Goal: Transaction & Acquisition: Purchase product/service

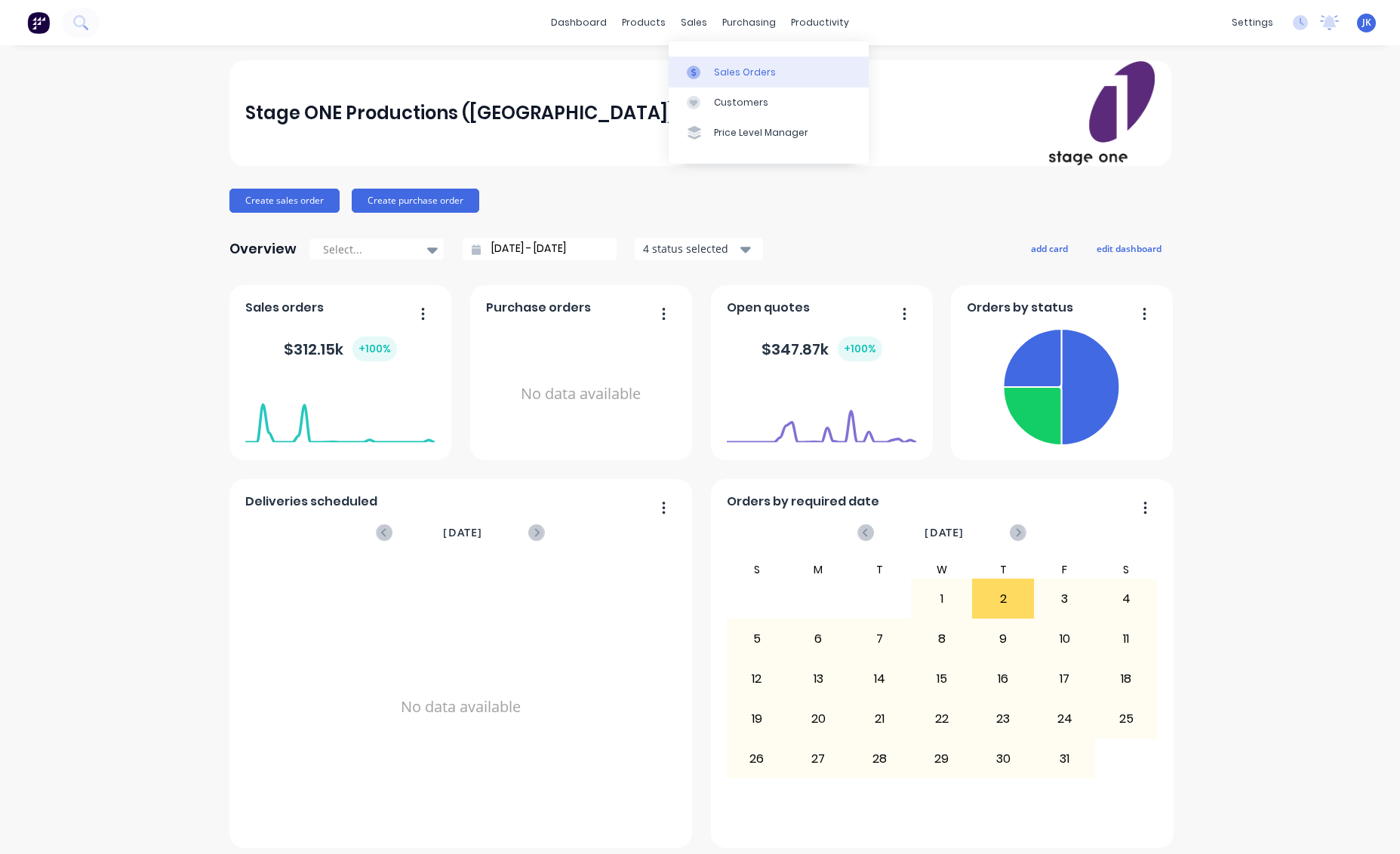
click at [736, 69] on div "Sales Orders" at bounding box center [745, 72] width 62 height 14
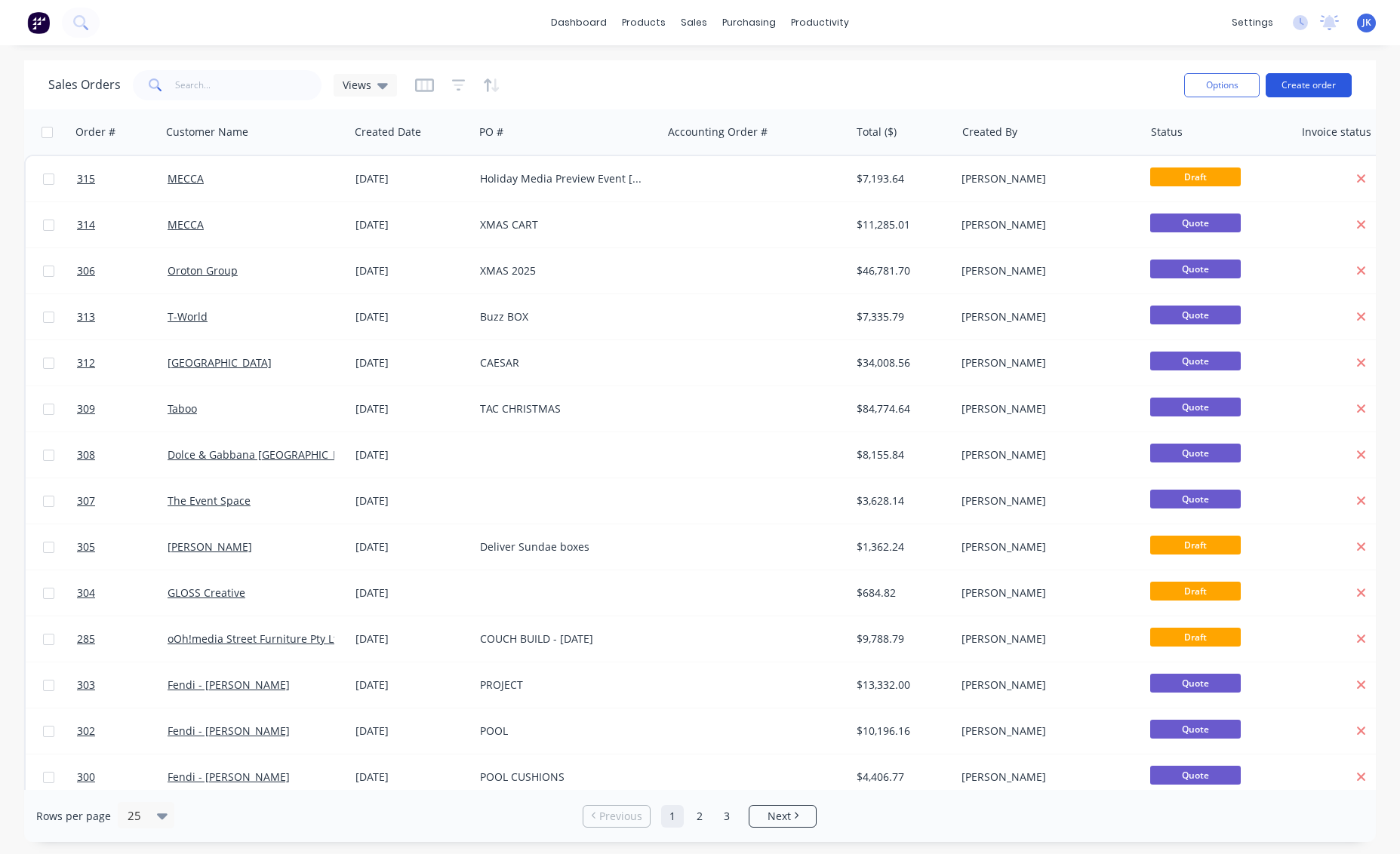
click at [1320, 82] on button "Create order" at bounding box center [1308, 85] width 86 height 24
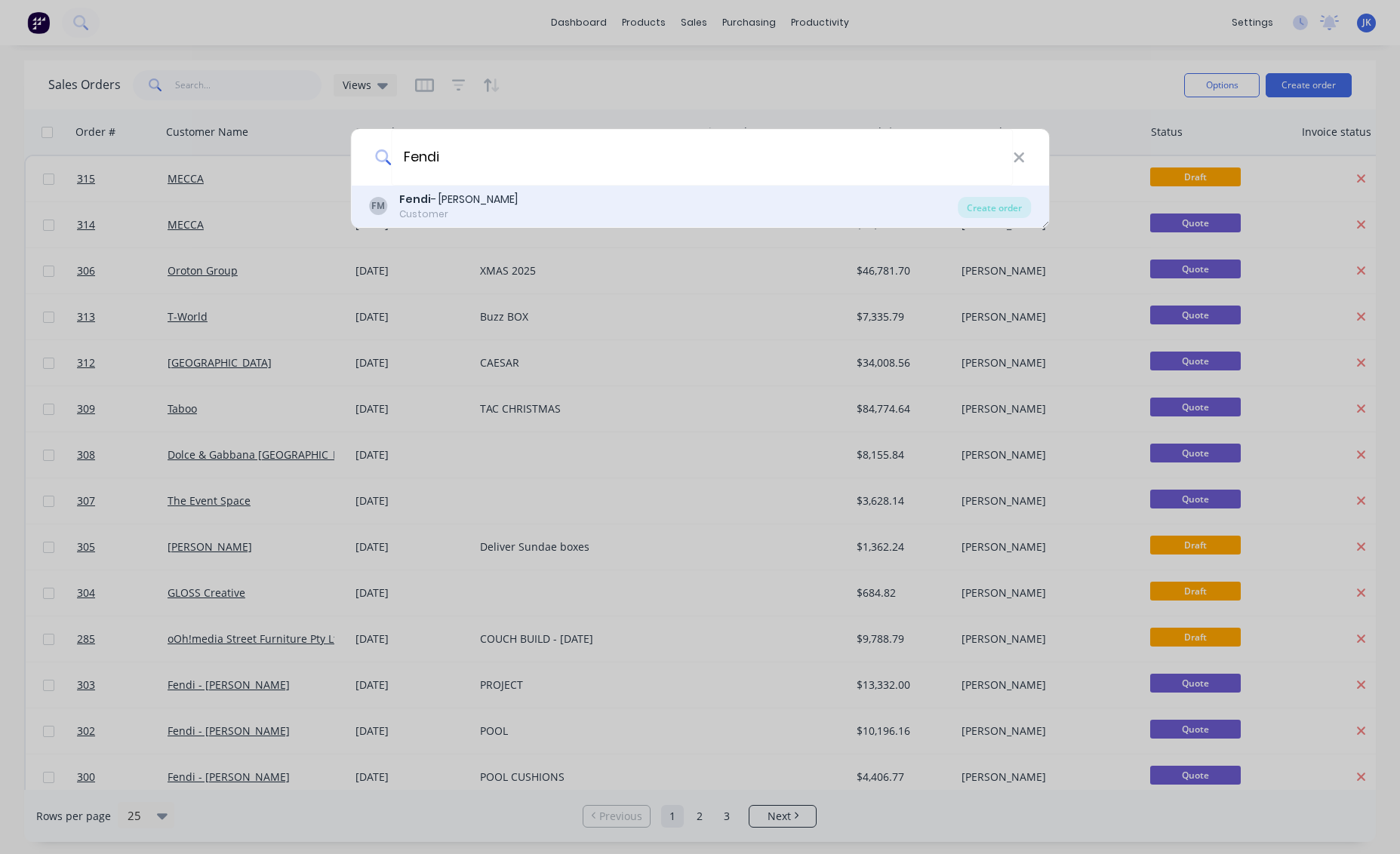
type input "Fendi"
click at [411, 203] on b "Fendi" at bounding box center [415, 199] width 32 height 15
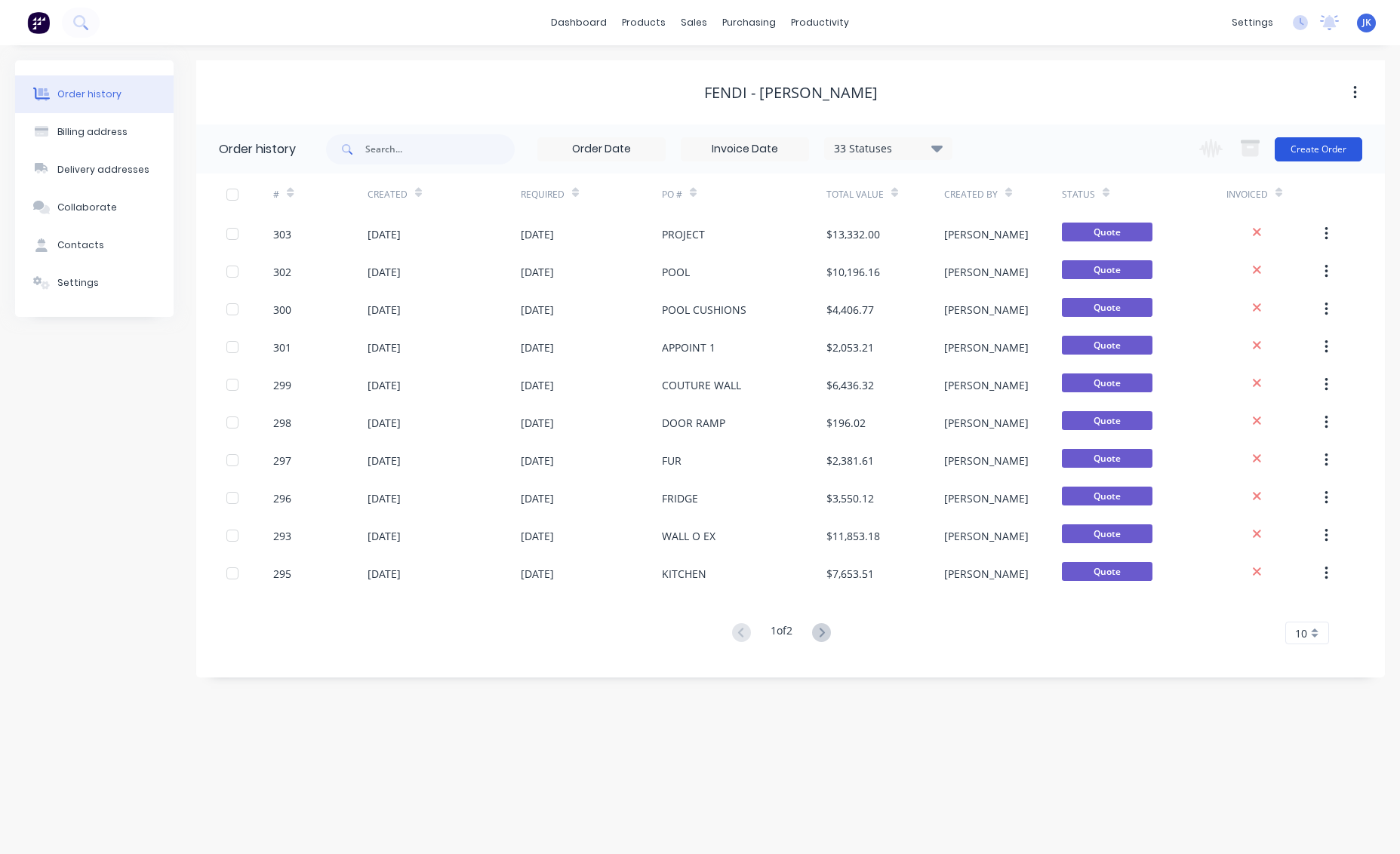
click at [1328, 146] on button "Create Order" at bounding box center [1319, 149] width 88 height 24
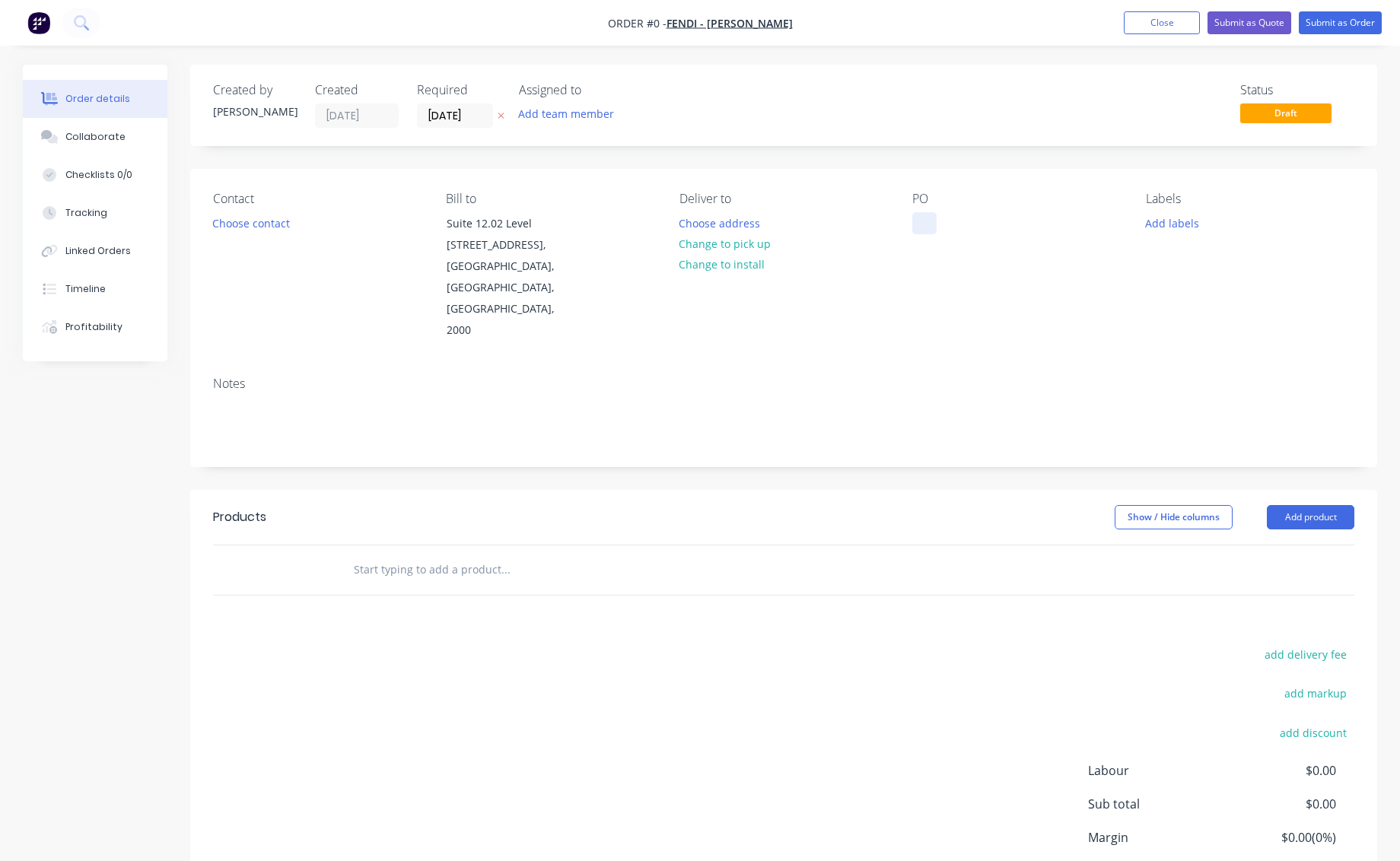
click at [922, 226] on div at bounding box center [924, 223] width 25 height 22
click at [800, 454] on div "Order details Collaborate Checklists 0/0 Tracking Linked Orders Timeline Profit…" at bounding box center [700, 524] width 1385 height 919
click at [1312, 505] on button "Add product" at bounding box center [1310, 517] width 87 height 25
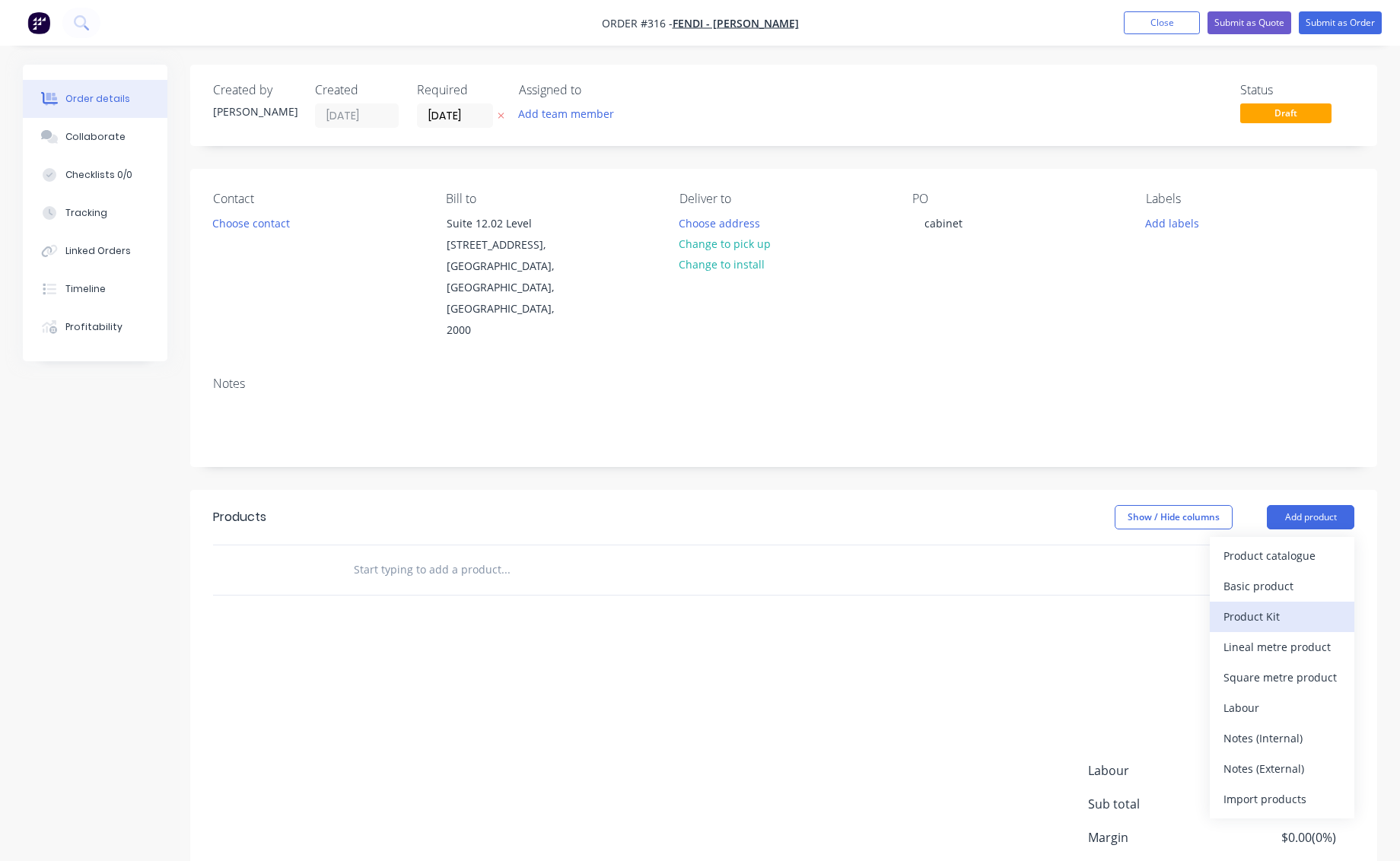
click at [1255, 605] on div "Product Kit" at bounding box center [1281, 616] width 117 height 22
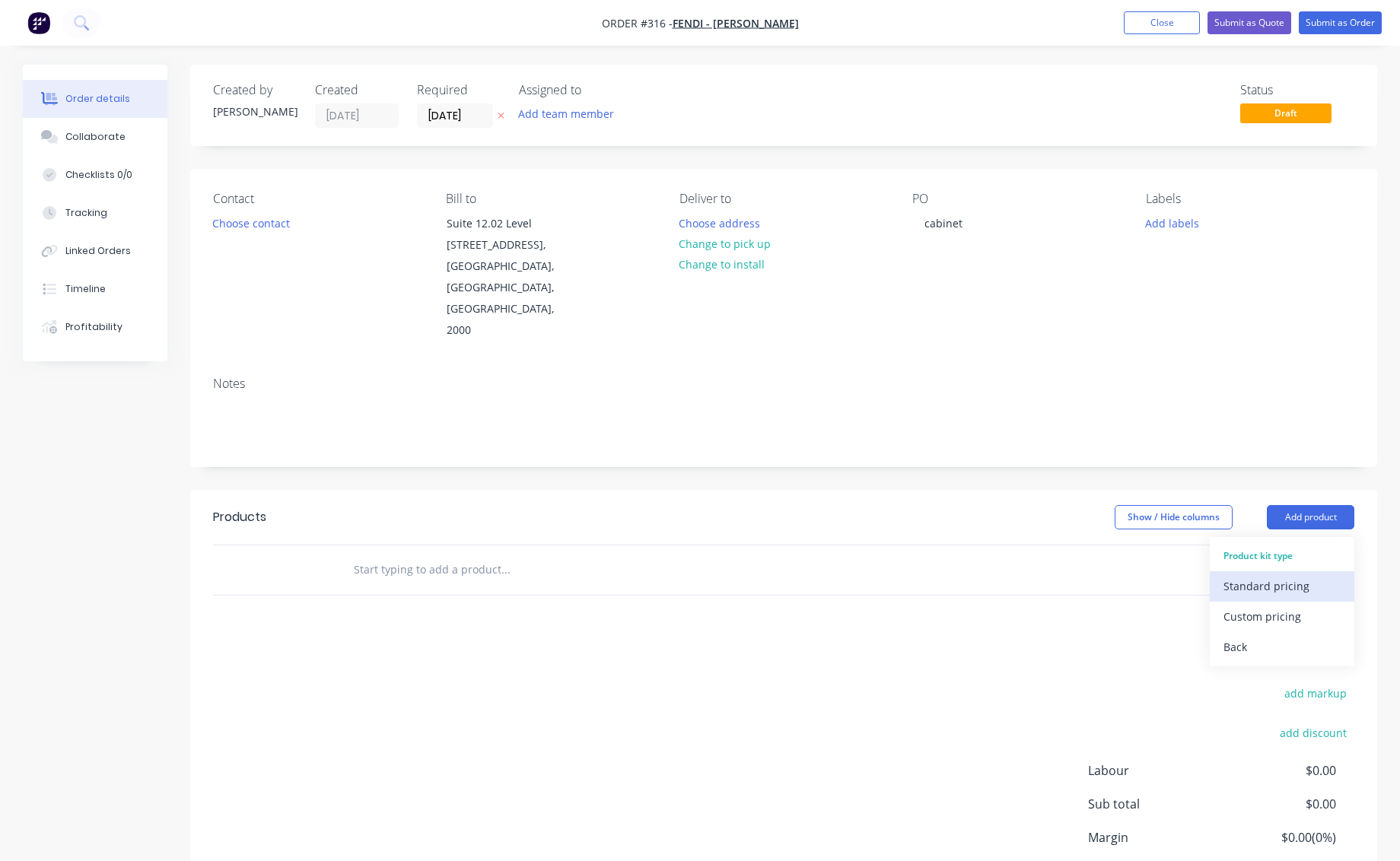
click at [1265, 575] on div "Standard pricing" at bounding box center [1281, 586] width 117 height 22
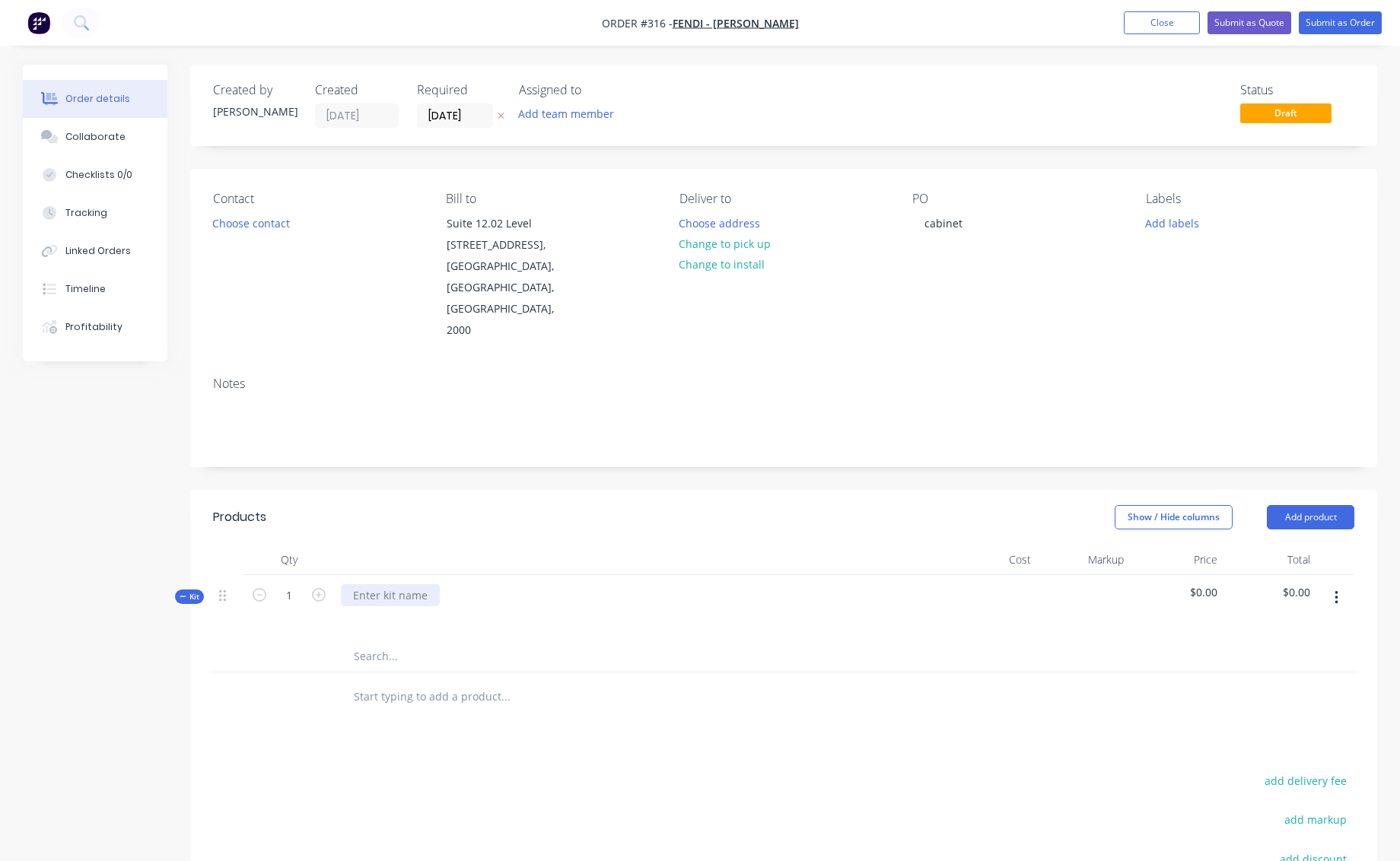
click at [378, 584] on div at bounding box center [390, 595] width 99 height 22
click at [1336, 590] on icon "button" at bounding box center [1336, 598] width 4 height 16
click at [1255, 657] on div "Add product to kit" at bounding box center [1281, 667] width 117 height 22
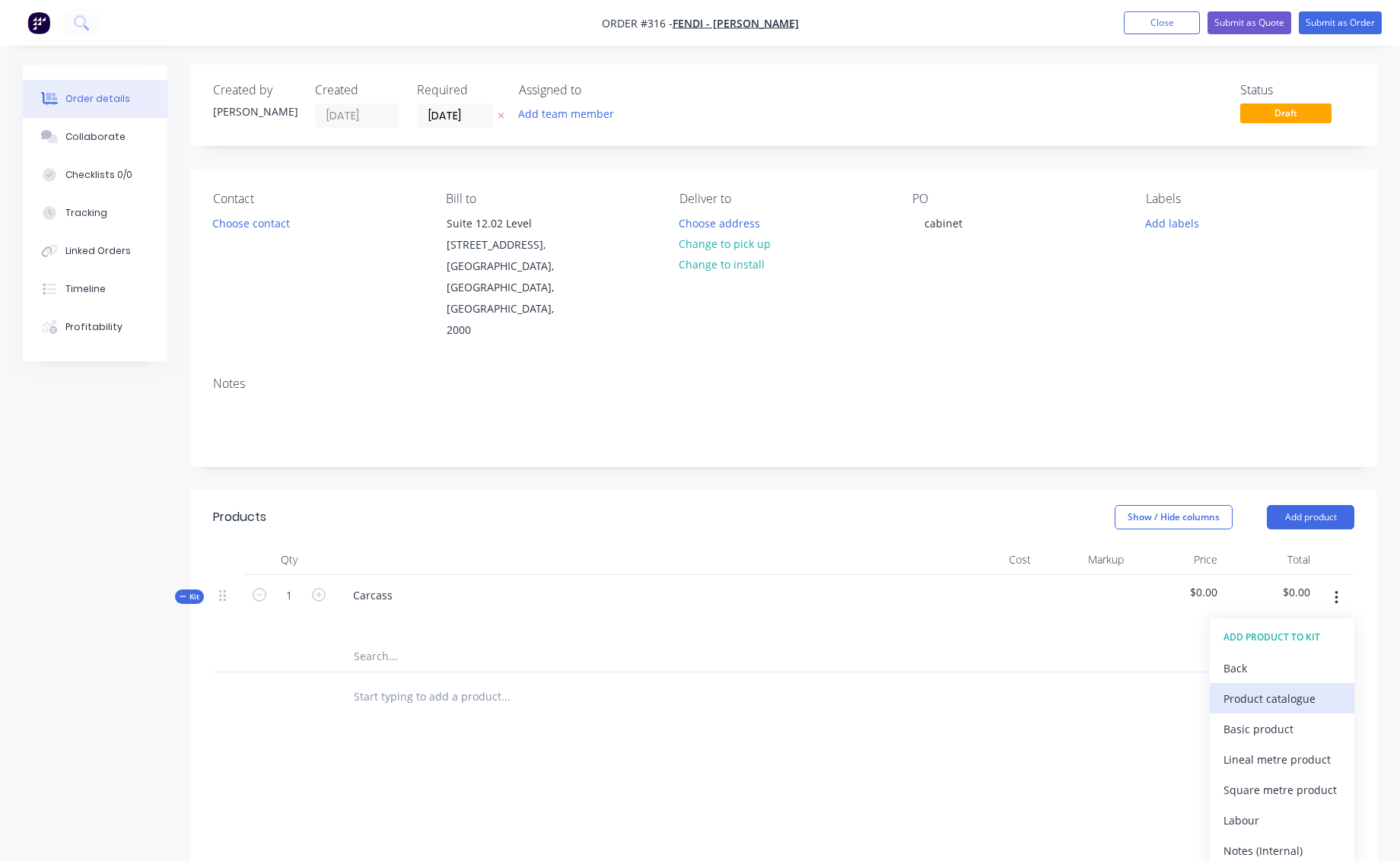
click at [1257, 688] on div "Product catalogue" at bounding box center [1281, 698] width 117 height 22
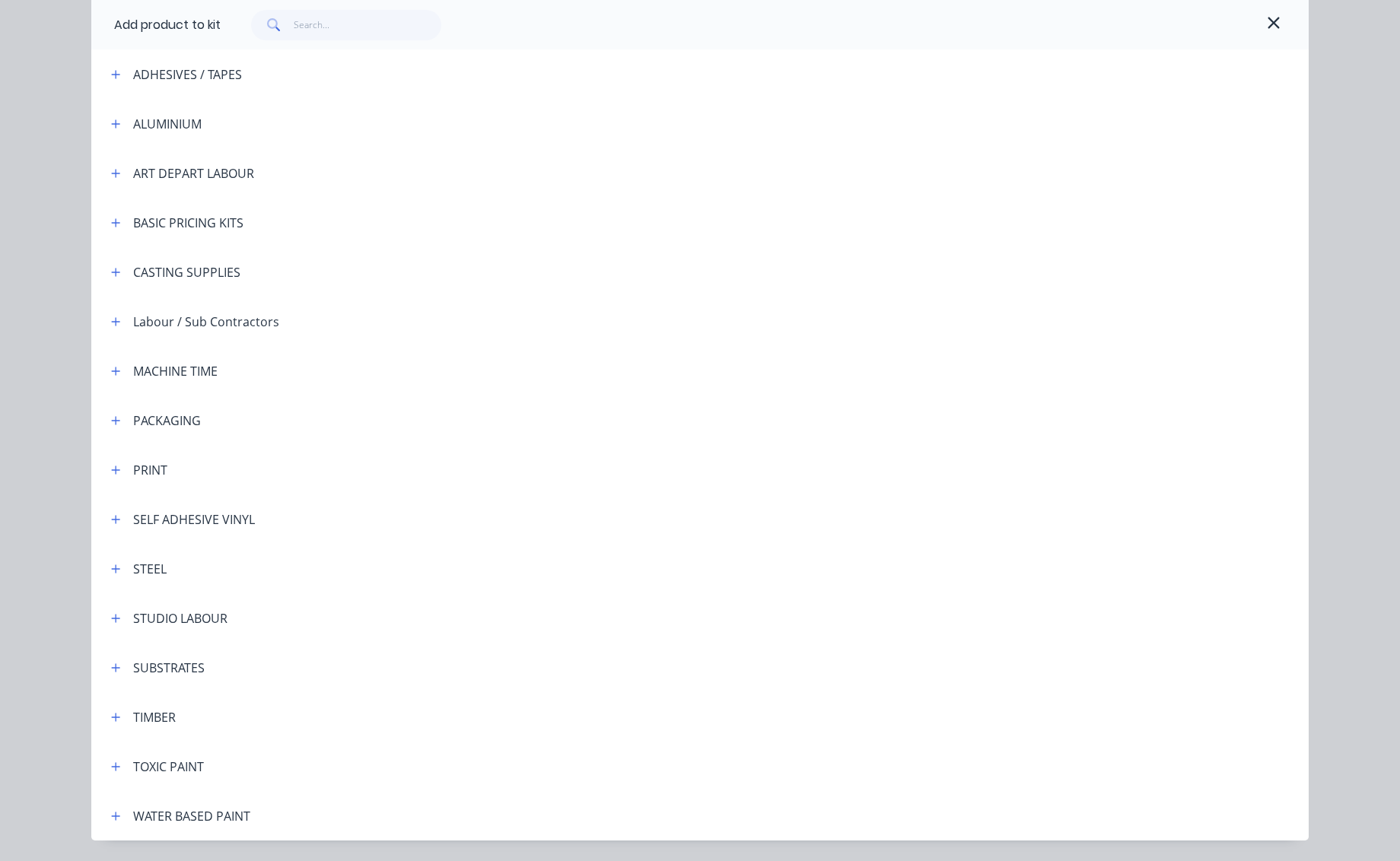
scroll to position [127, 0]
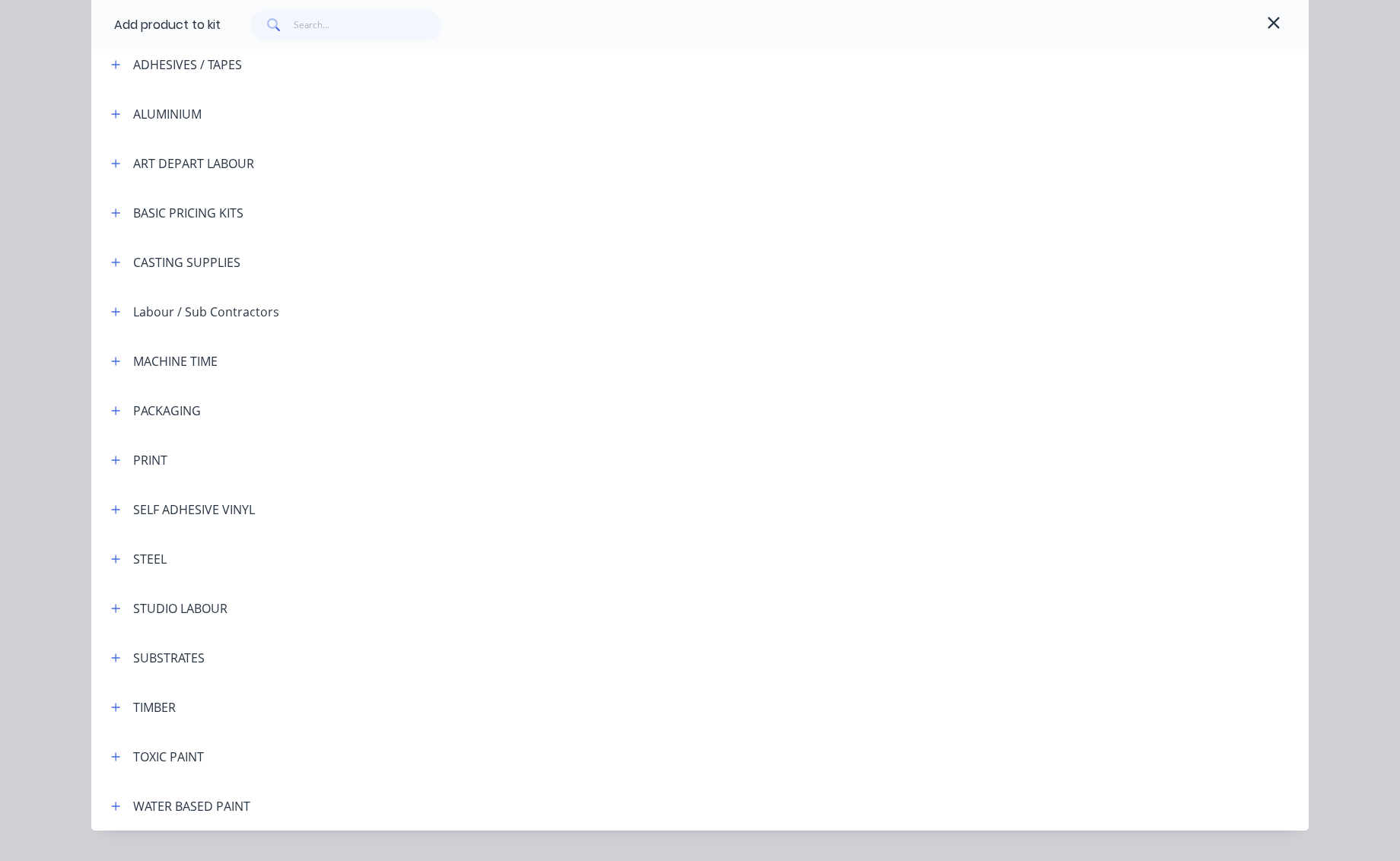
click at [120, 707] on div "TIMBER" at bounding box center [137, 707] width 77 height 19
click at [112, 706] on icon "button" at bounding box center [116, 707] width 8 height 8
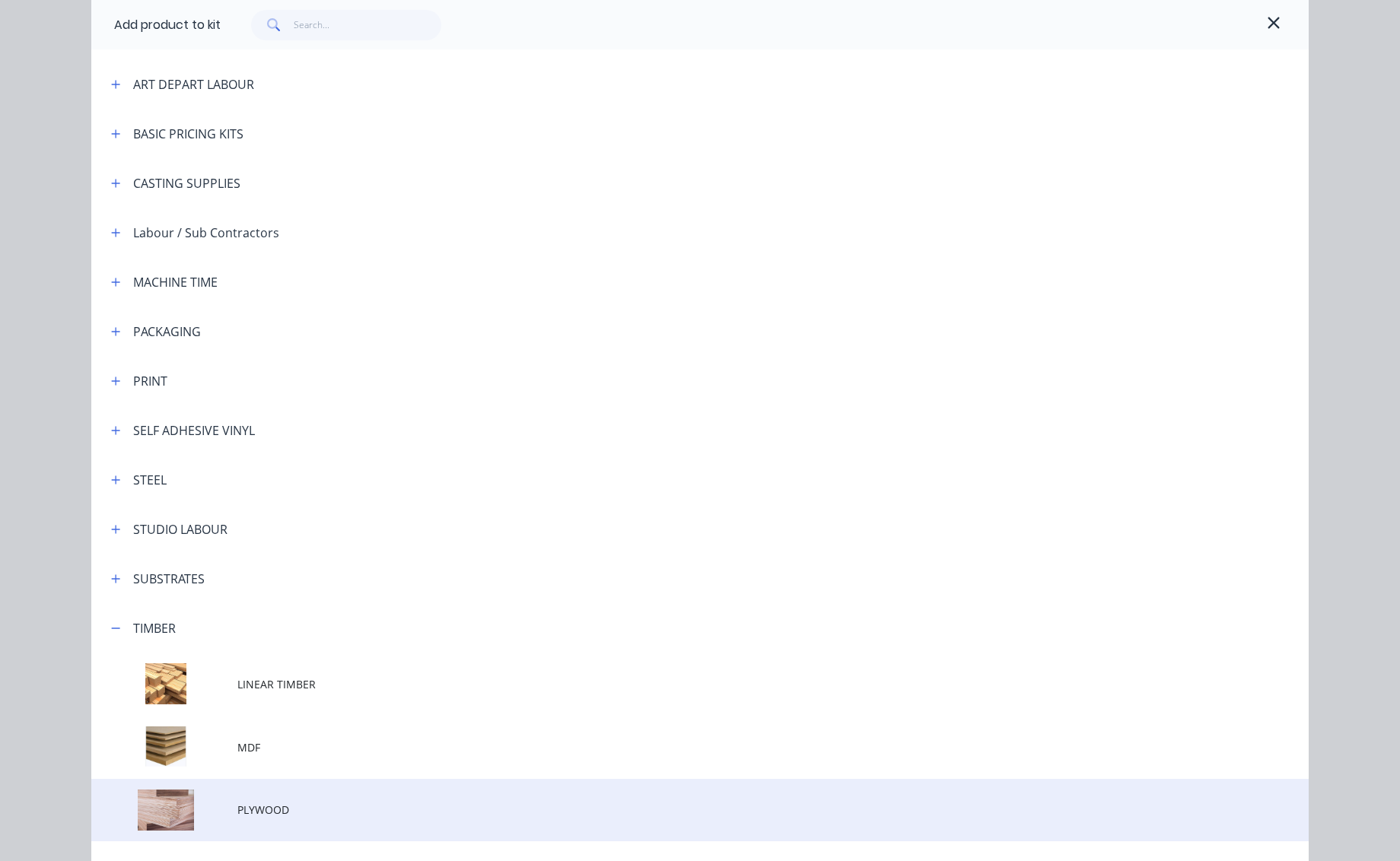
scroll to position [217, 0]
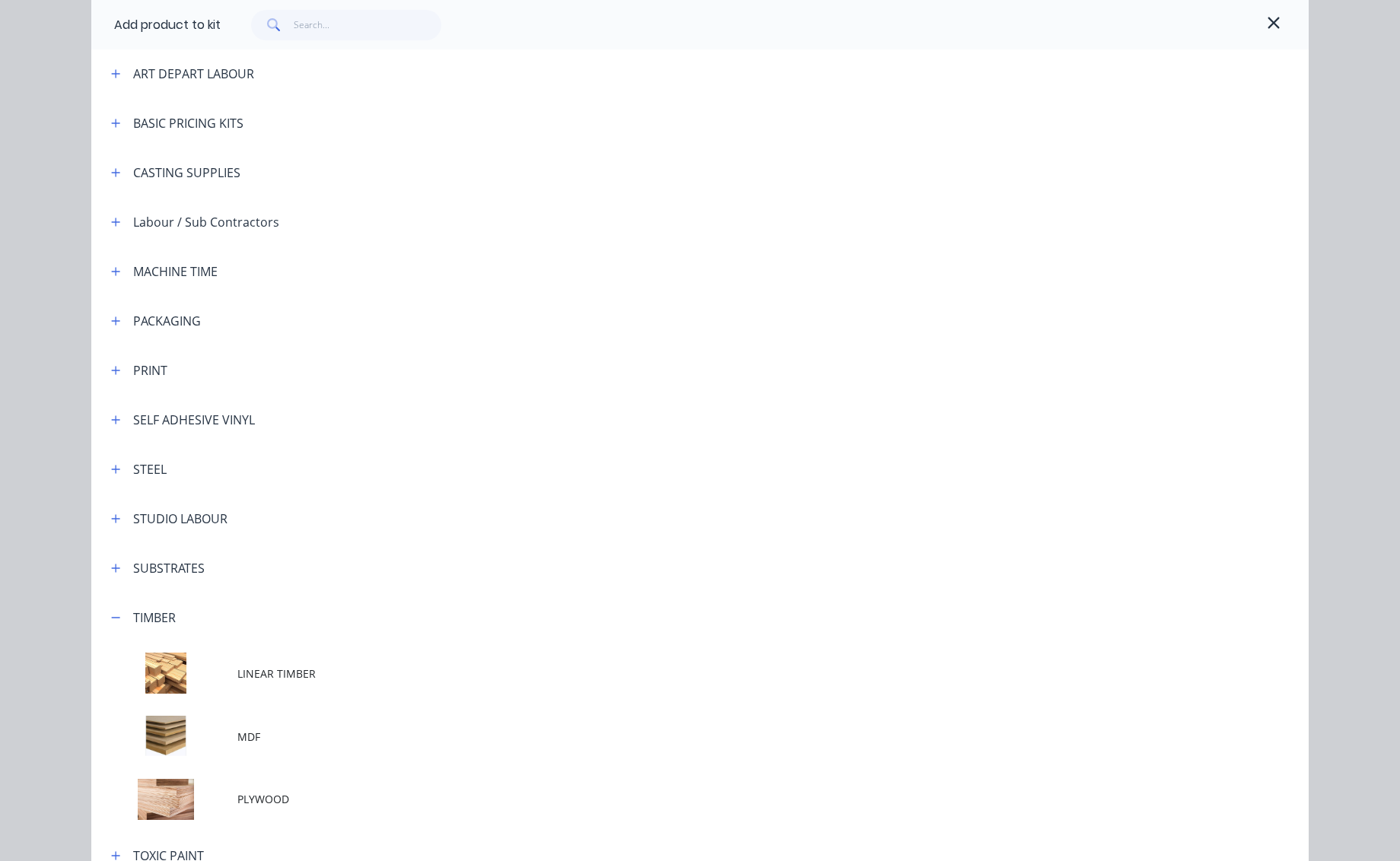
click at [172, 725] on td at bounding box center [164, 736] width 146 height 63
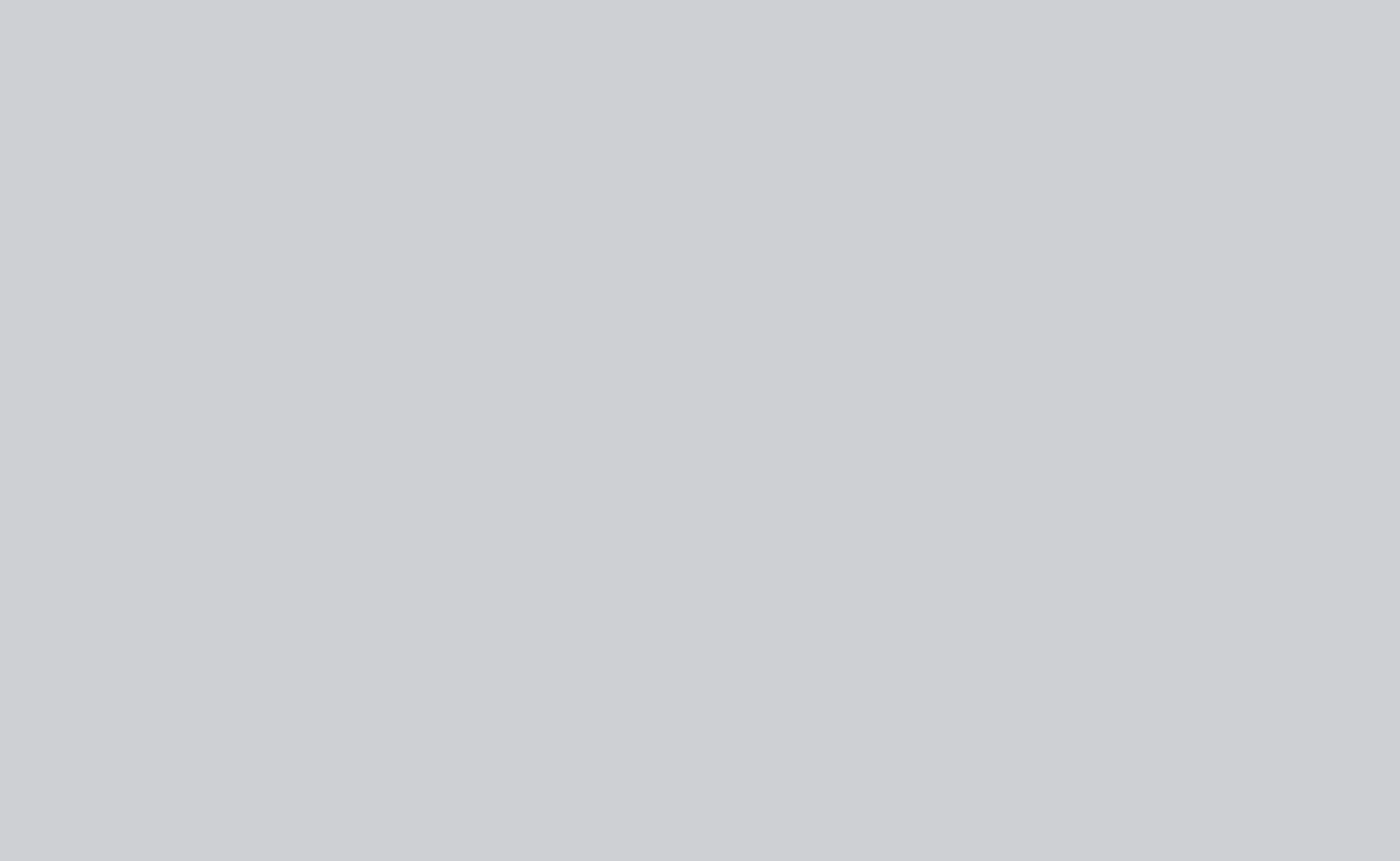
scroll to position [0, 0]
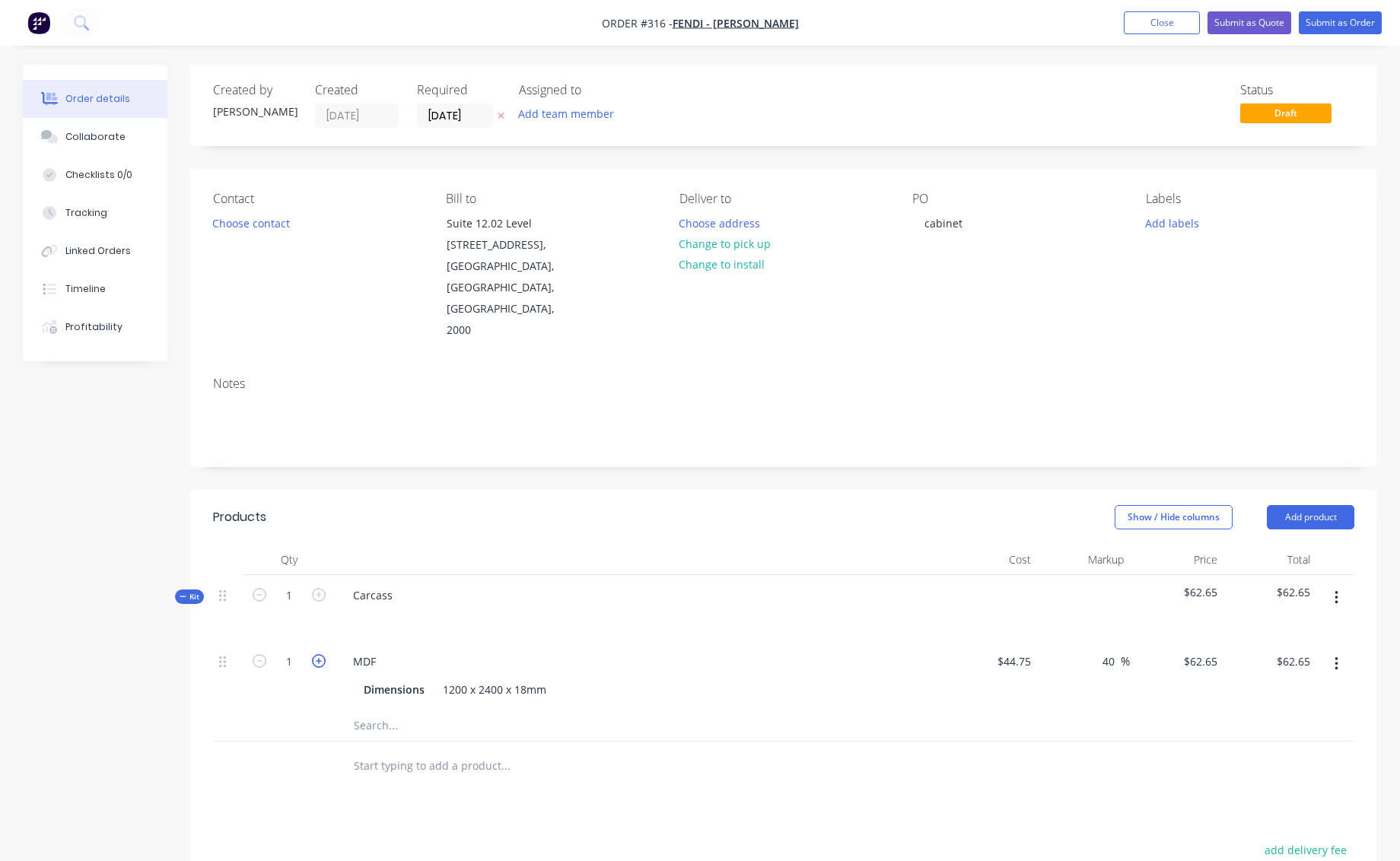
click at [321, 654] on icon "button" at bounding box center [319, 661] width 14 height 14
type input "2"
type input "$125.30"
click at [322, 654] on icon "button" at bounding box center [319, 661] width 14 height 14
type input "3"
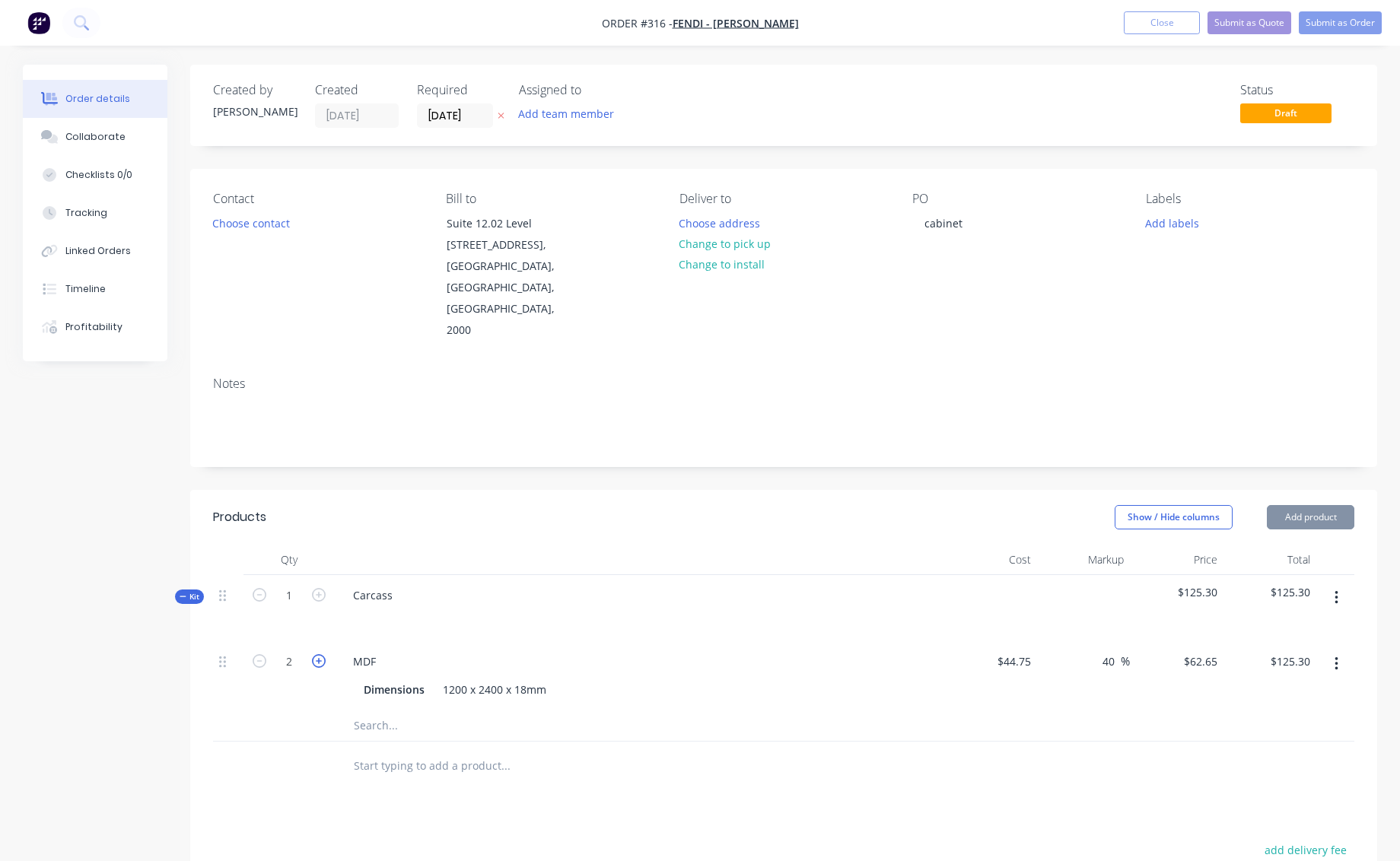
type input "$187.95"
click at [321, 654] on icon "button" at bounding box center [319, 661] width 14 height 14
type input "4"
type input "$250.60"
click at [321, 654] on icon "button" at bounding box center [319, 661] width 14 height 14
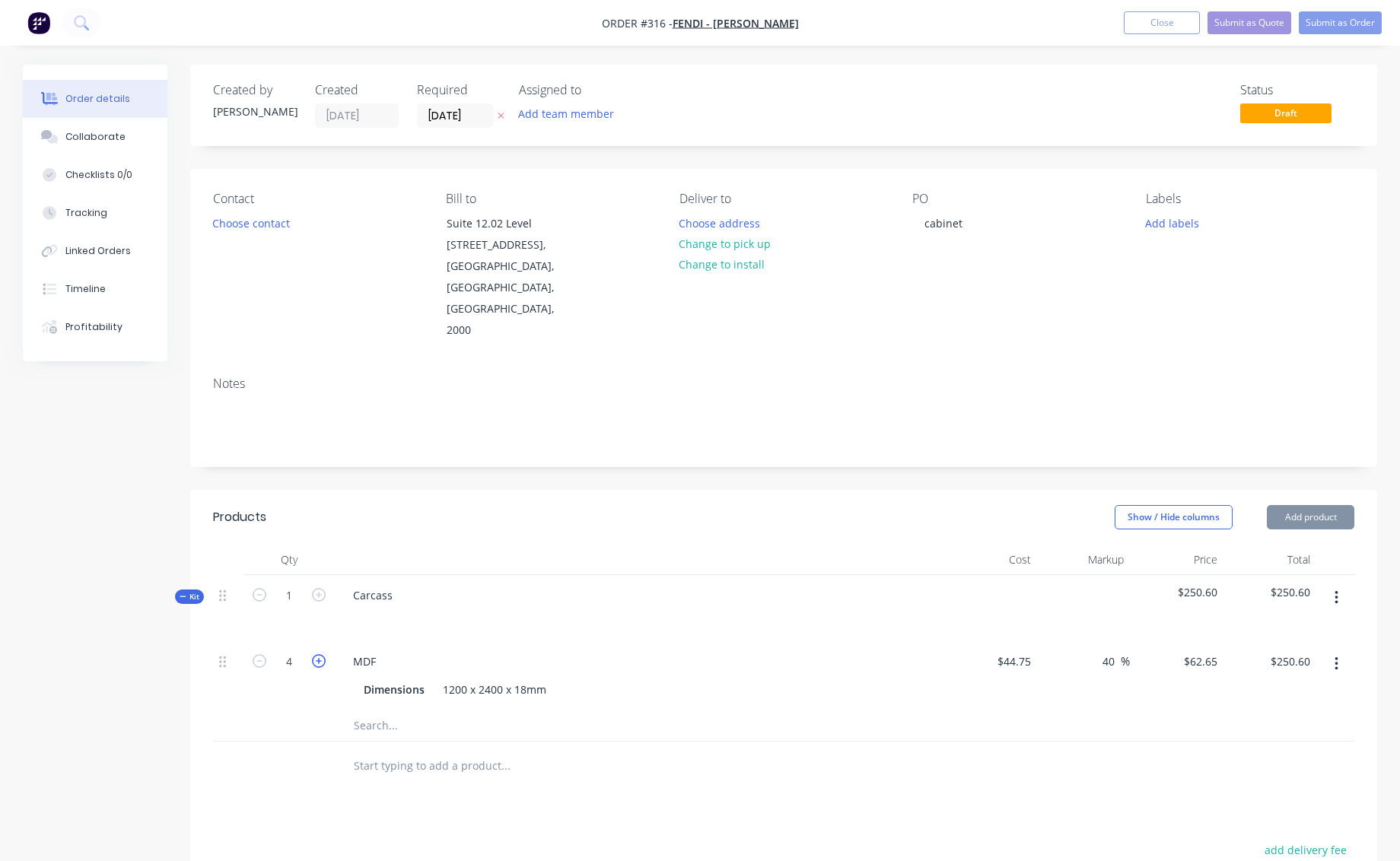
type input "5"
type input "$313.25"
click at [321, 654] on icon "button" at bounding box center [319, 661] width 14 height 14
type input "6"
type input "$375.90"
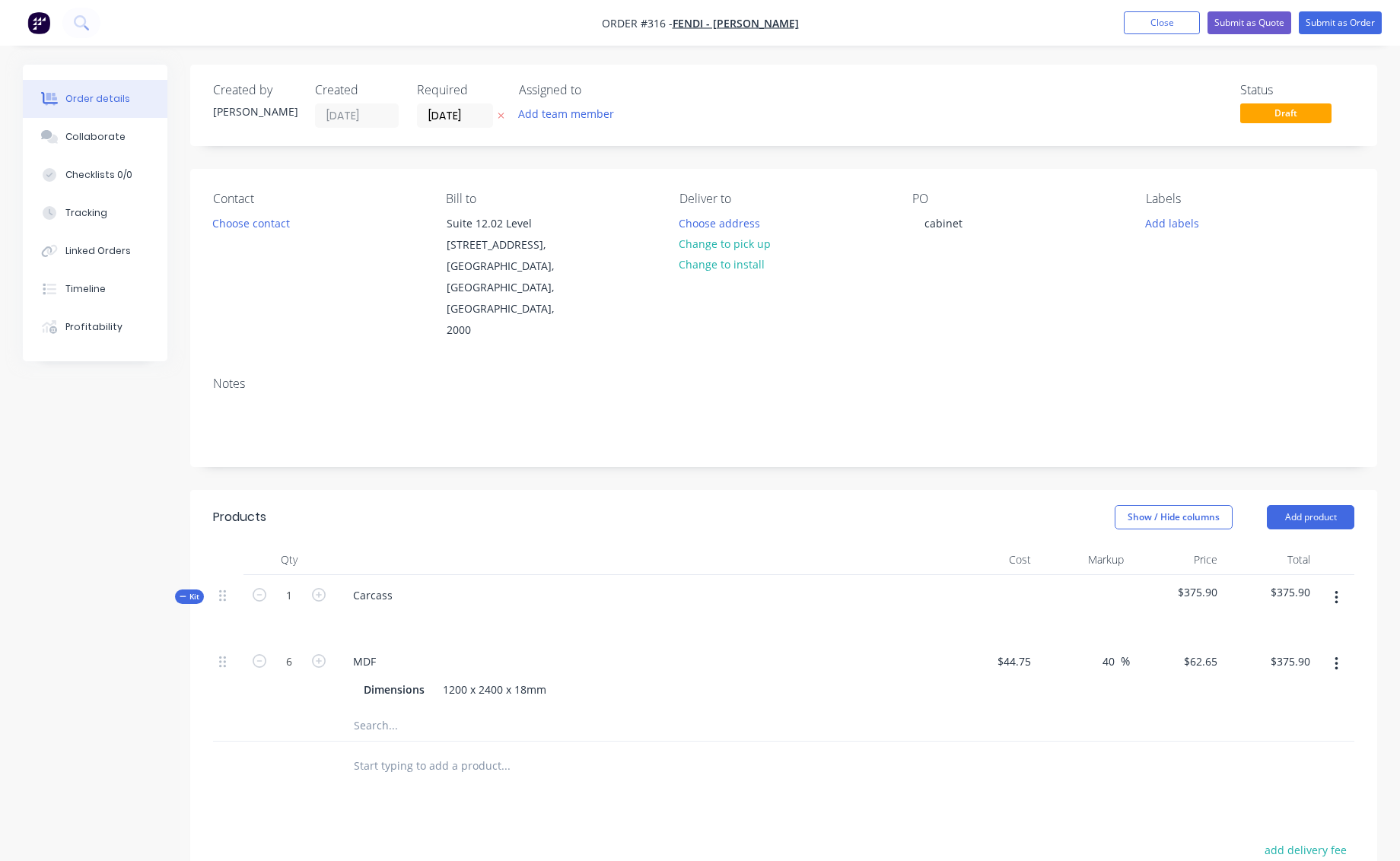
click at [1337, 590] on icon "button" at bounding box center [1336, 598] width 4 height 16
click at [1255, 657] on div "Add product to kit" at bounding box center [1281, 667] width 117 height 22
click at [1241, 688] on div "Product catalogue" at bounding box center [1281, 698] width 117 height 22
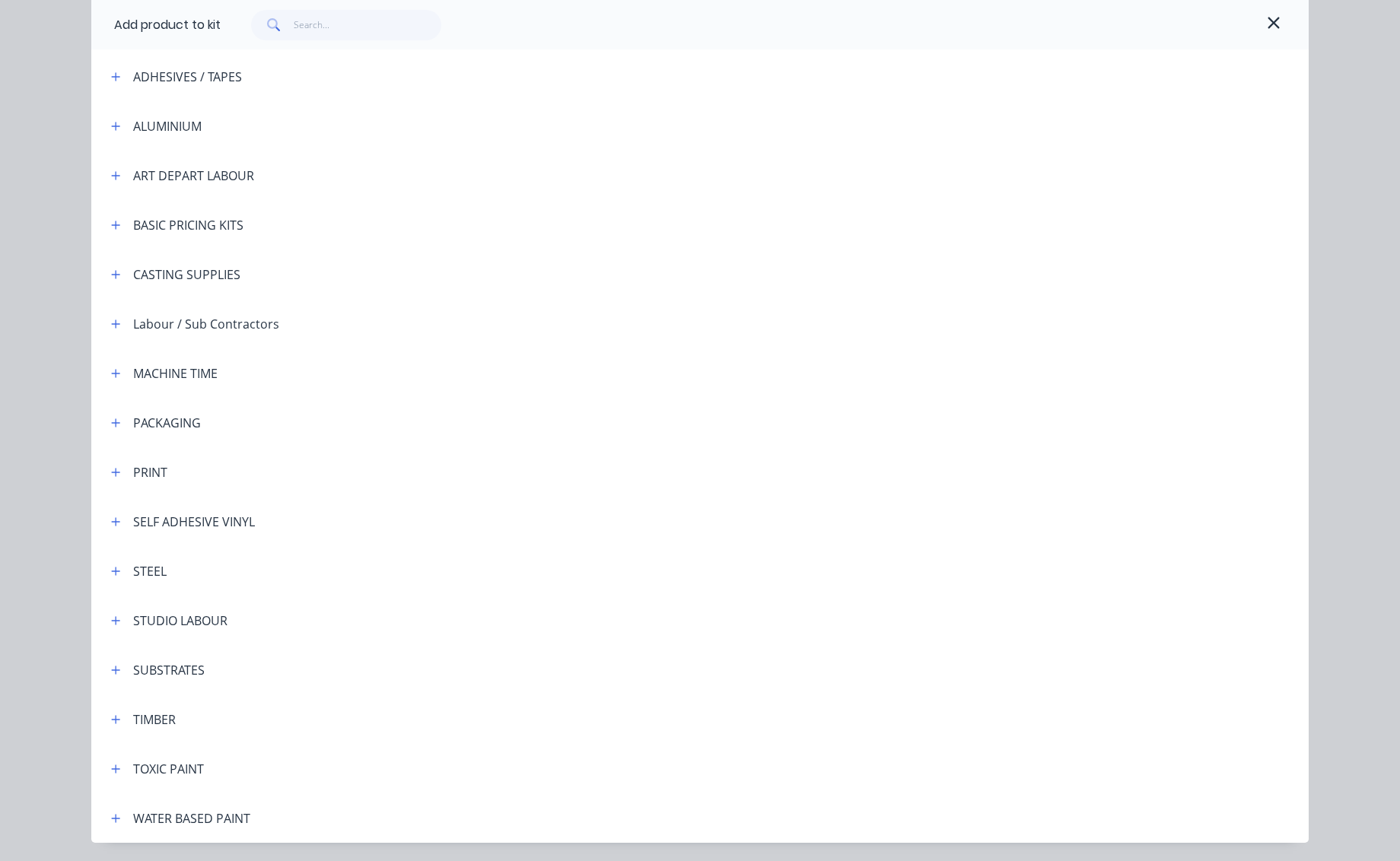
scroll to position [116, 0]
click at [111, 619] on icon "button" at bounding box center [115, 620] width 9 height 11
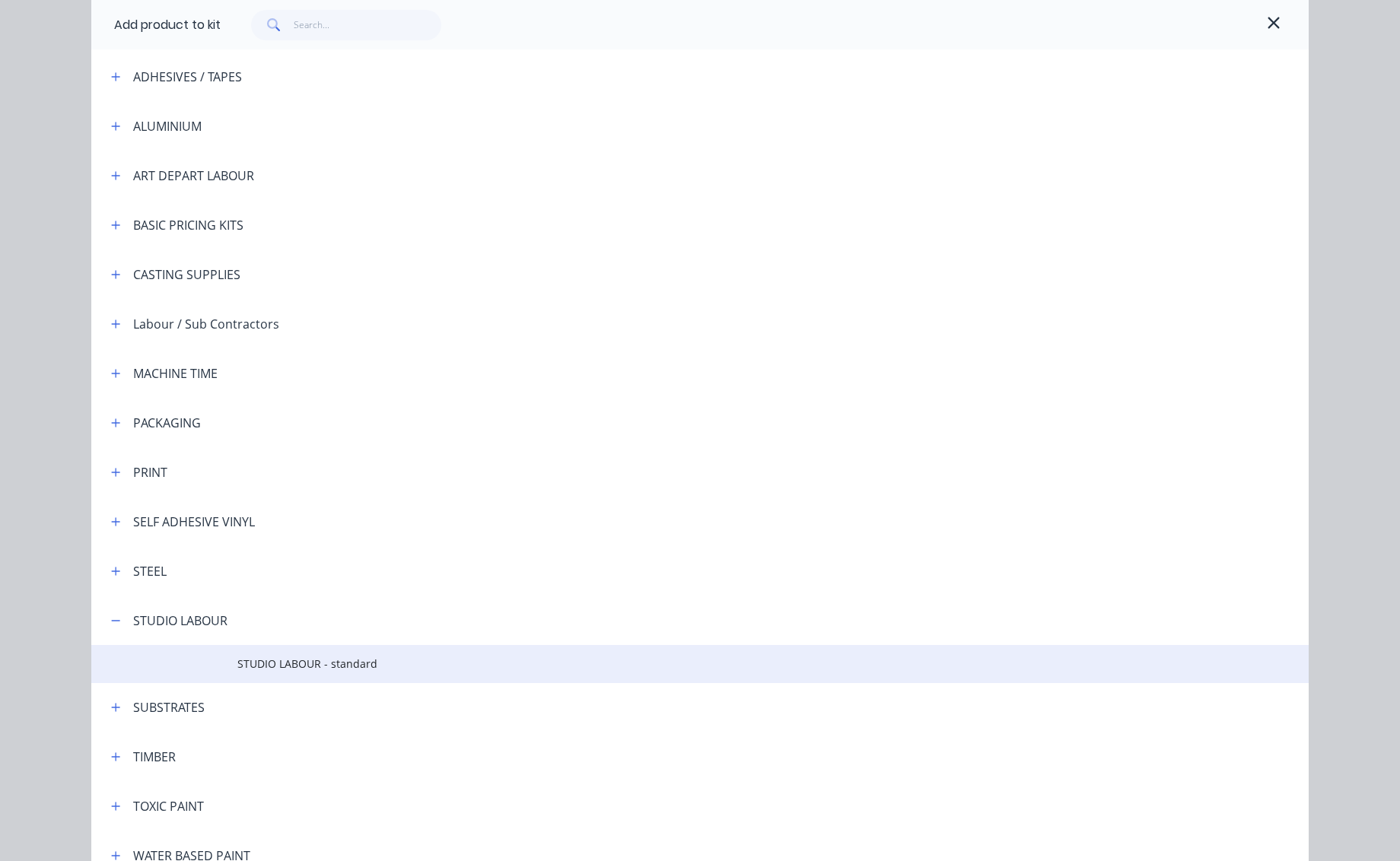
click at [295, 666] on span "STUDIO LABOUR - standard" at bounding box center [665, 664] width 857 height 16
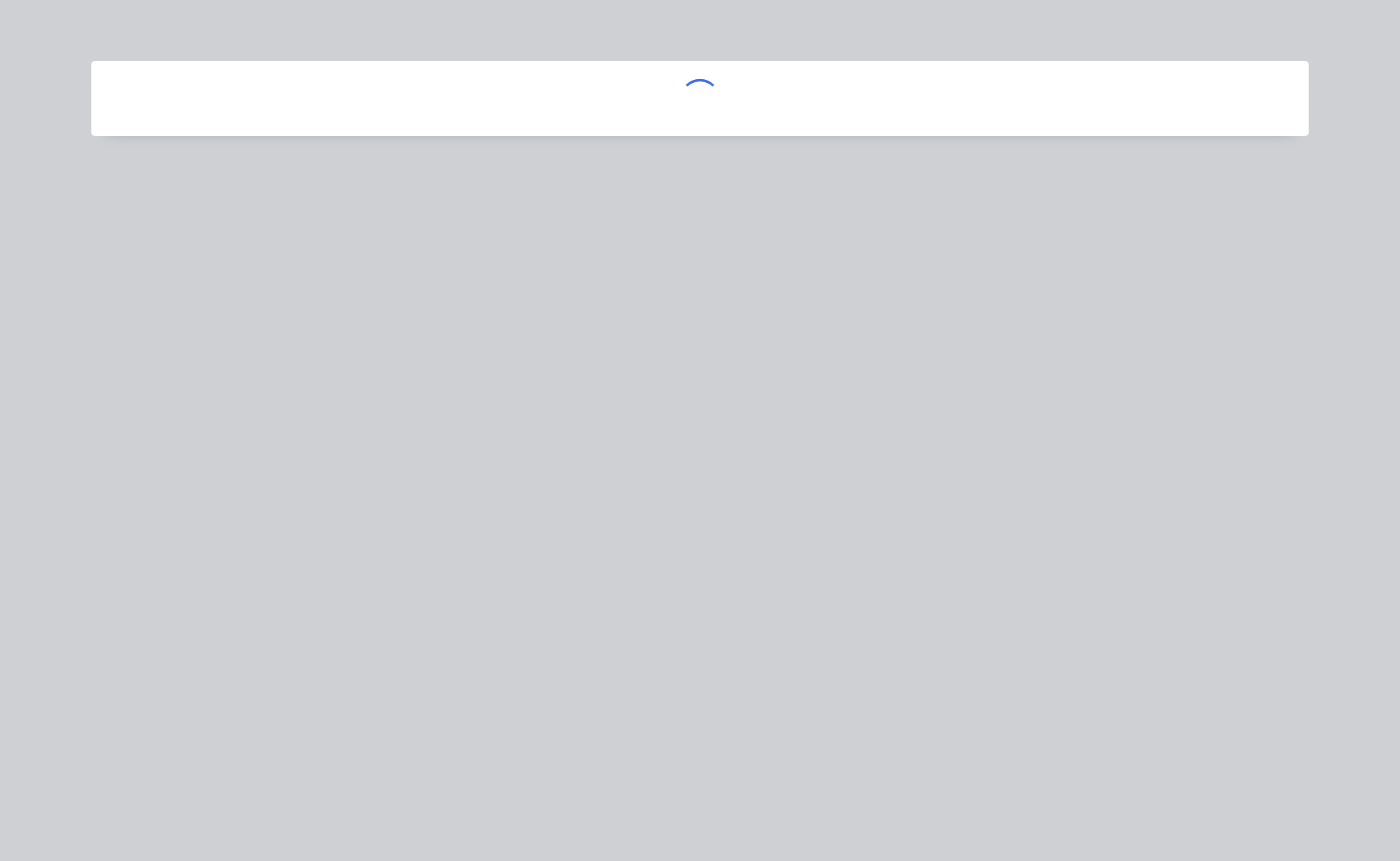
scroll to position [0, 0]
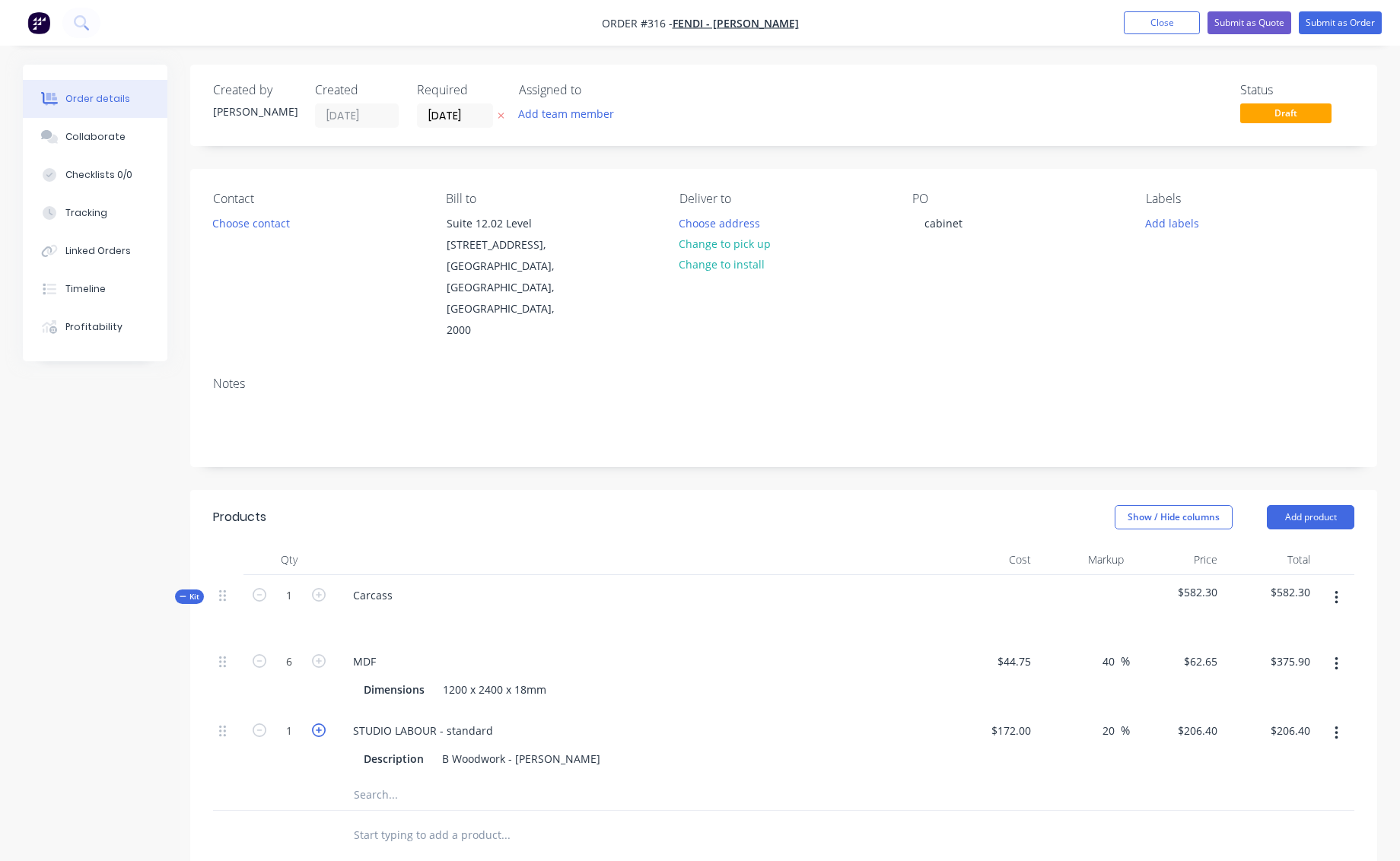
click at [319, 723] on icon "button" at bounding box center [319, 729] width 14 height 14
type input "2"
type input "$412.80"
click at [319, 723] on icon "button" at bounding box center [319, 729] width 14 height 14
type input "3"
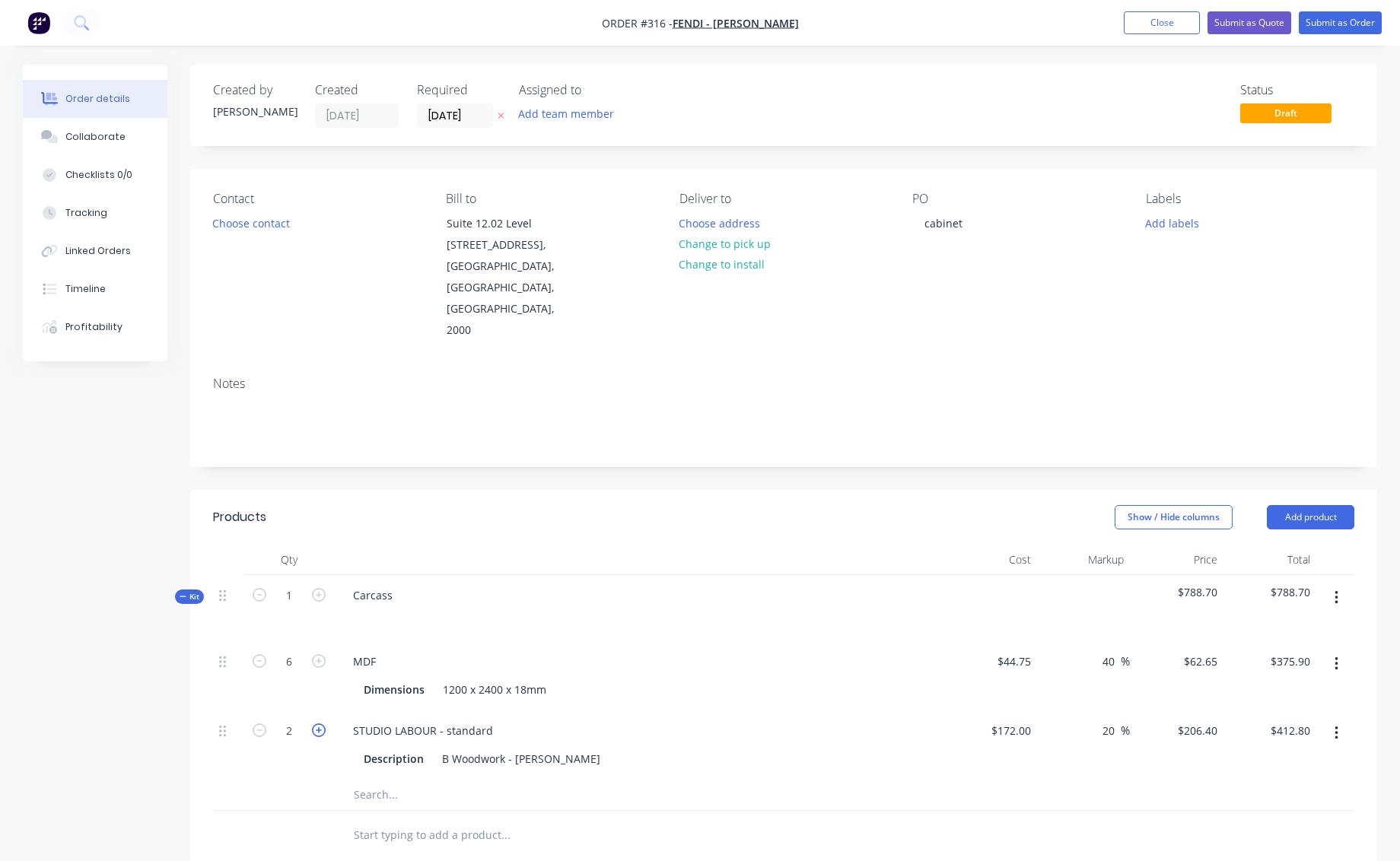
type input "$619.20"
click at [319, 723] on icon "button" at bounding box center [319, 729] width 14 height 14
type input "4"
type input "$825.60"
click at [319, 723] on icon "button" at bounding box center [319, 729] width 14 height 14
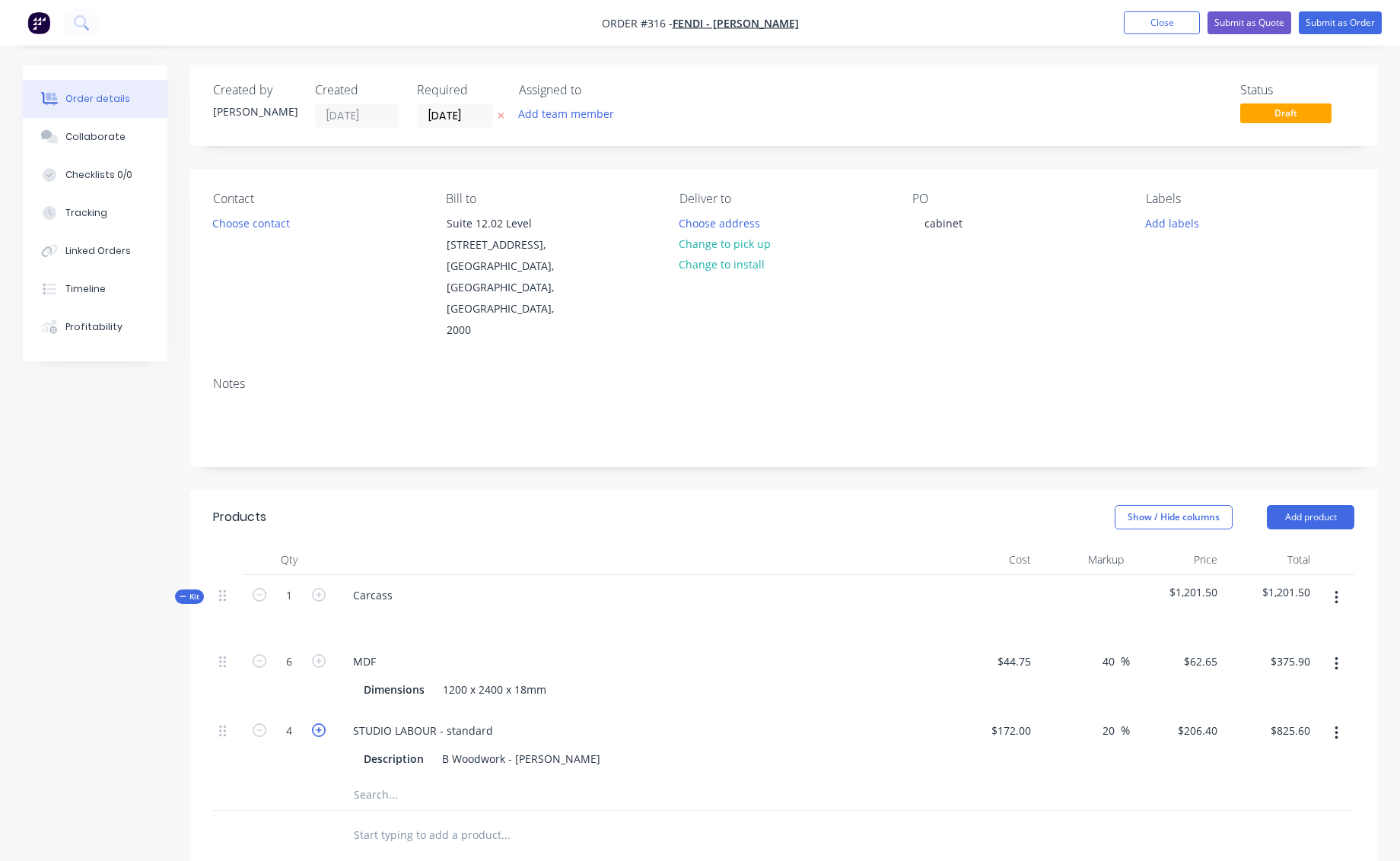
type input "5"
type input "$1,032.00"
click at [319, 723] on icon "button" at bounding box center [319, 729] width 14 height 14
type input "6"
type input "$1,238.40"
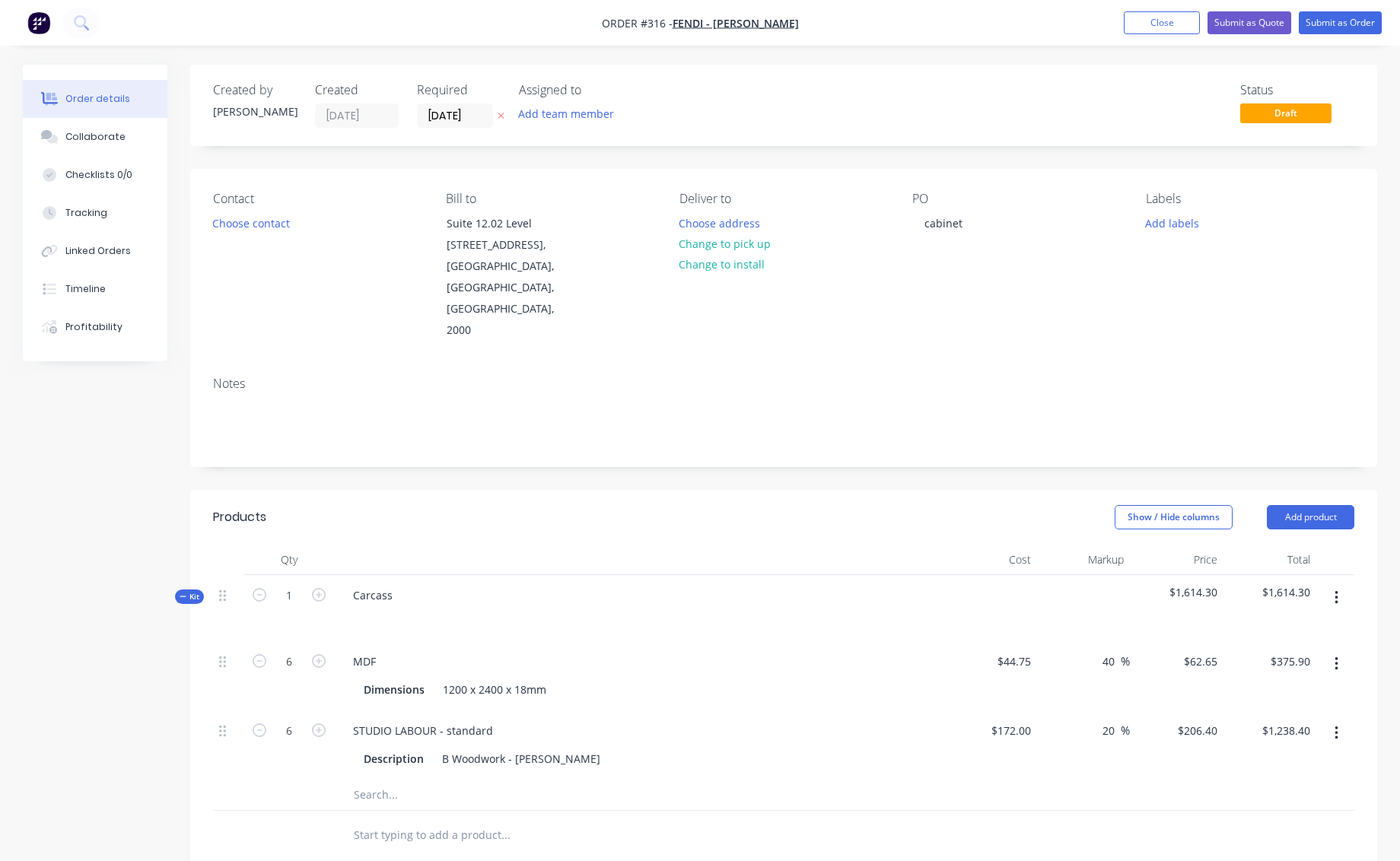
click at [1336, 591] on icon "button" at bounding box center [1336, 597] width 3 height 14
click at [1274, 657] on div "Add product to kit" at bounding box center [1281, 667] width 117 height 22
click at [1252, 688] on div "Product catalogue" at bounding box center [1281, 698] width 117 height 22
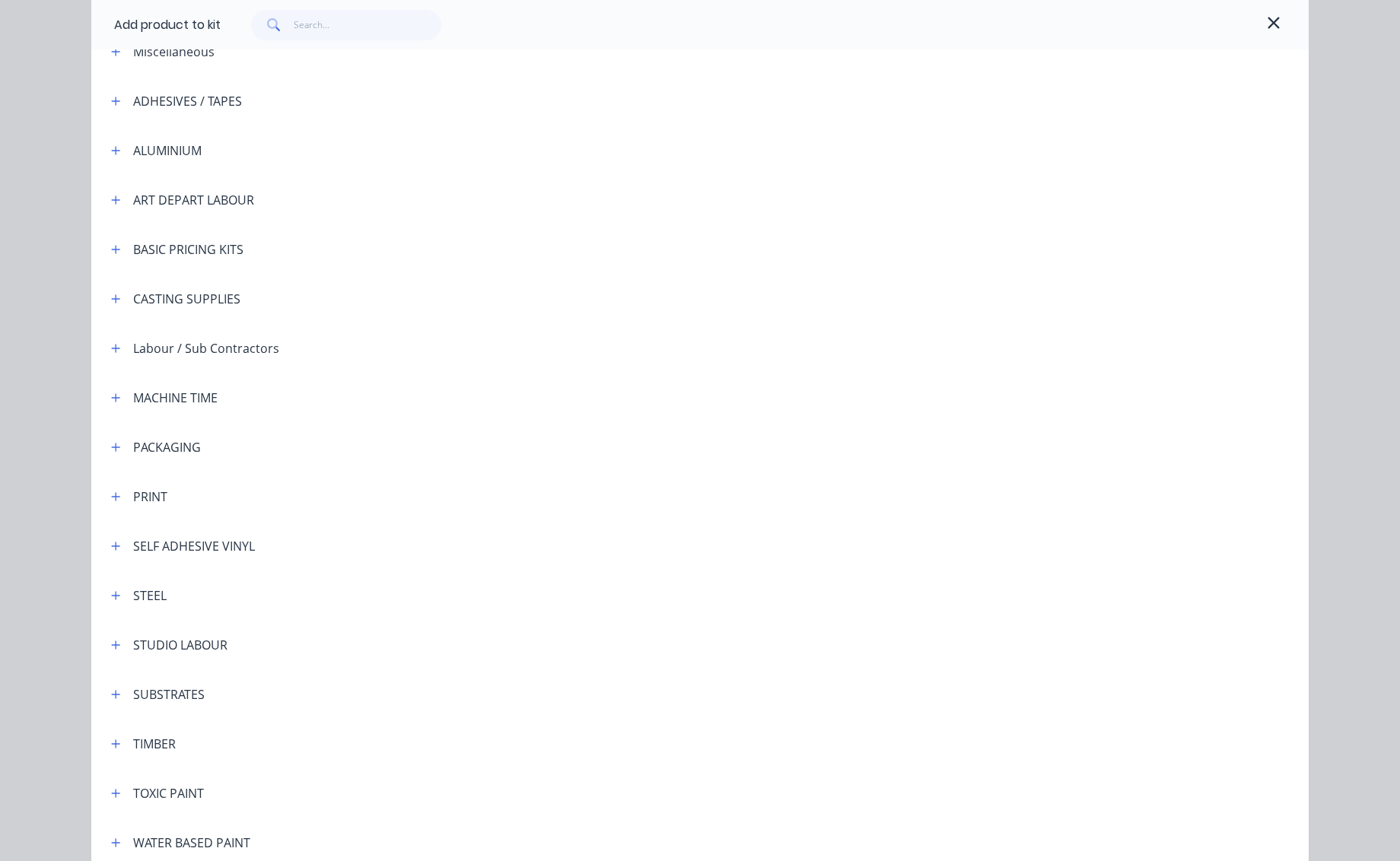
scroll to position [164, 0]
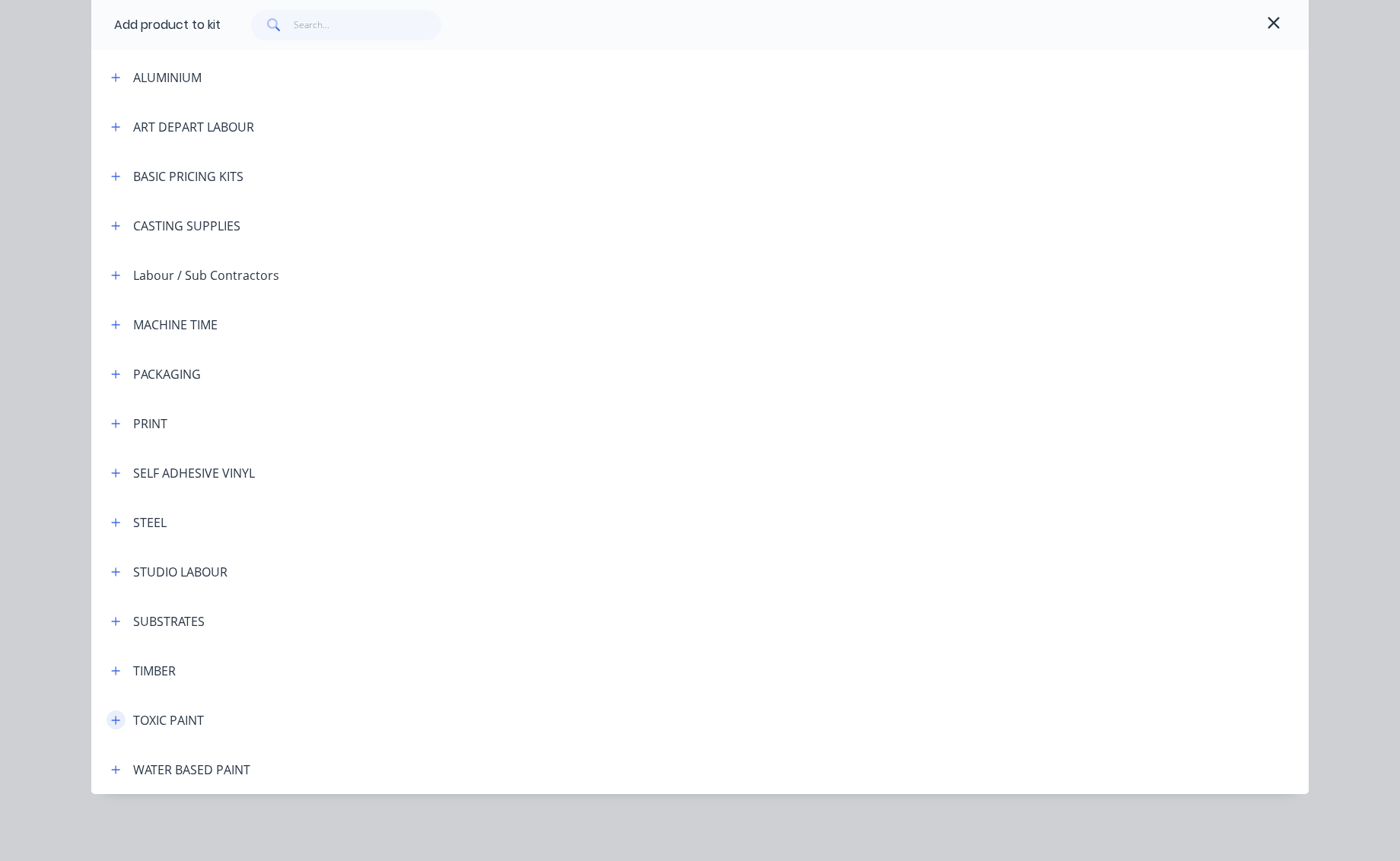
click at [113, 717] on icon "button" at bounding box center [115, 720] width 9 height 11
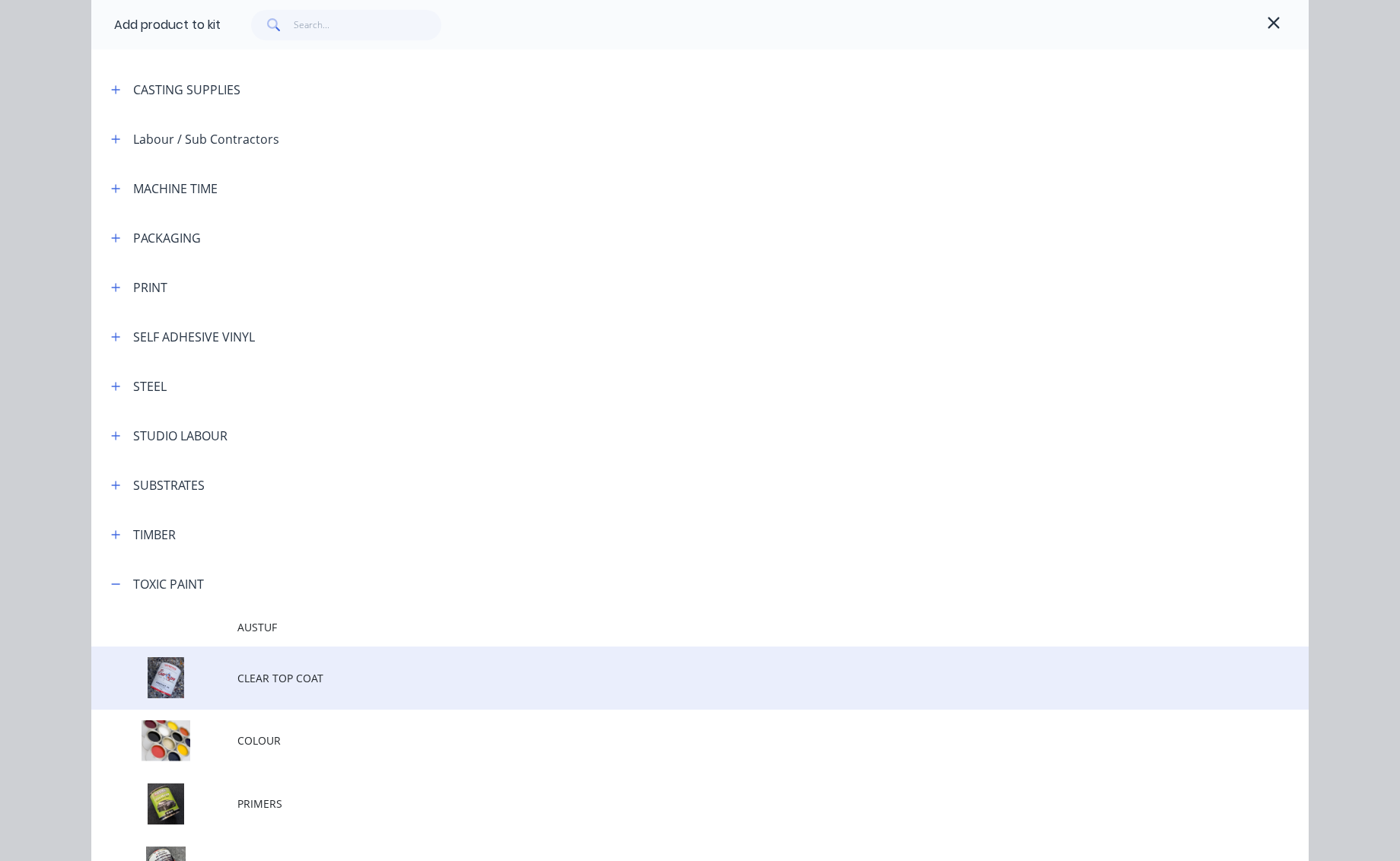
scroll to position [367, 0]
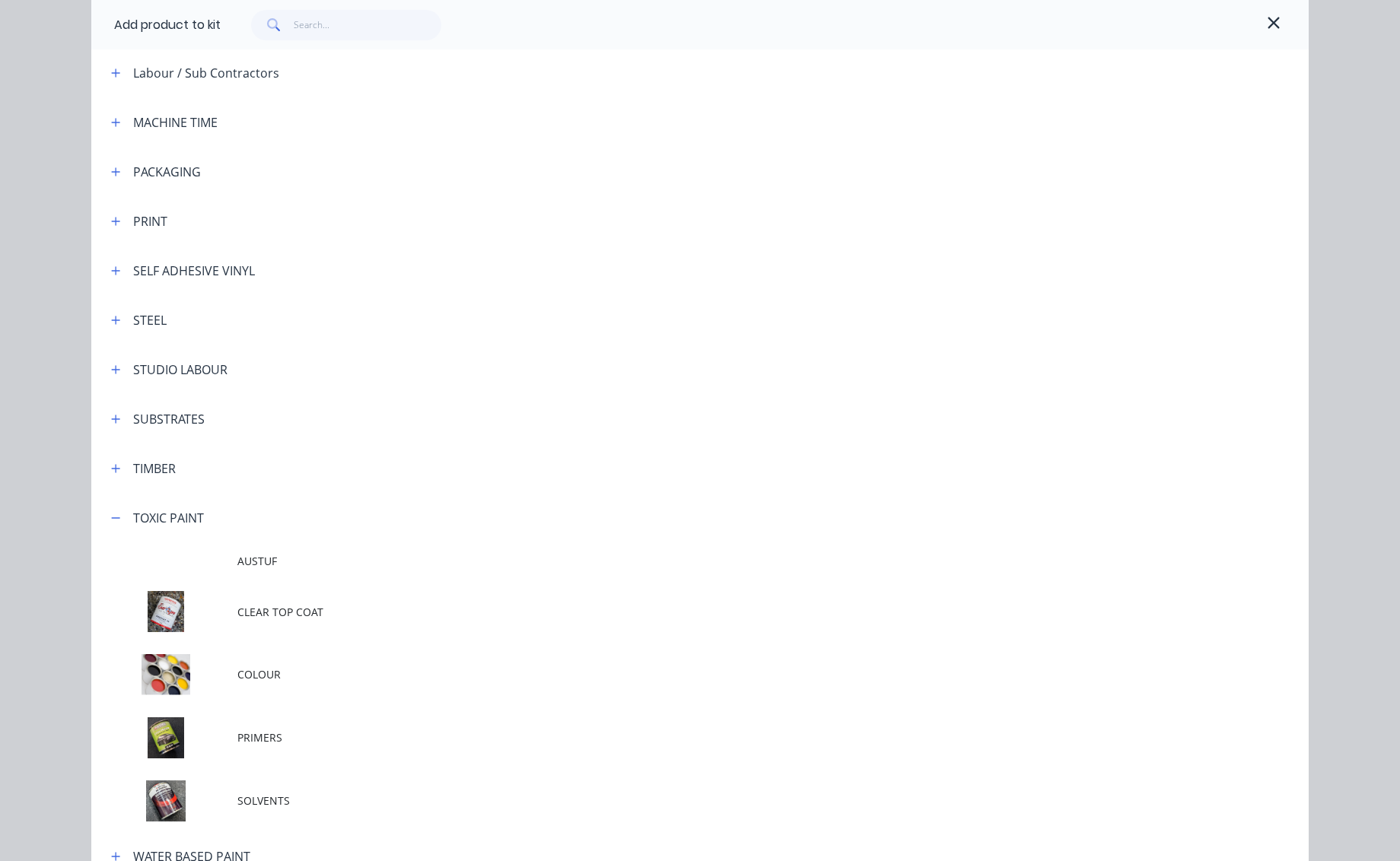
click at [268, 740] on span "PRIMERS" at bounding box center [665, 738] width 857 height 16
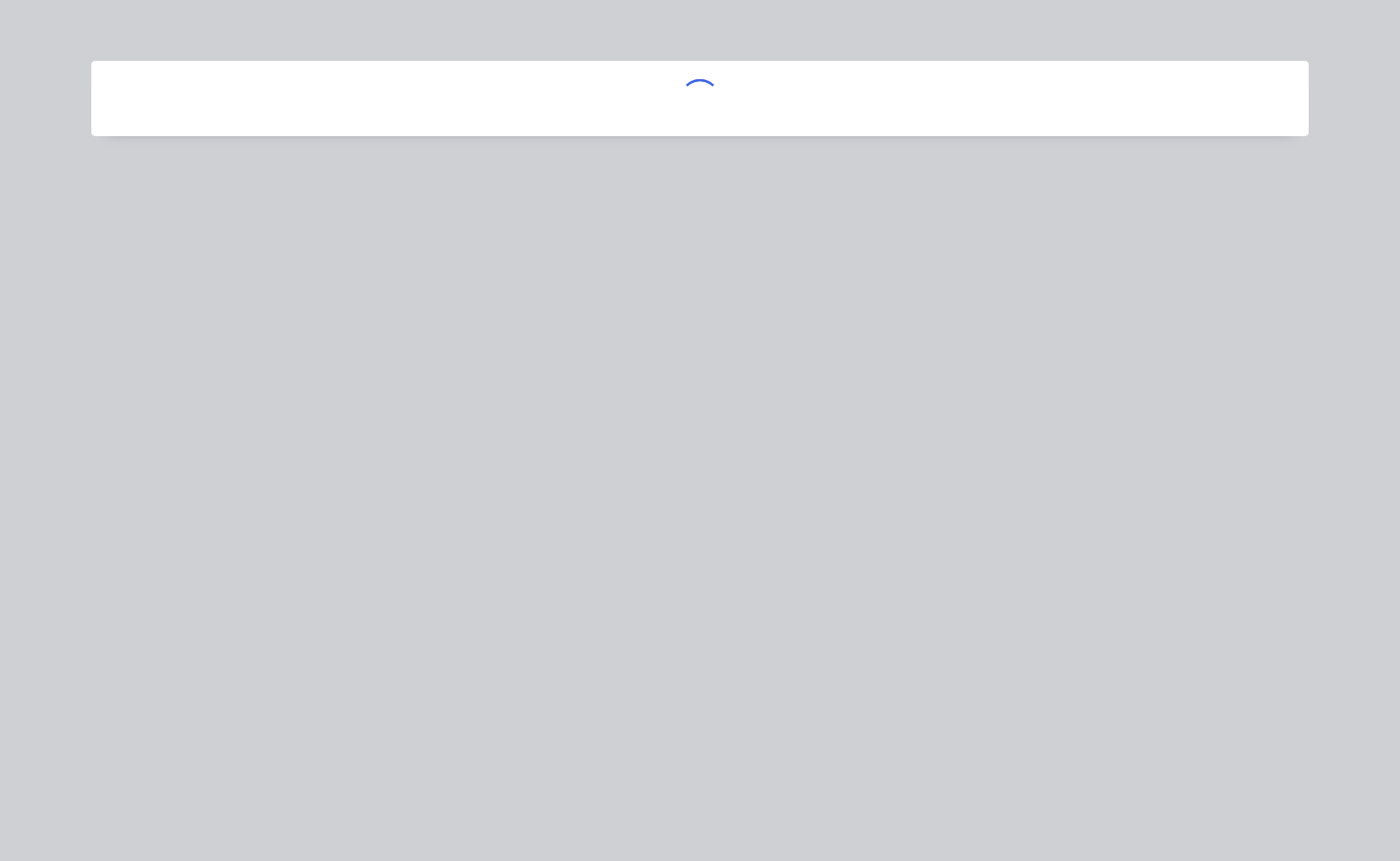
scroll to position [0, 0]
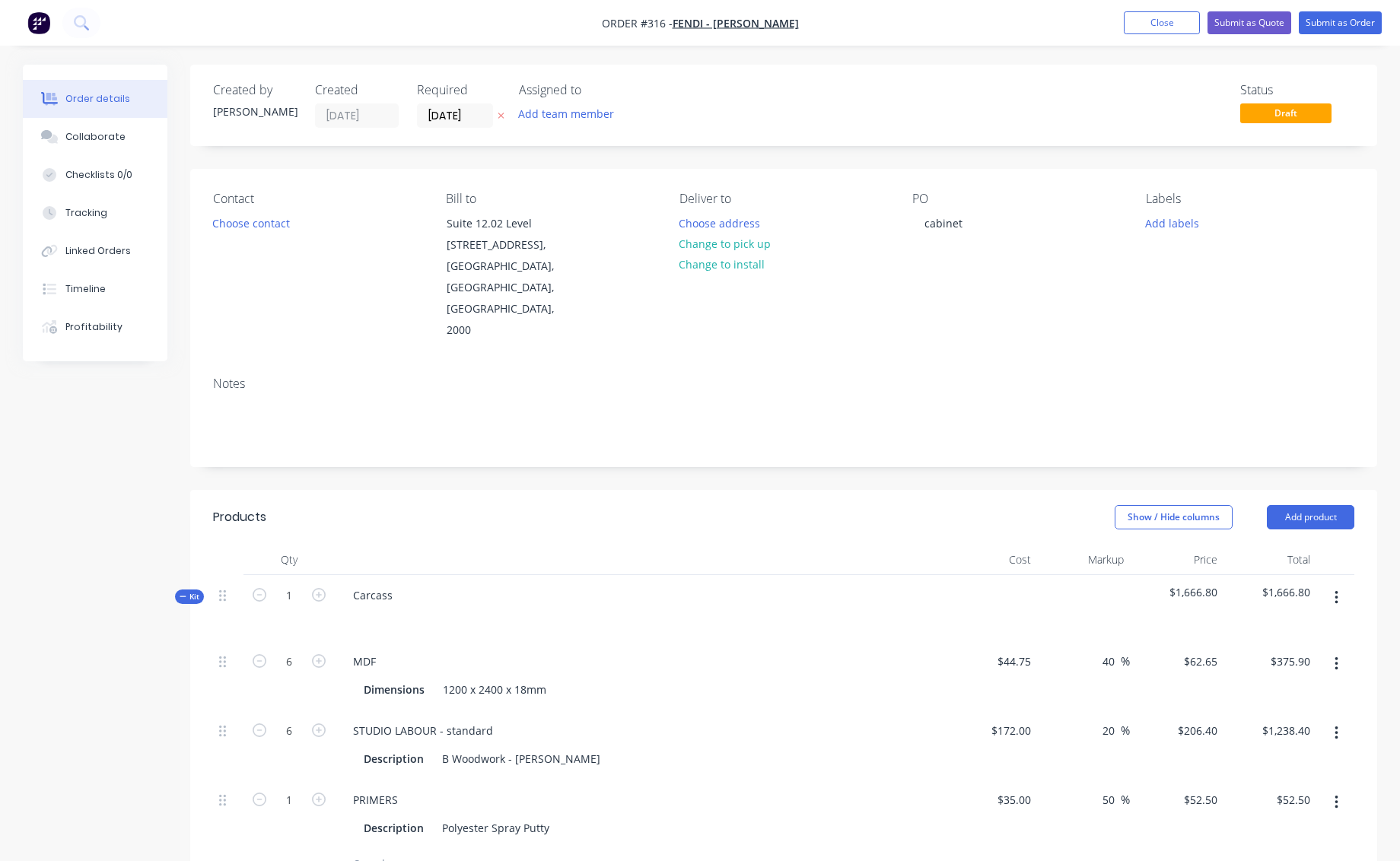
click at [1337, 590] on icon "button" at bounding box center [1336, 598] width 4 height 16
click at [1285, 657] on div "Add product to kit" at bounding box center [1281, 667] width 117 height 22
click at [1259, 688] on div "Product catalogue" at bounding box center [1281, 698] width 117 height 22
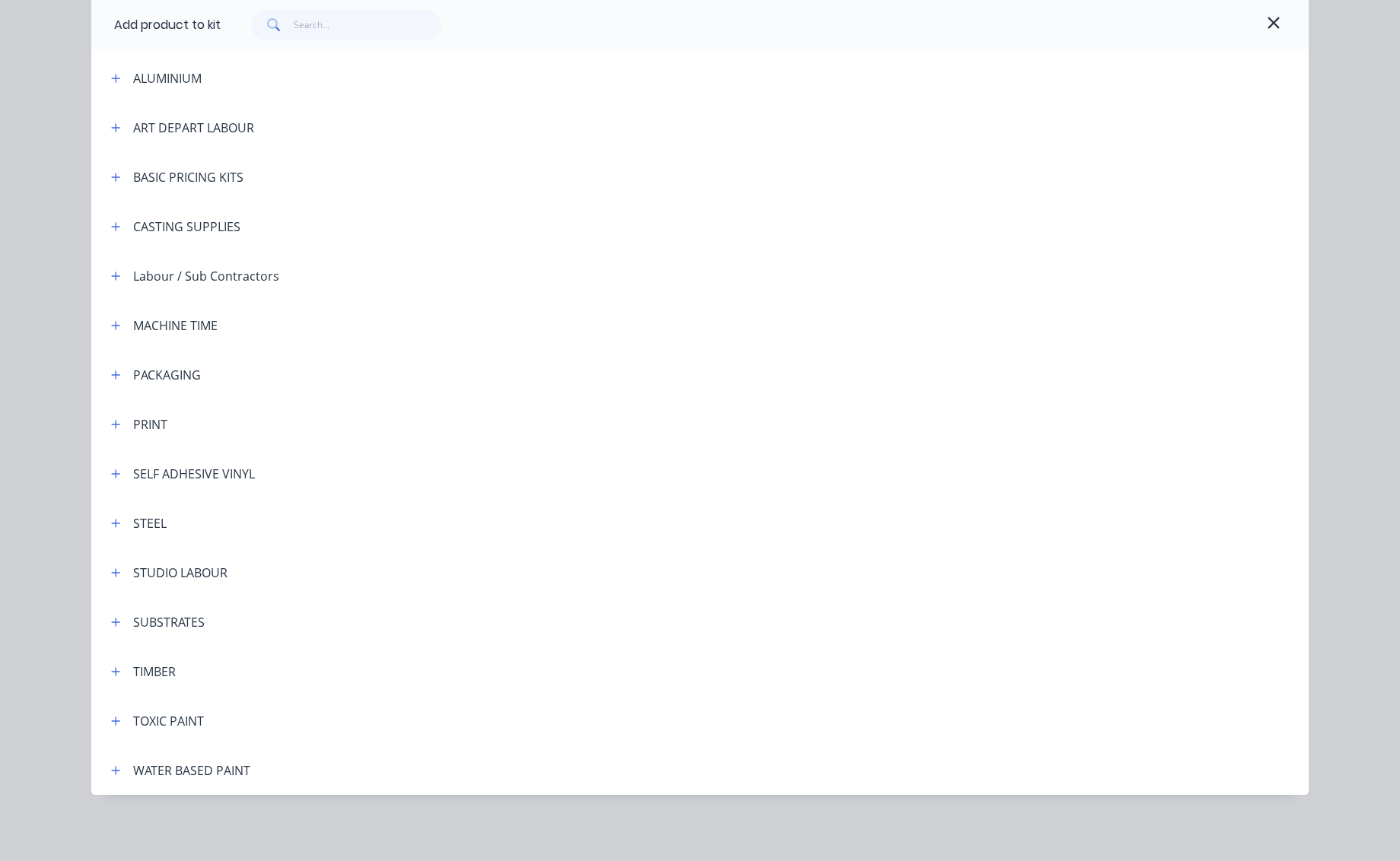
scroll to position [164, 0]
click at [112, 720] on icon "button" at bounding box center [116, 720] width 8 height 8
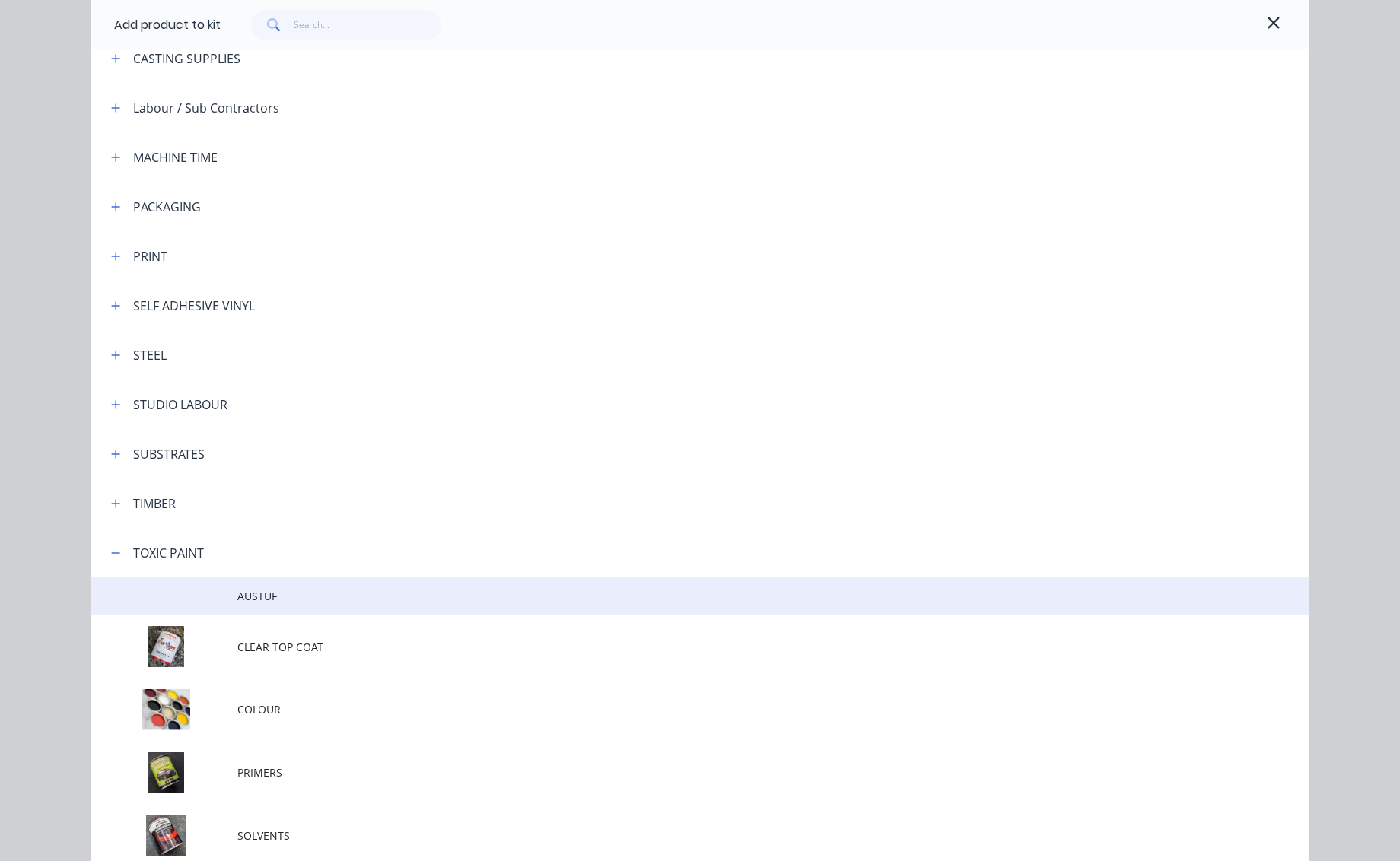
scroll to position [358, 0]
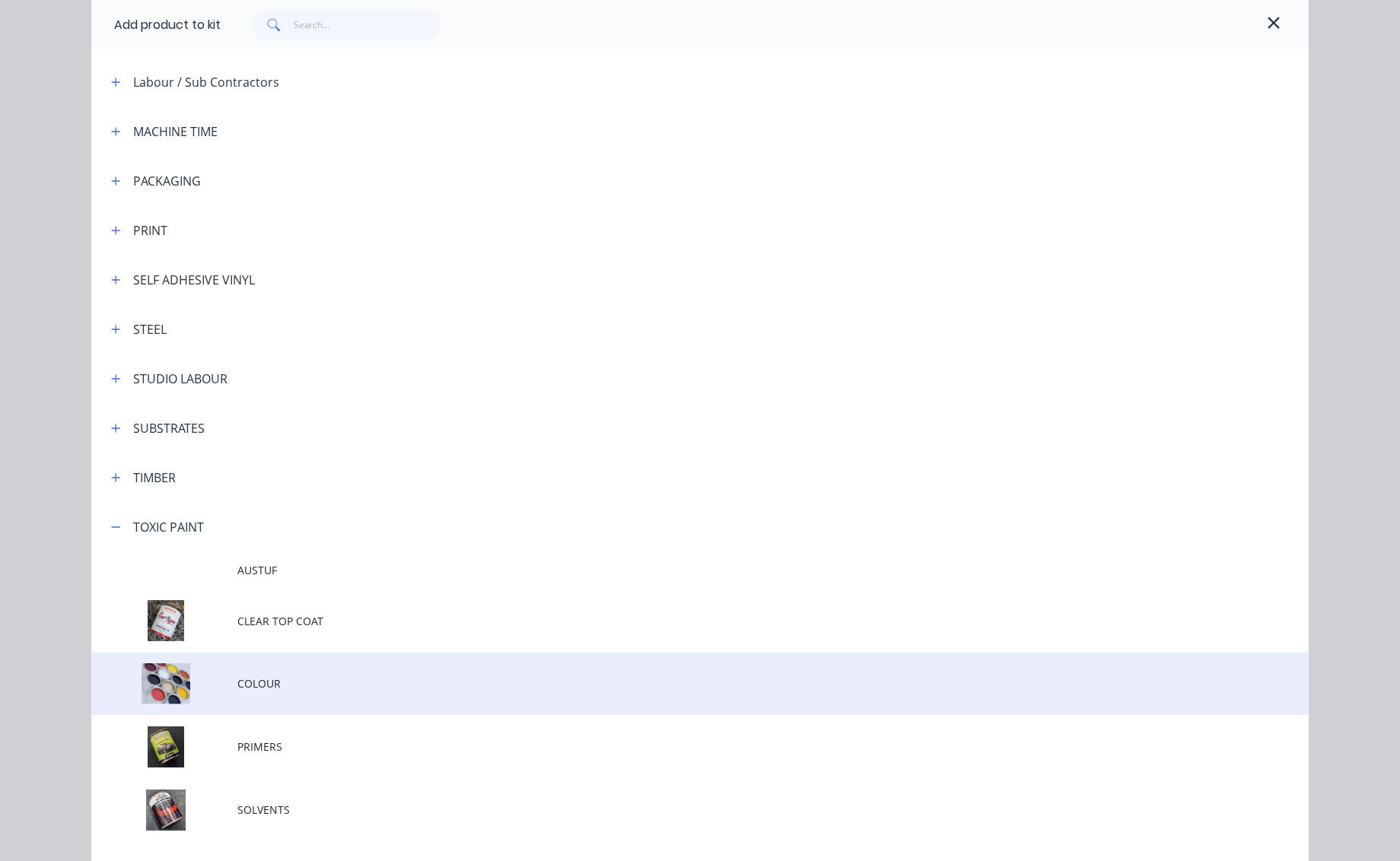
click at [163, 679] on td at bounding box center [164, 684] width 146 height 63
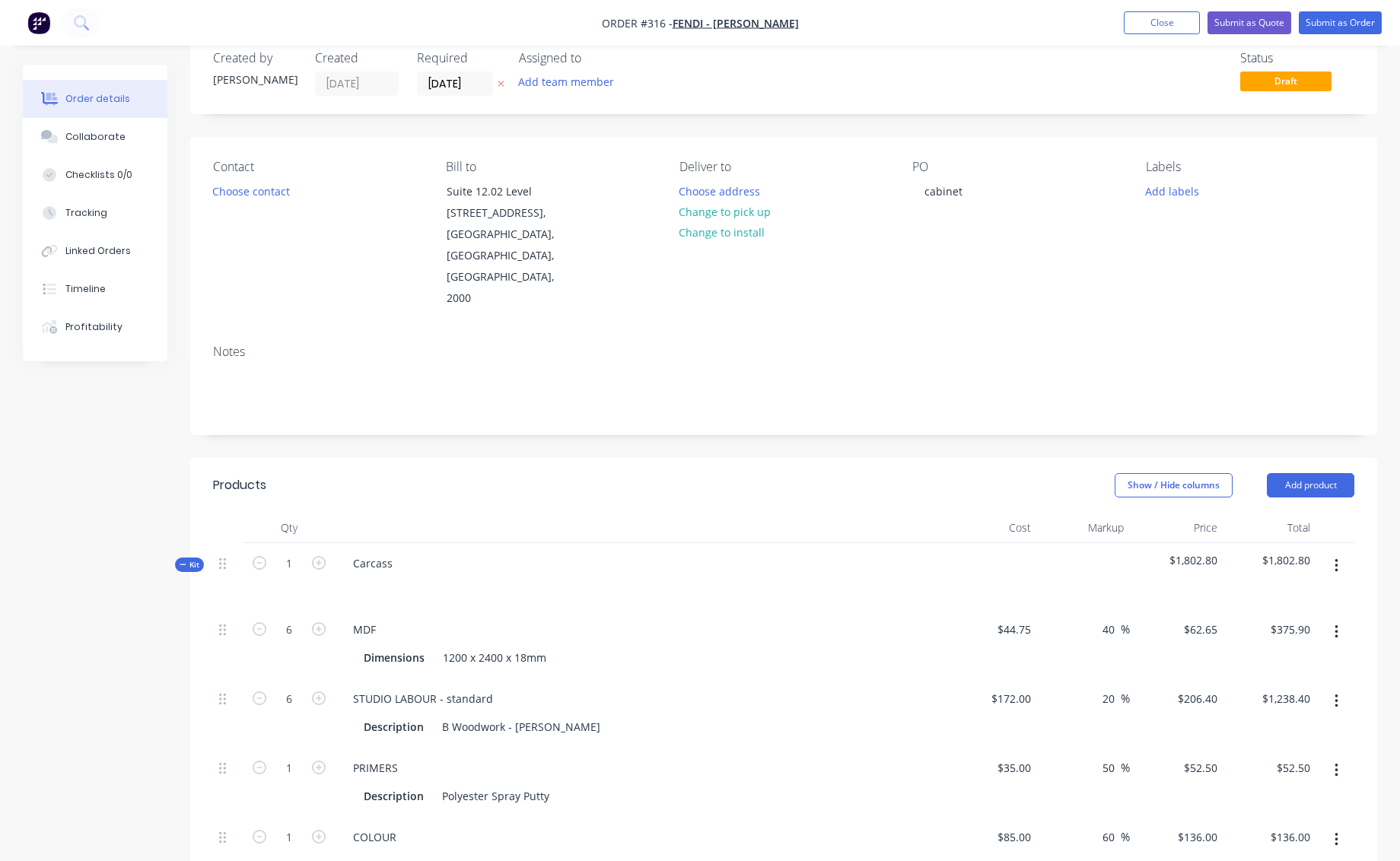
scroll to position [203, 0]
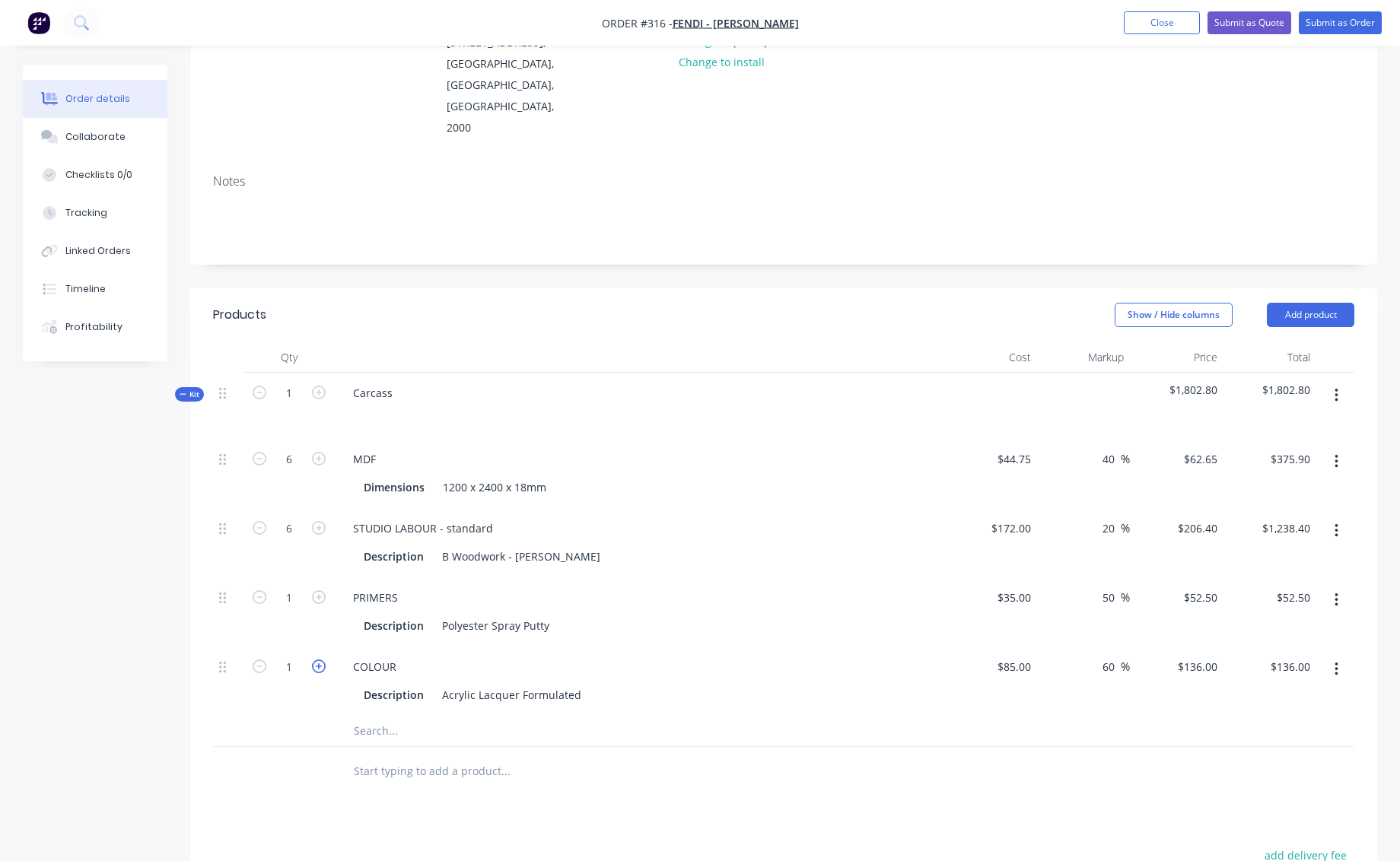
click at [317, 659] on icon "button" at bounding box center [319, 666] width 14 height 14
type input "2"
type input "$272.00"
click at [317, 659] on icon "button" at bounding box center [319, 666] width 14 height 14
type input "3"
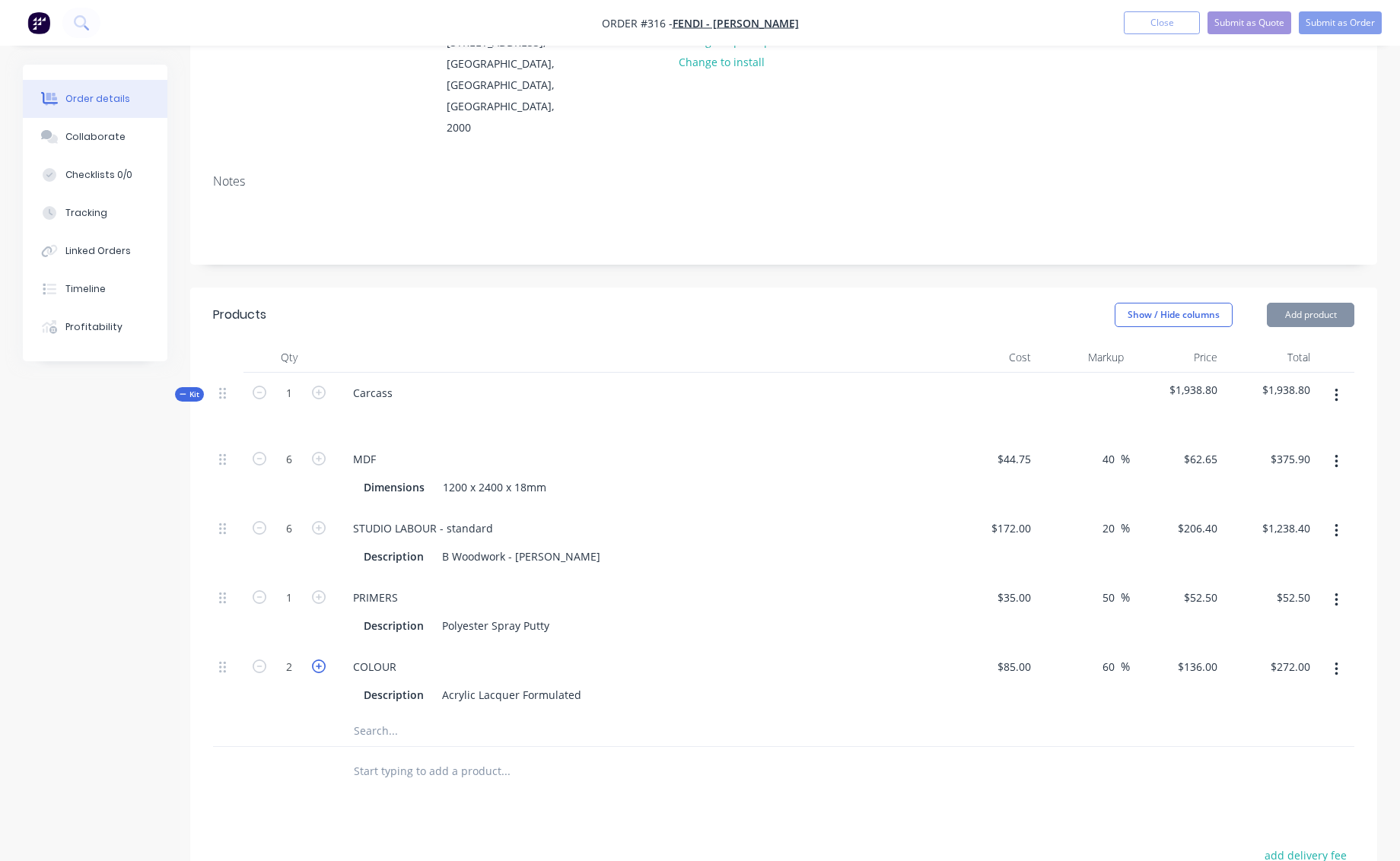
type input "$408.00"
click at [320, 591] on icon "button" at bounding box center [319, 597] width 14 height 14
type input "2"
type input "$105.00"
click at [320, 591] on icon "button" at bounding box center [319, 597] width 14 height 14
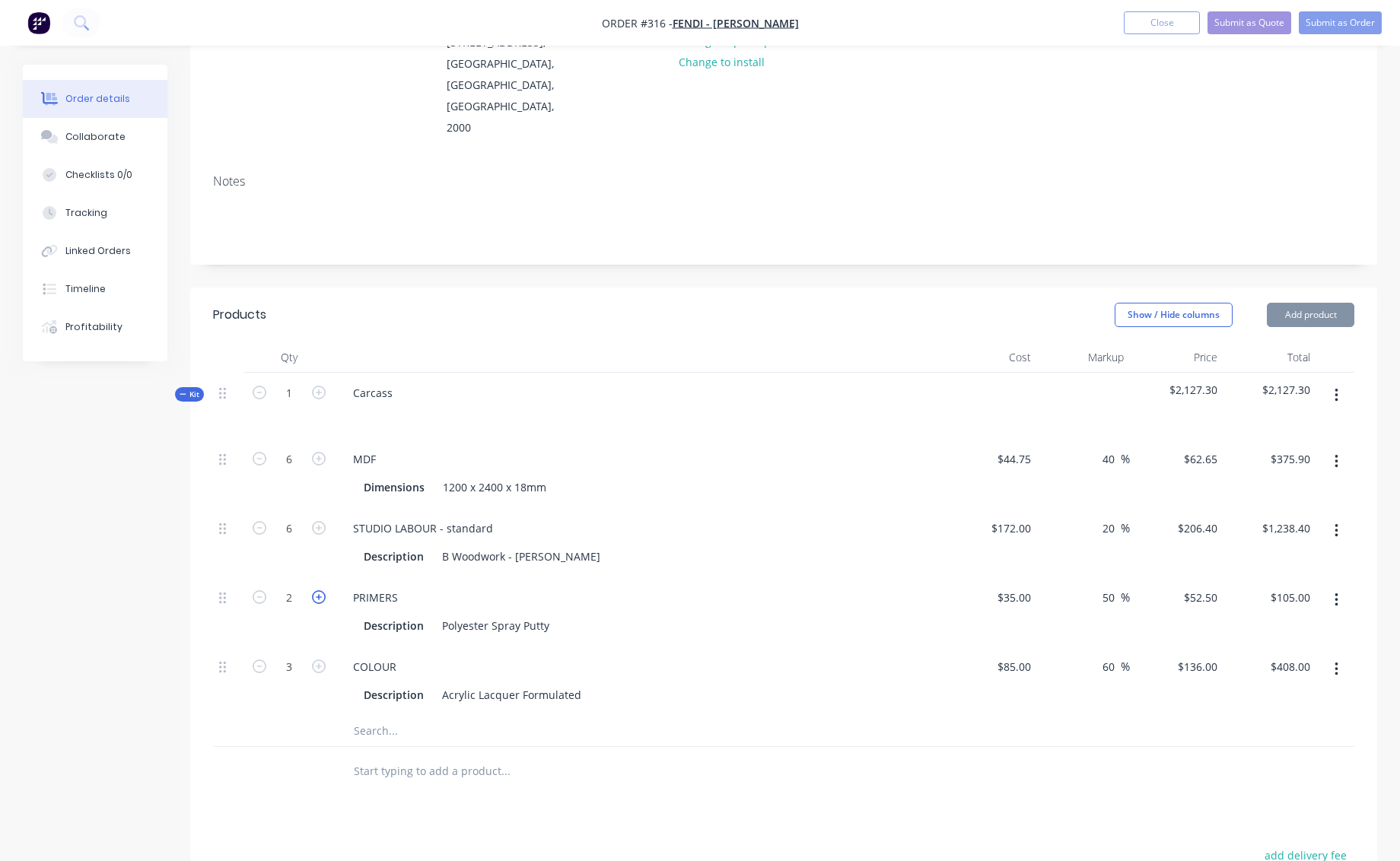
type input "3"
type input "$157.50"
click at [764, 597] on div "PRIMERS Description Polyester Spray Putty" at bounding box center [639, 612] width 609 height 69
click at [1336, 389] on icon "button" at bounding box center [1336, 395] width 3 height 14
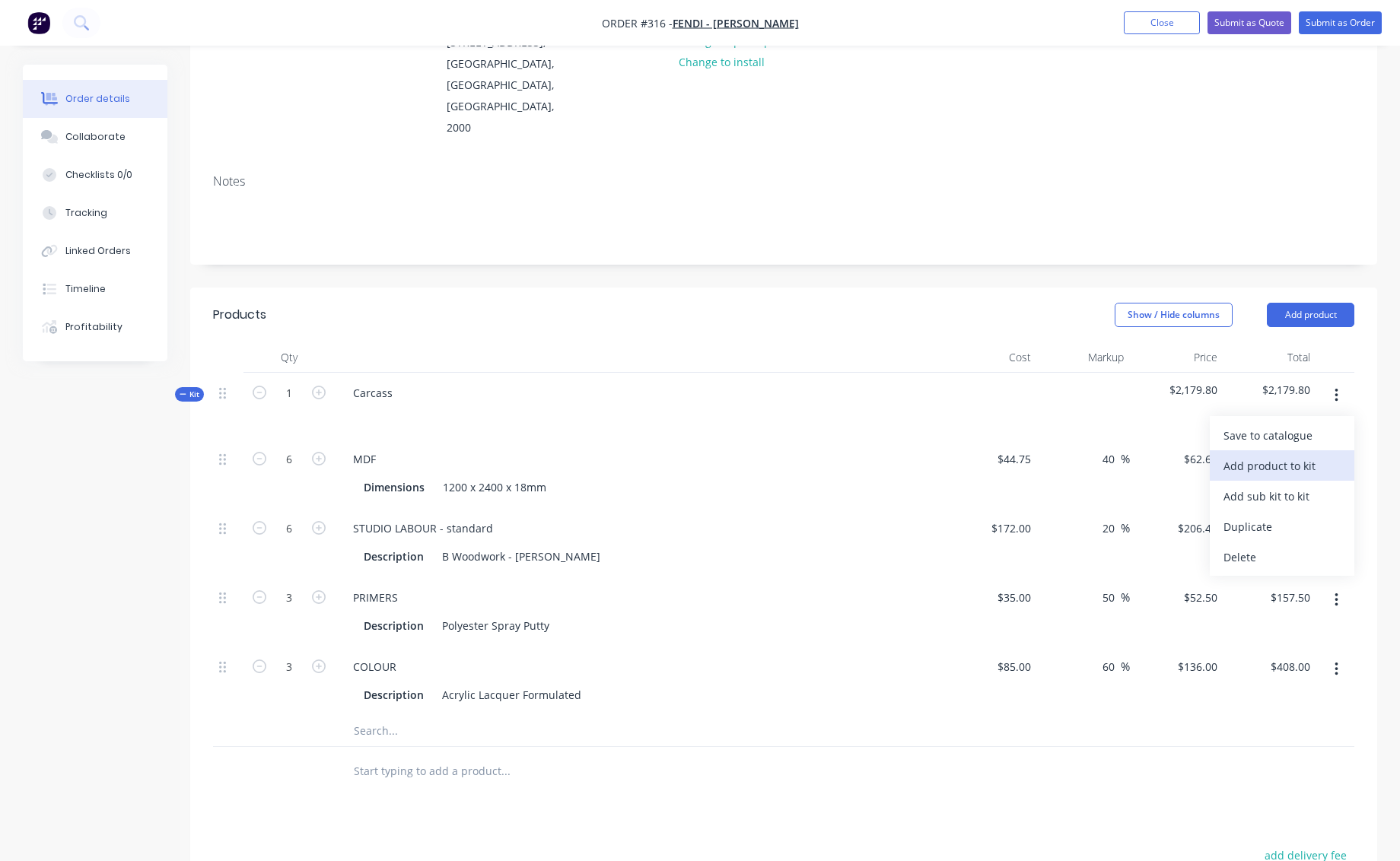
click at [1278, 455] on div "Add product to kit" at bounding box center [1281, 466] width 117 height 22
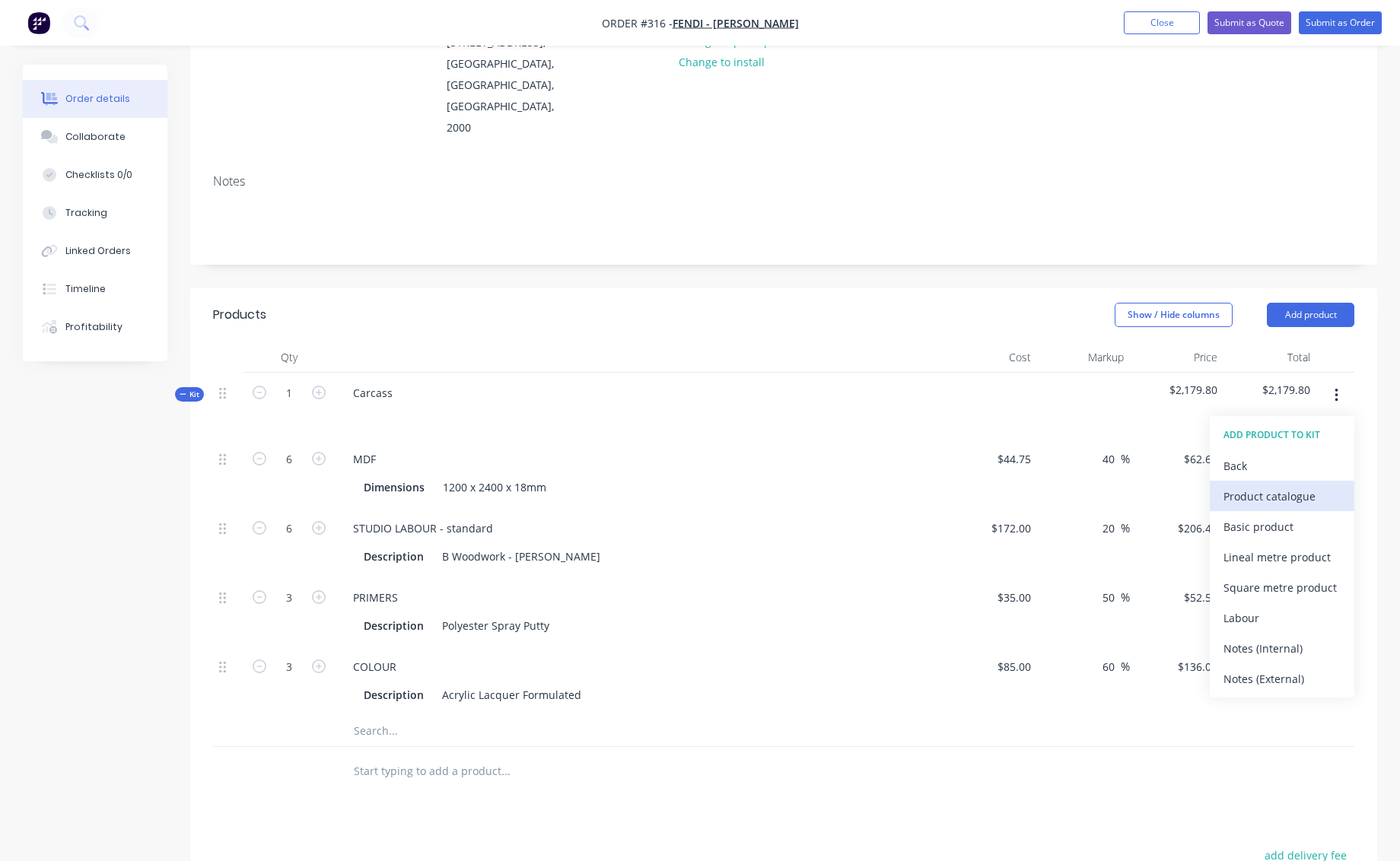
click at [1249, 485] on div "Product catalogue" at bounding box center [1281, 496] width 117 height 22
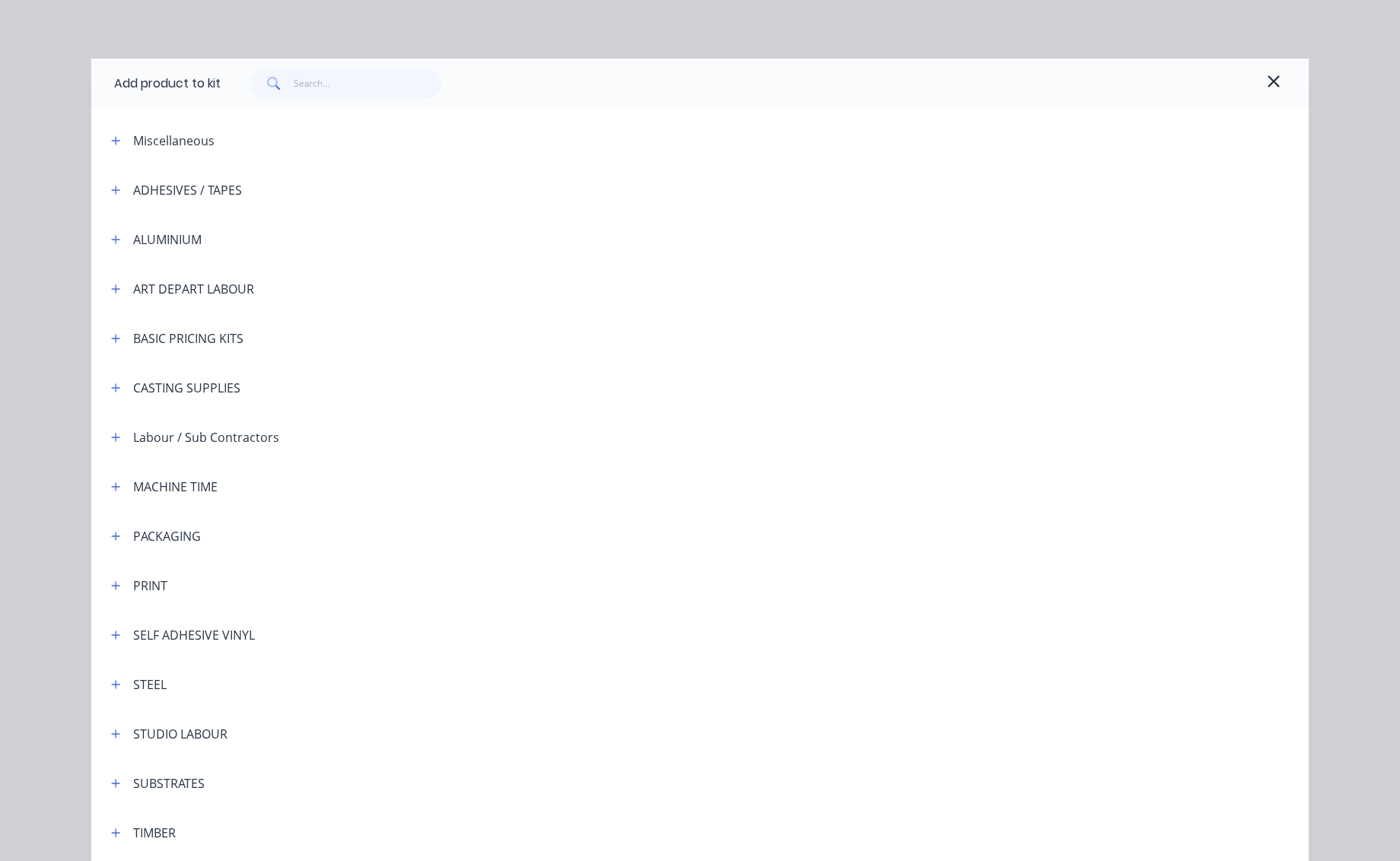
scroll to position [3, 0]
click at [111, 732] on icon "button" at bounding box center [115, 733] width 9 height 11
click at [293, 774] on span "STUDIO LABOUR - standard" at bounding box center [665, 776] width 857 height 16
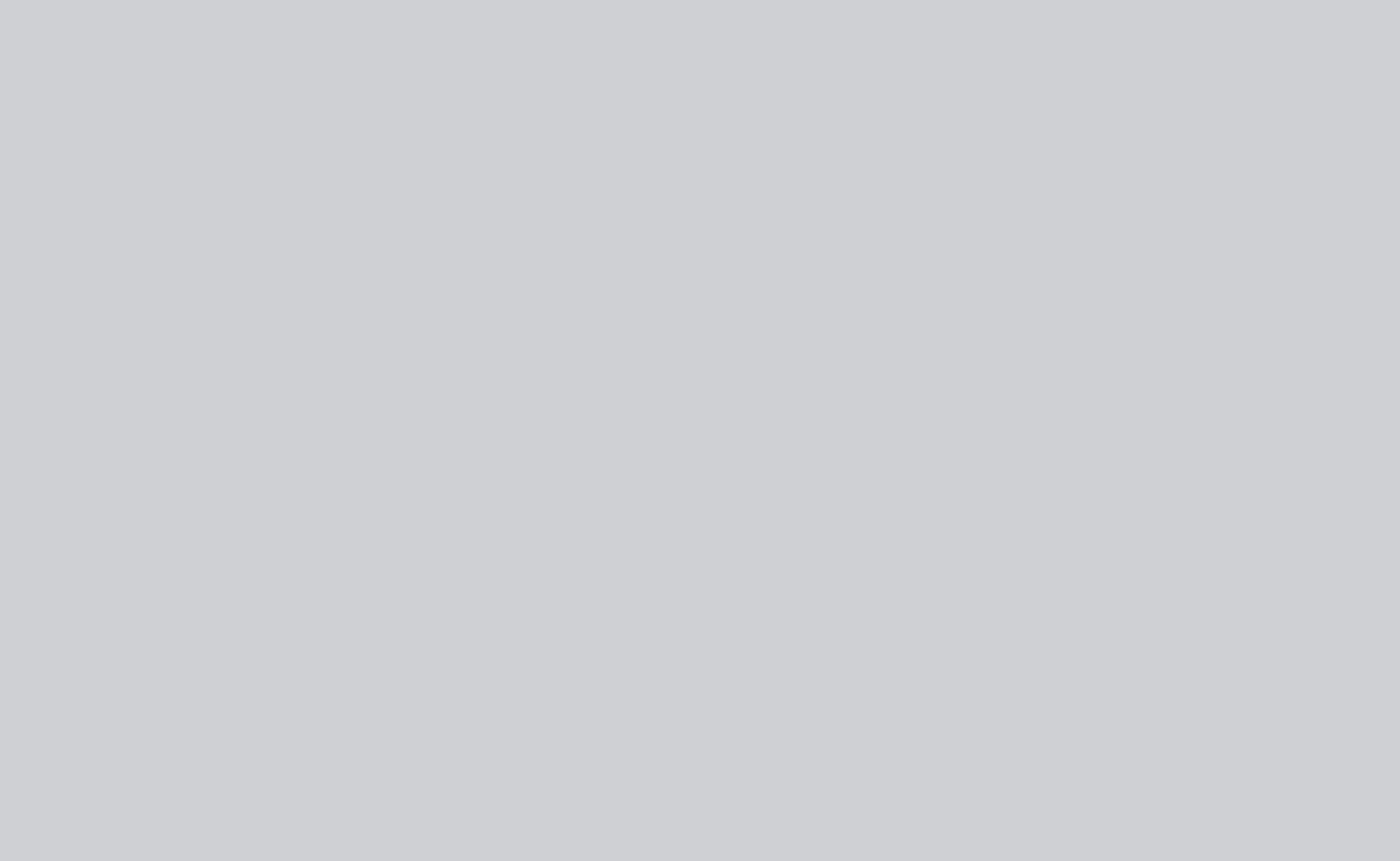
scroll to position [0, 0]
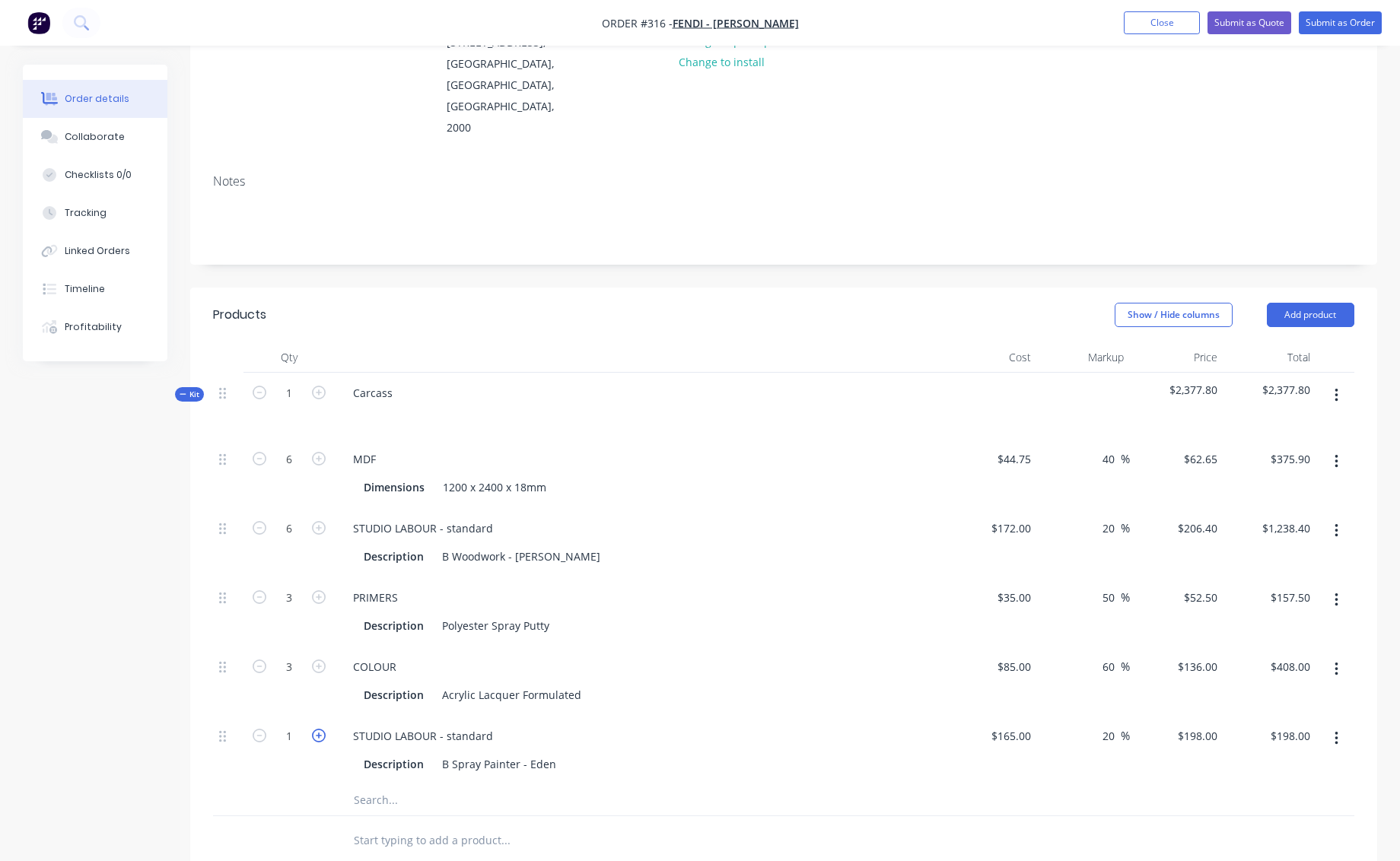
click at [324, 729] on icon "button" at bounding box center [319, 735] width 14 height 14
type input "2"
type input "$396.00"
click at [318, 729] on icon "button" at bounding box center [319, 735] width 14 height 14
type input "3"
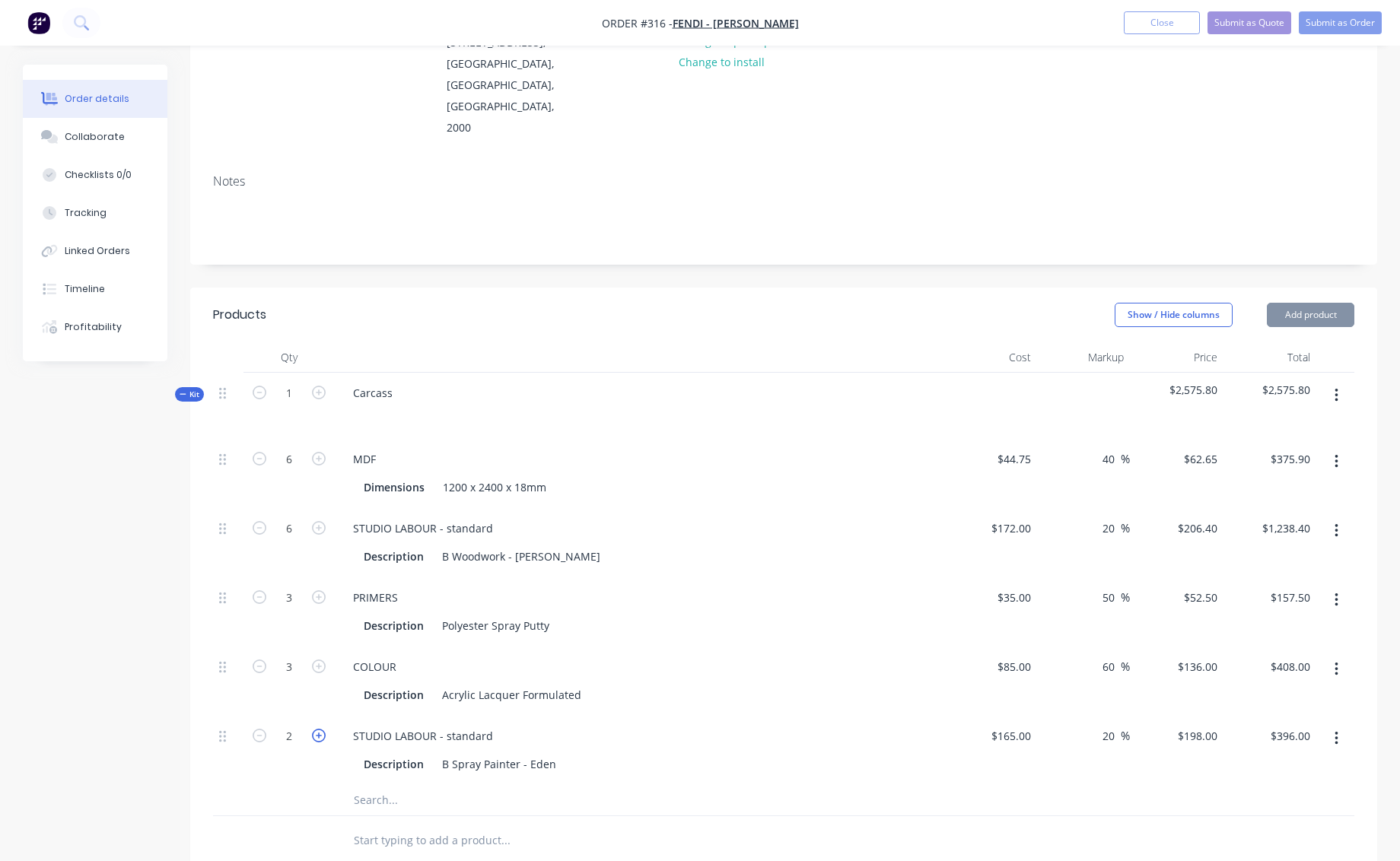
type input "$594.00"
click at [318, 729] on icon "button" at bounding box center [319, 735] width 14 height 14
type input "4"
type input "$792.00"
click at [774, 785] on div at bounding box center [569, 800] width 457 height 30
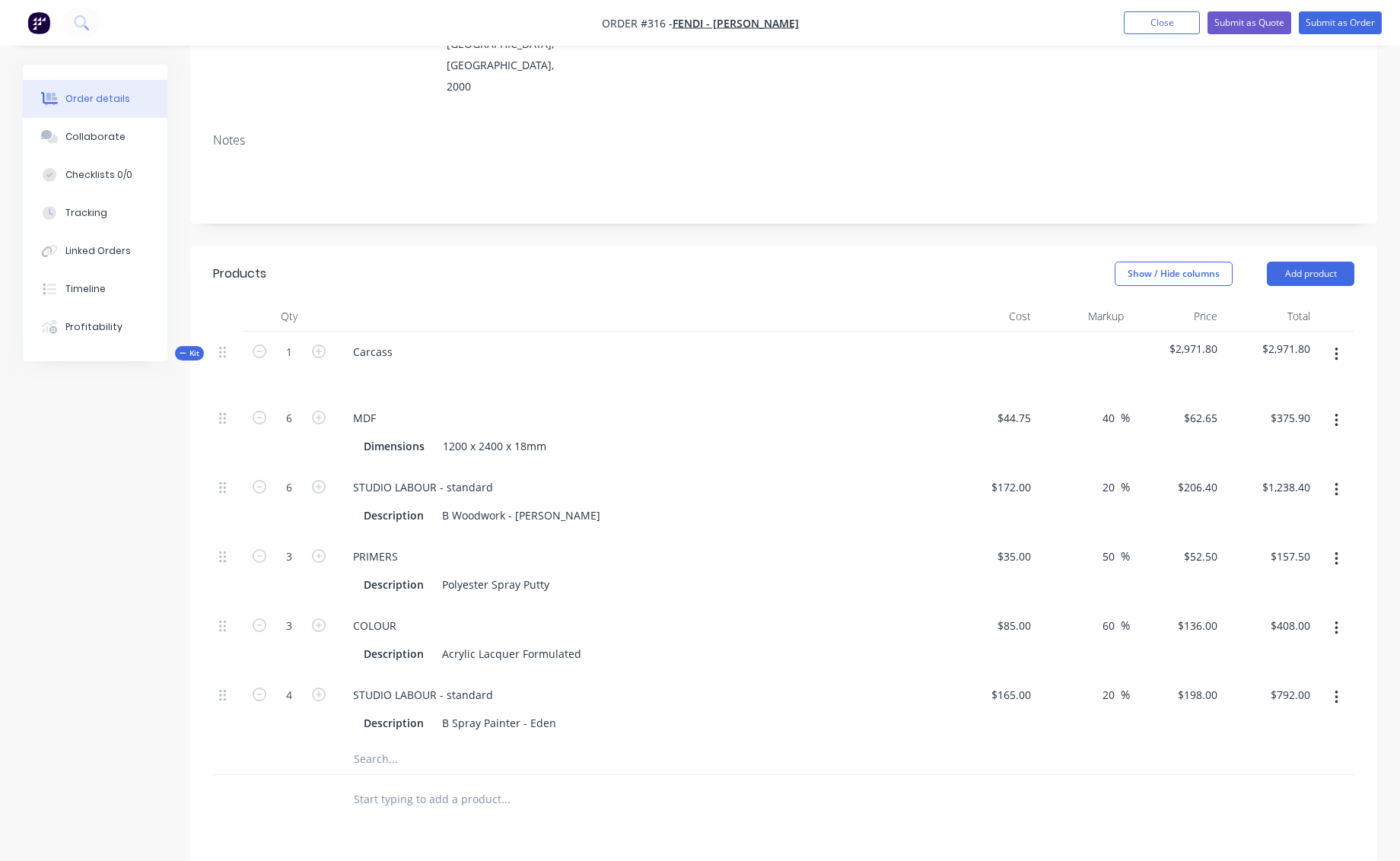
scroll to position [244, 0]
click at [1320, 261] on button "Add product" at bounding box center [1310, 273] width 87 height 25
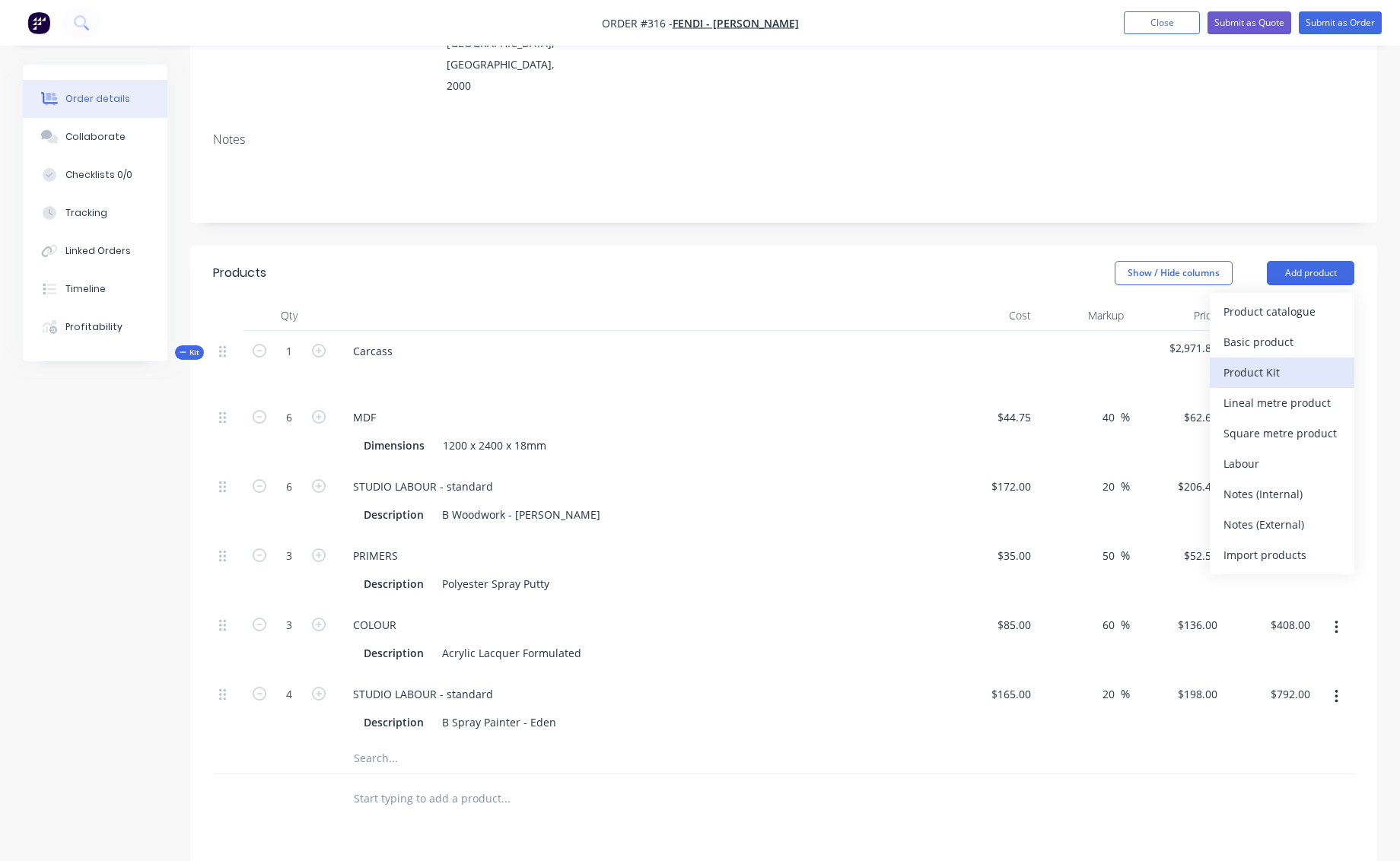
click at [1253, 361] on div "Product Kit" at bounding box center [1281, 372] width 117 height 22
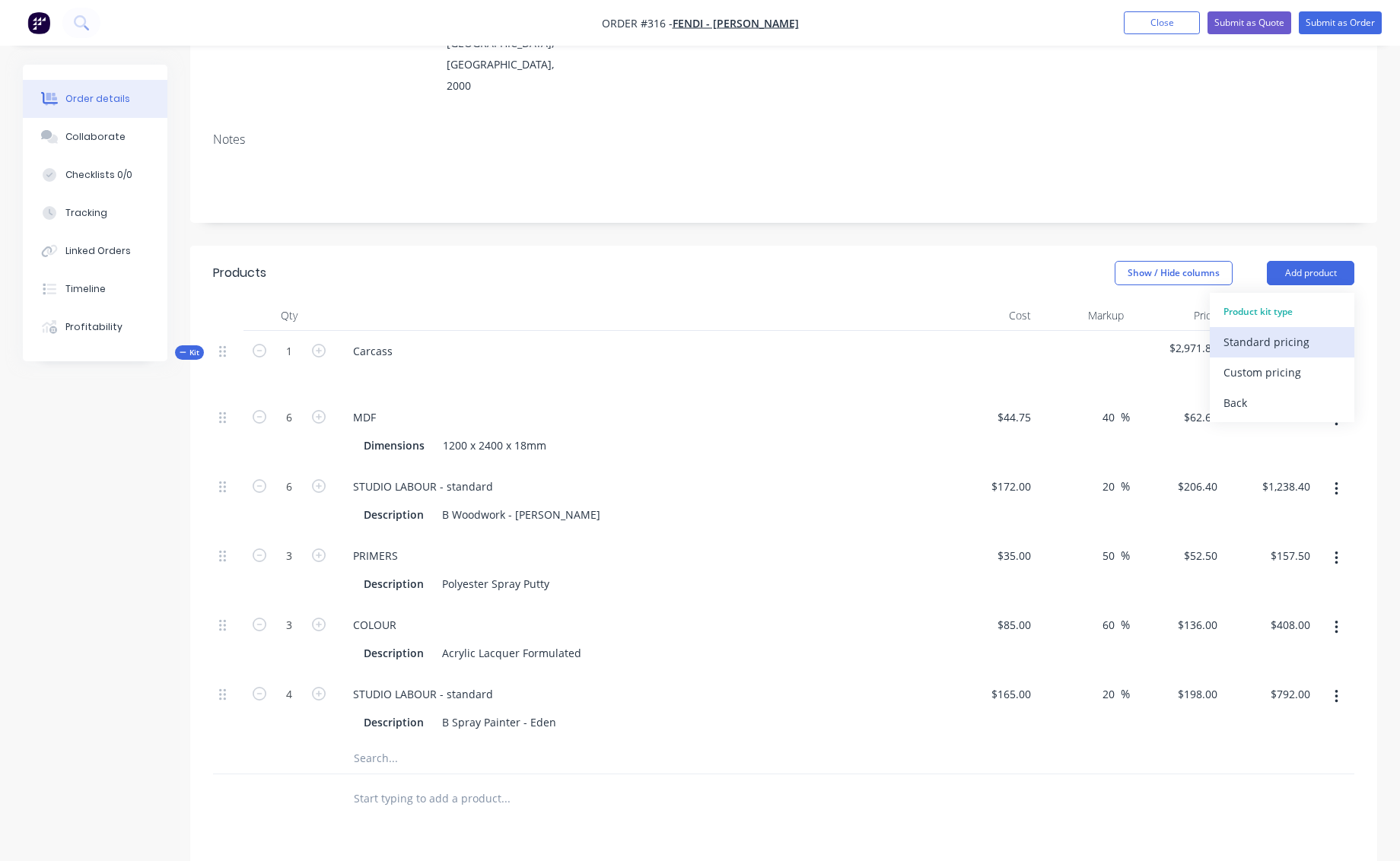
click at [1254, 331] on div "Standard pricing" at bounding box center [1281, 341] width 117 height 22
click at [364, 783] on div at bounding box center [390, 794] width 99 height 22
click at [1336, 790] on icon "button" at bounding box center [1336, 796] width 3 height 14
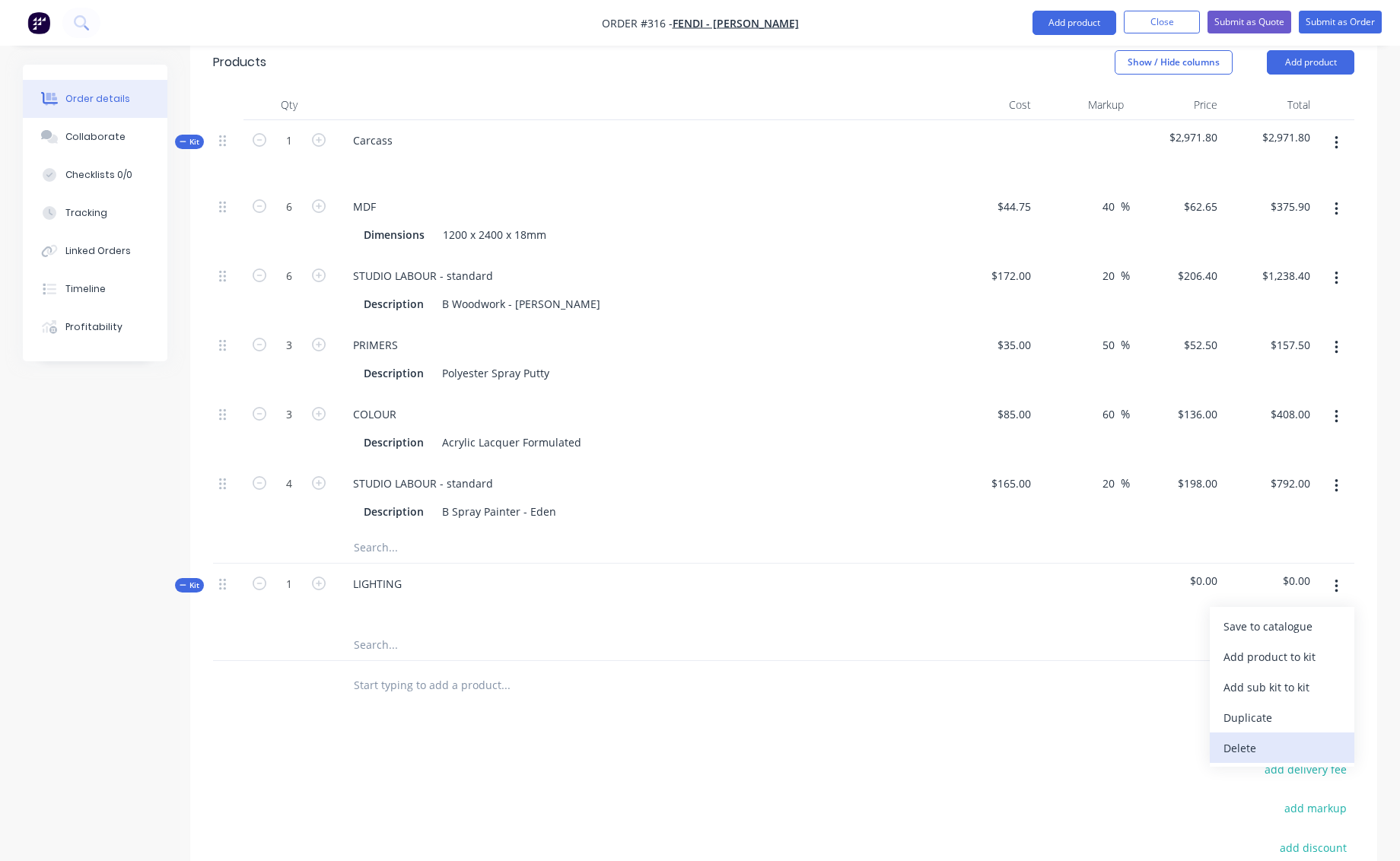
scroll to position [455, 0]
click at [1254, 645] on div "Add product to kit" at bounding box center [1281, 656] width 117 height 22
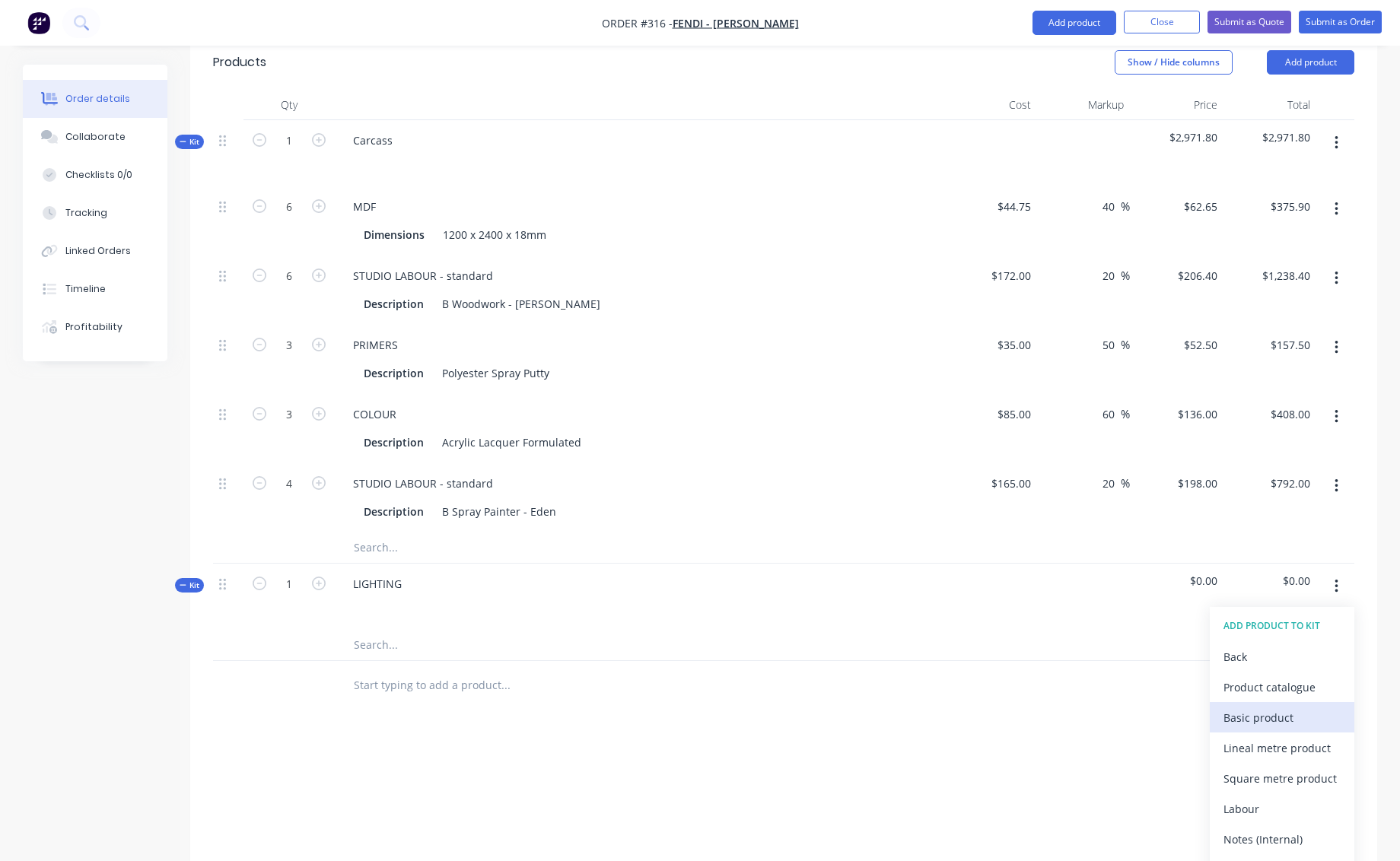
click at [1250, 707] on div "Basic product" at bounding box center [1281, 717] width 117 height 22
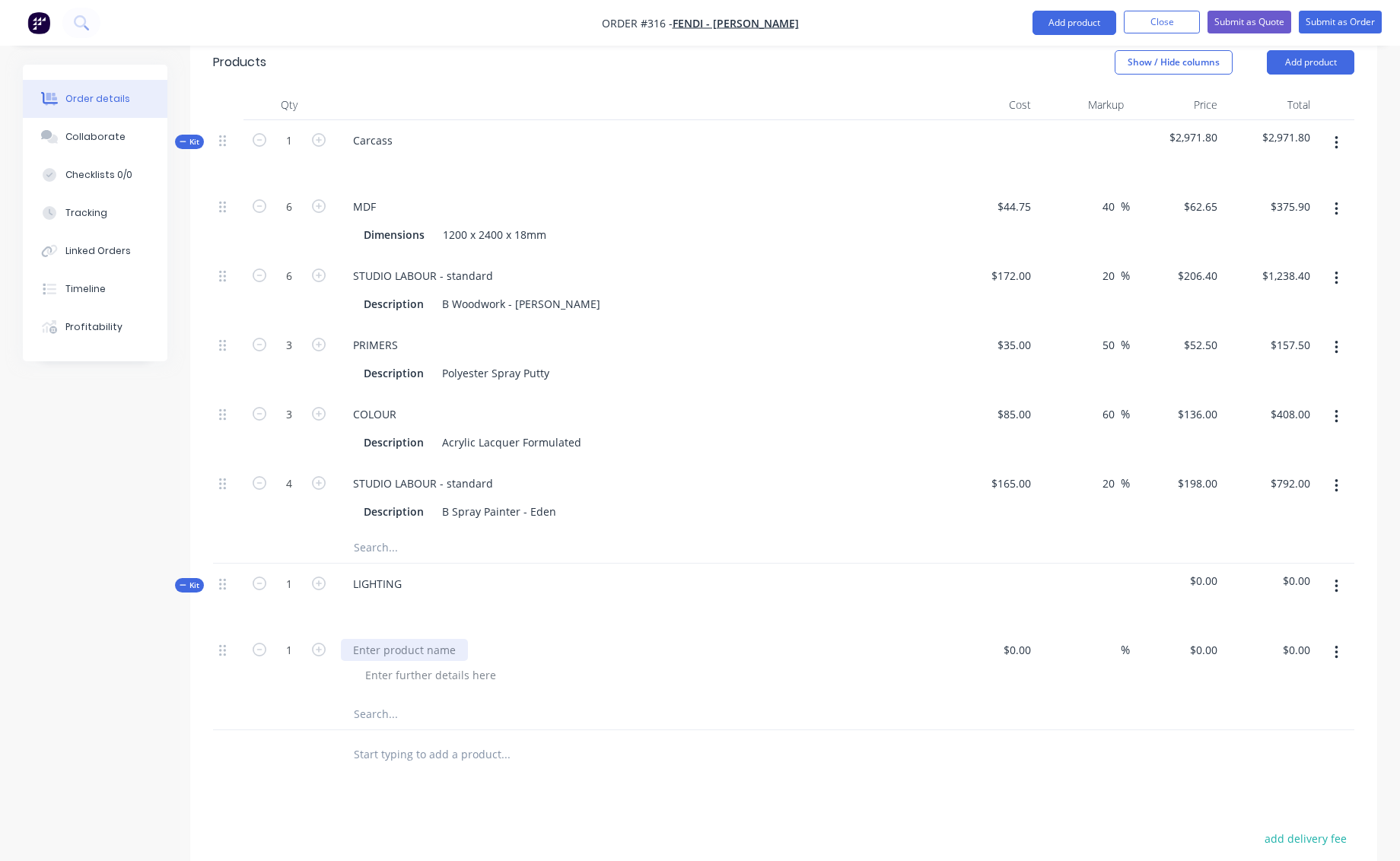
click at [384, 639] on div at bounding box center [404, 649] width 127 height 22
click at [1018, 639] on div at bounding box center [1025, 649] width 24 height 22
type input "$440.00"
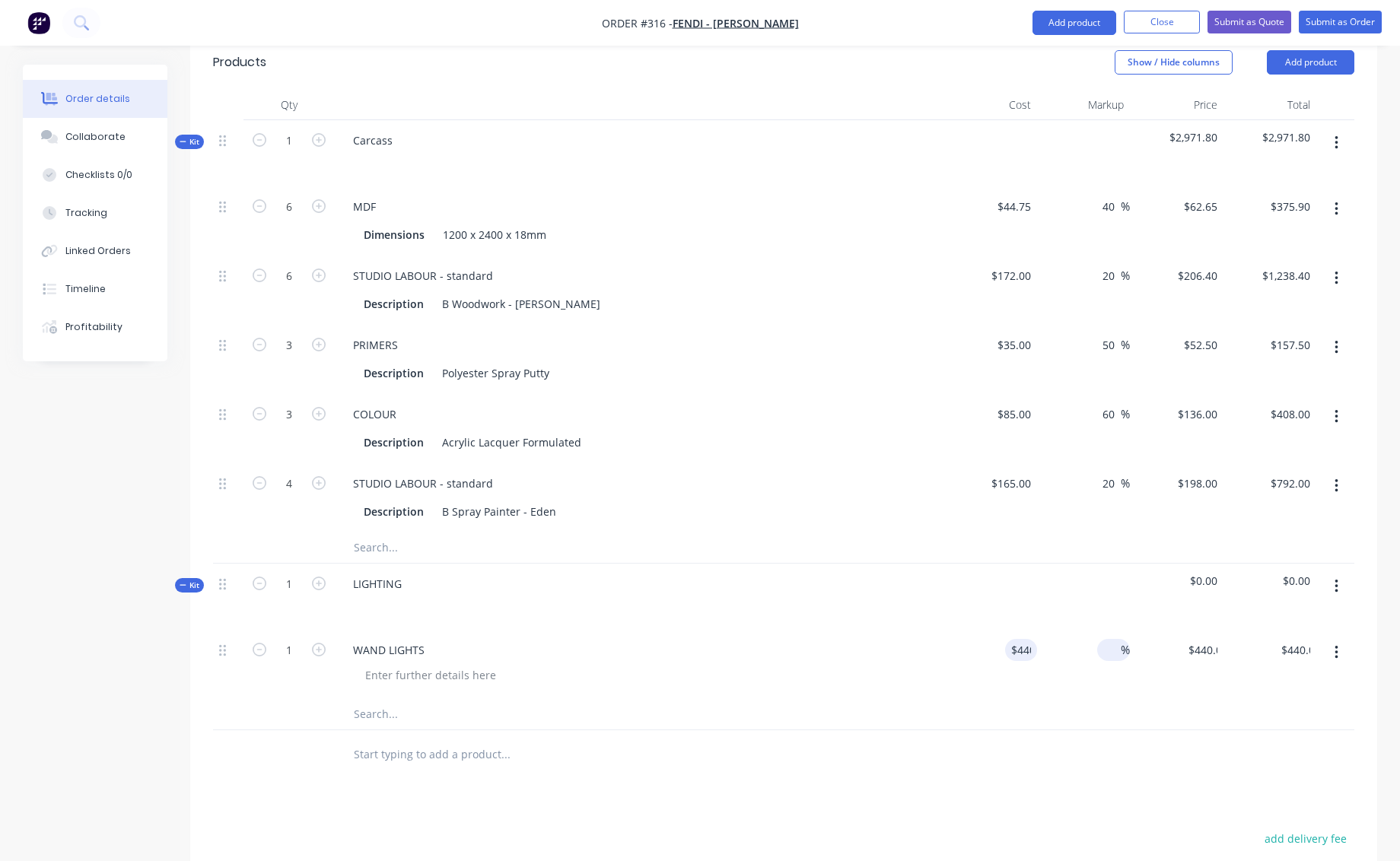
click at [1124, 641] on span "%" at bounding box center [1125, 649] width 9 height 17
type input "50"
type input "$660.00"
click at [1335, 579] on icon "button" at bounding box center [1336, 586] width 3 height 14
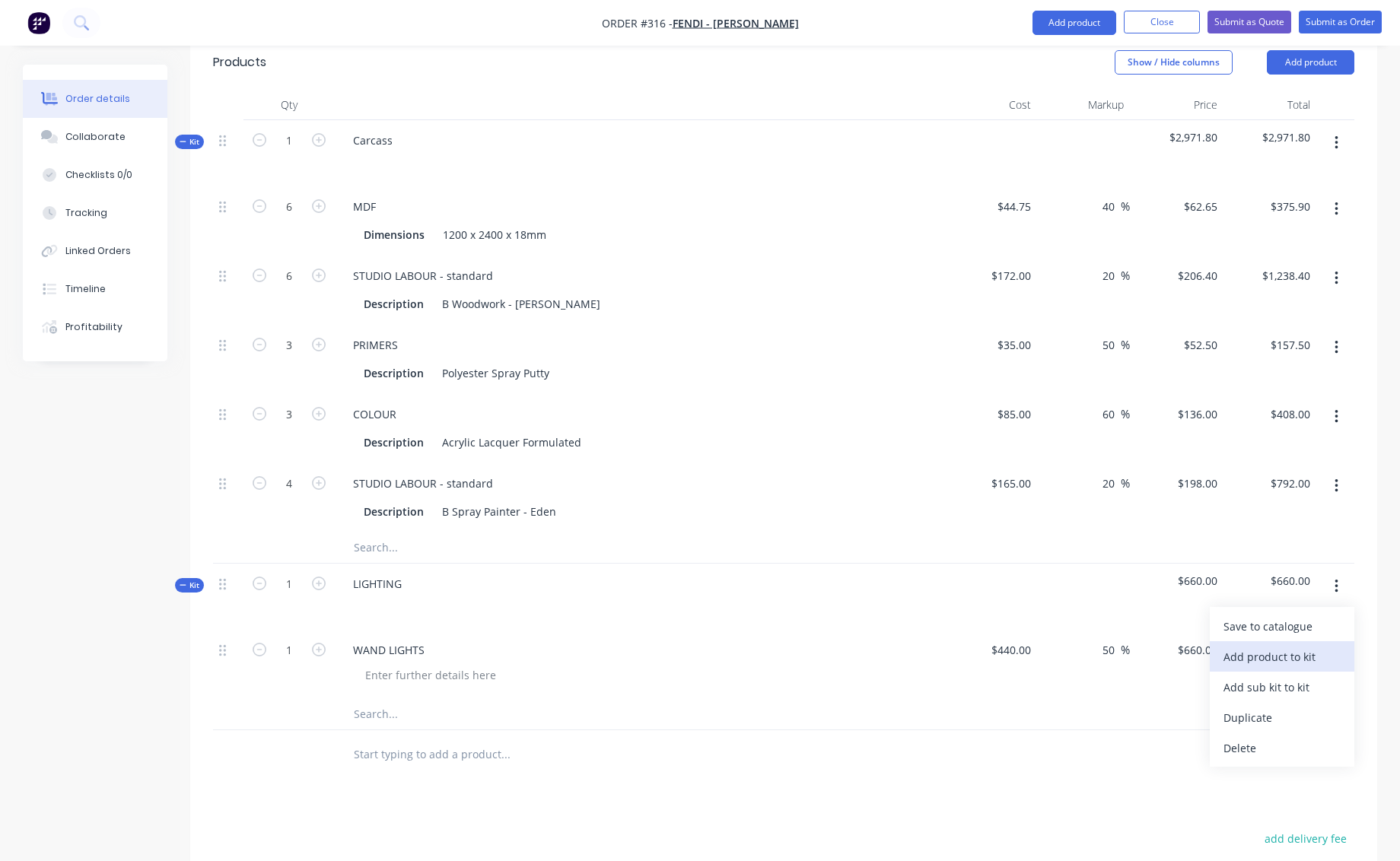
click at [1288, 645] on div "Add product to kit" at bounding box center [1281, 656] width 117 height 22
click at [1271, 676] on div "Product catalogue" at bounding box center [1281, 687] width 117 height 22
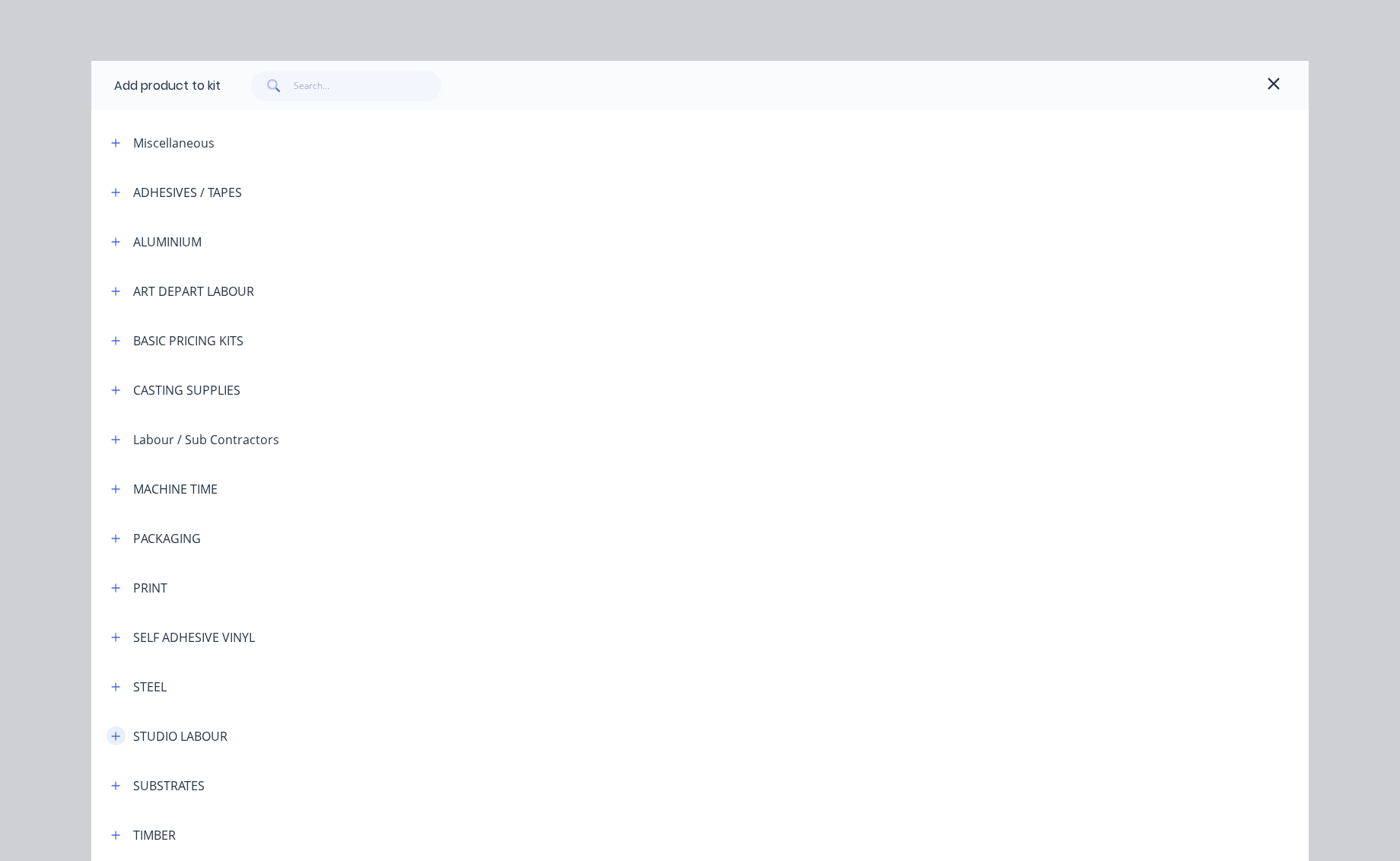
click at [112, 736] on icon "button" at bounding box center [116, 736] width 8 height 8
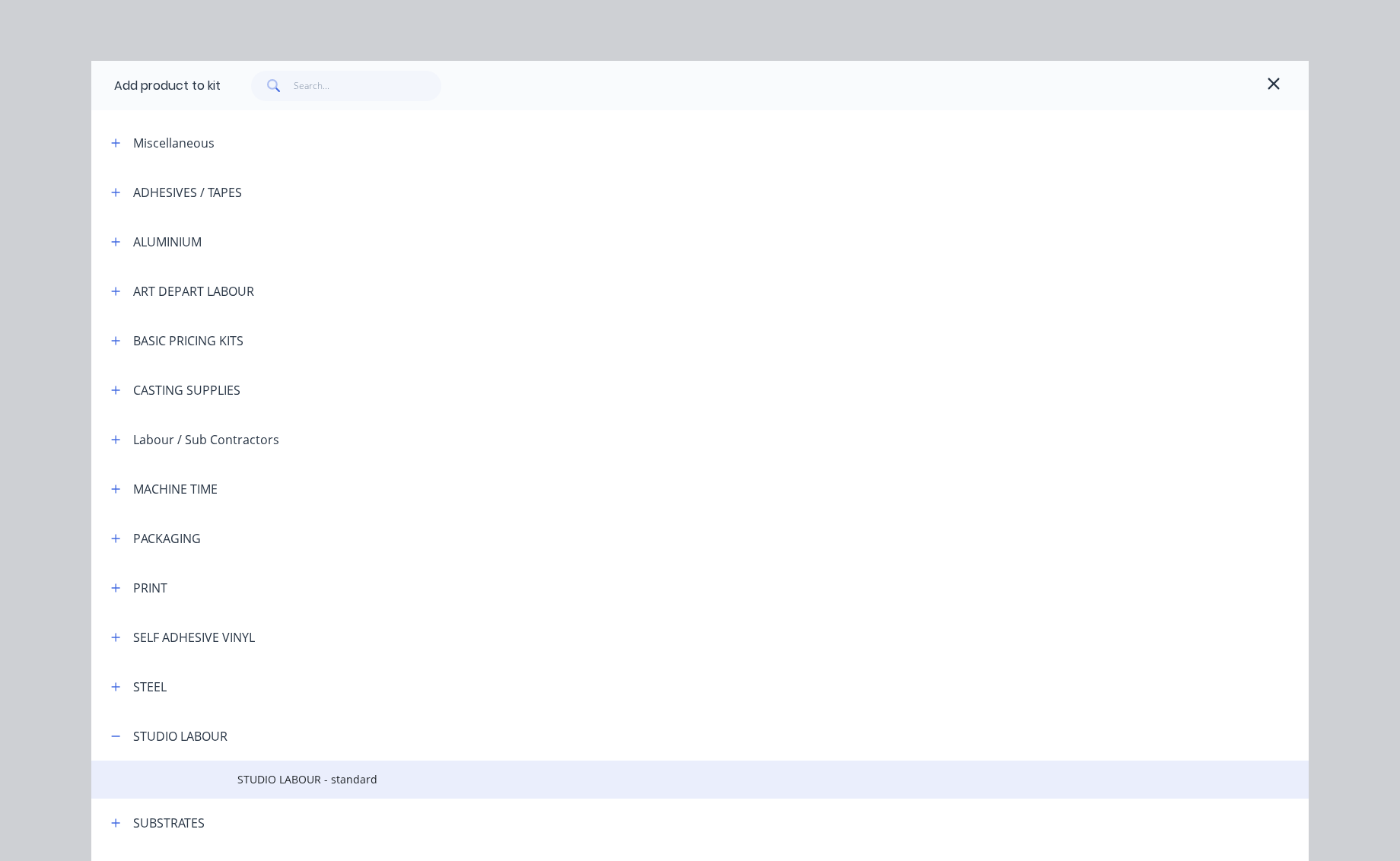
click at [288, 777] on span "STUDIO LABOUR - standard" at bounding box center [665, 779] width 857 height 16
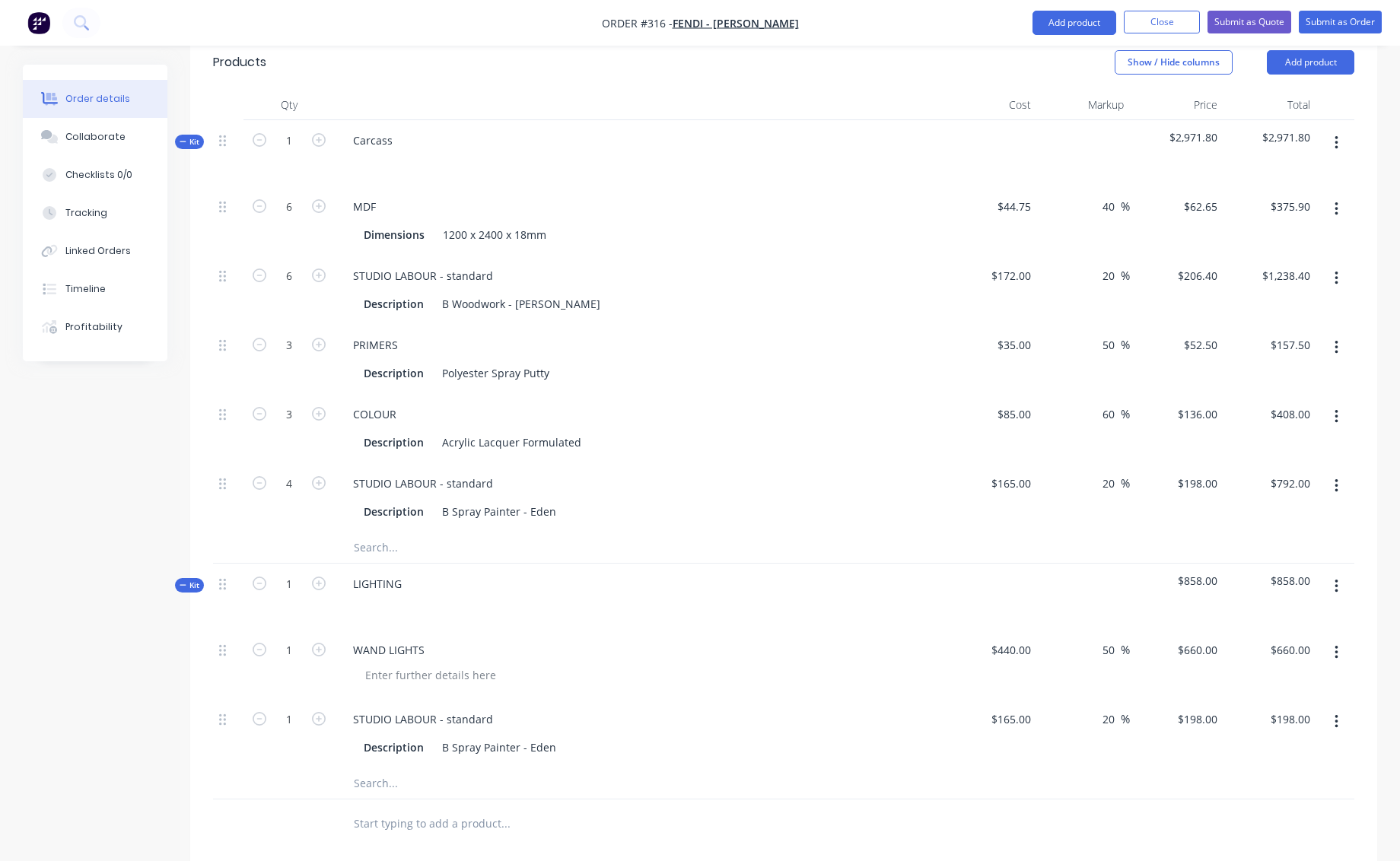
click at [1334, 573] on button "button" at bounding box center [1337, 587] width 36 height 28
click at [1282, 645] on div "Add product to kit" at bounding box center [1281, 656] width 117 height 22
click at [1264, 676] on div "Product catalogue" at bounding box center [1281, 687] width 117 height 22
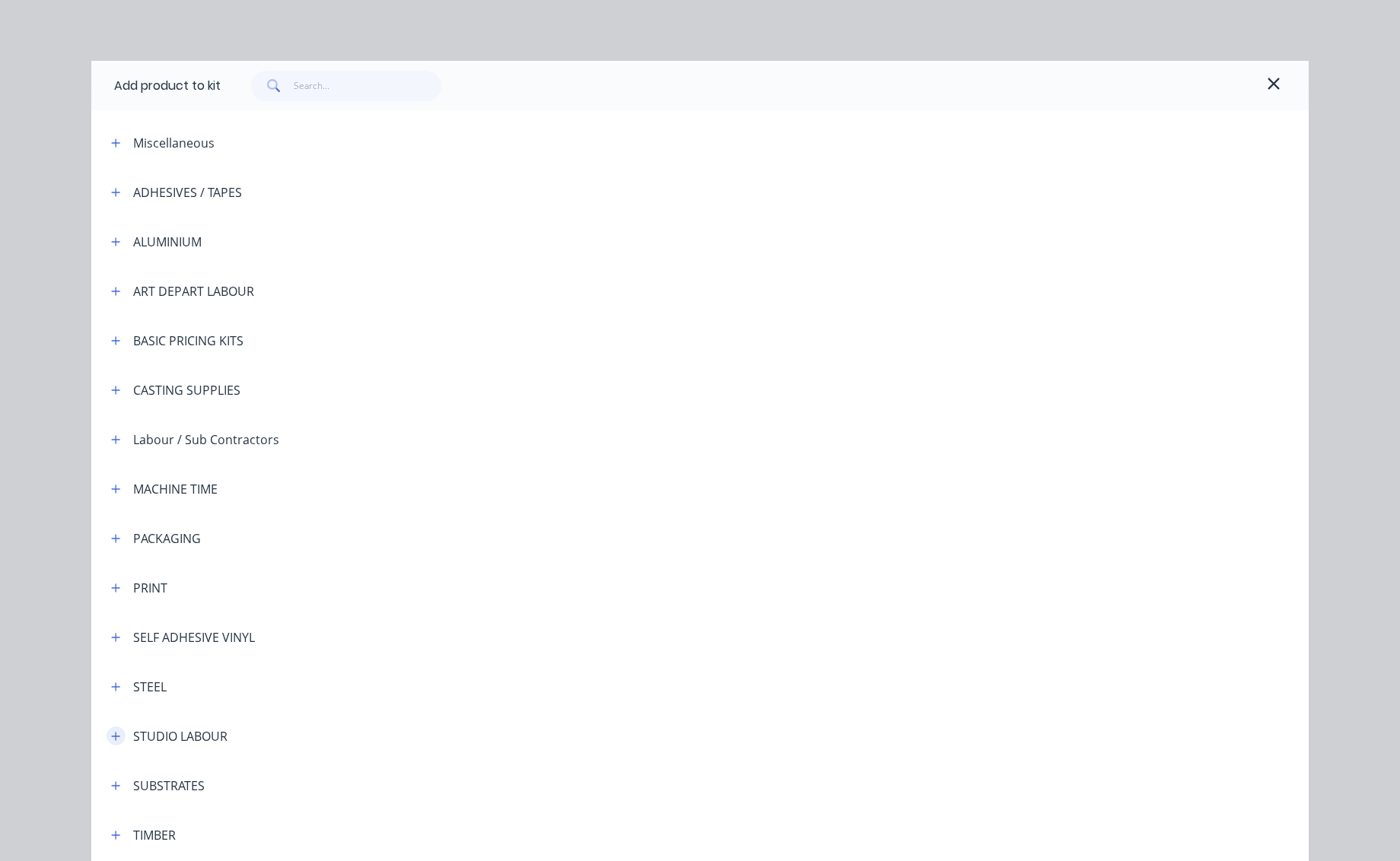
click at [111, 732] on icon "button" at bounding box center [115, 736] width 9 height 11
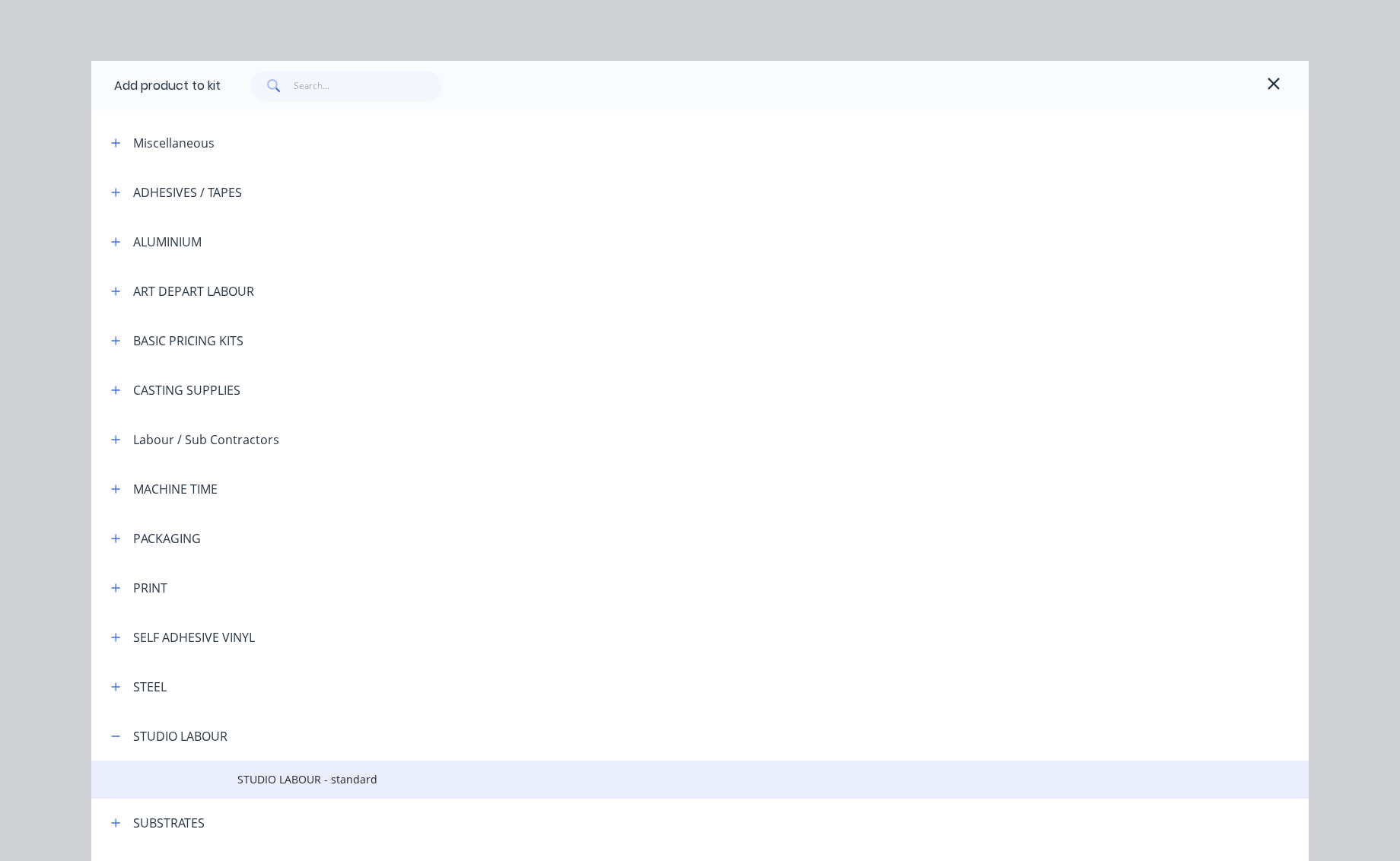
click at [320, 773] on span "STUDIO LABOUR - standard" at bounding box center [665, 779] width 857 height 16
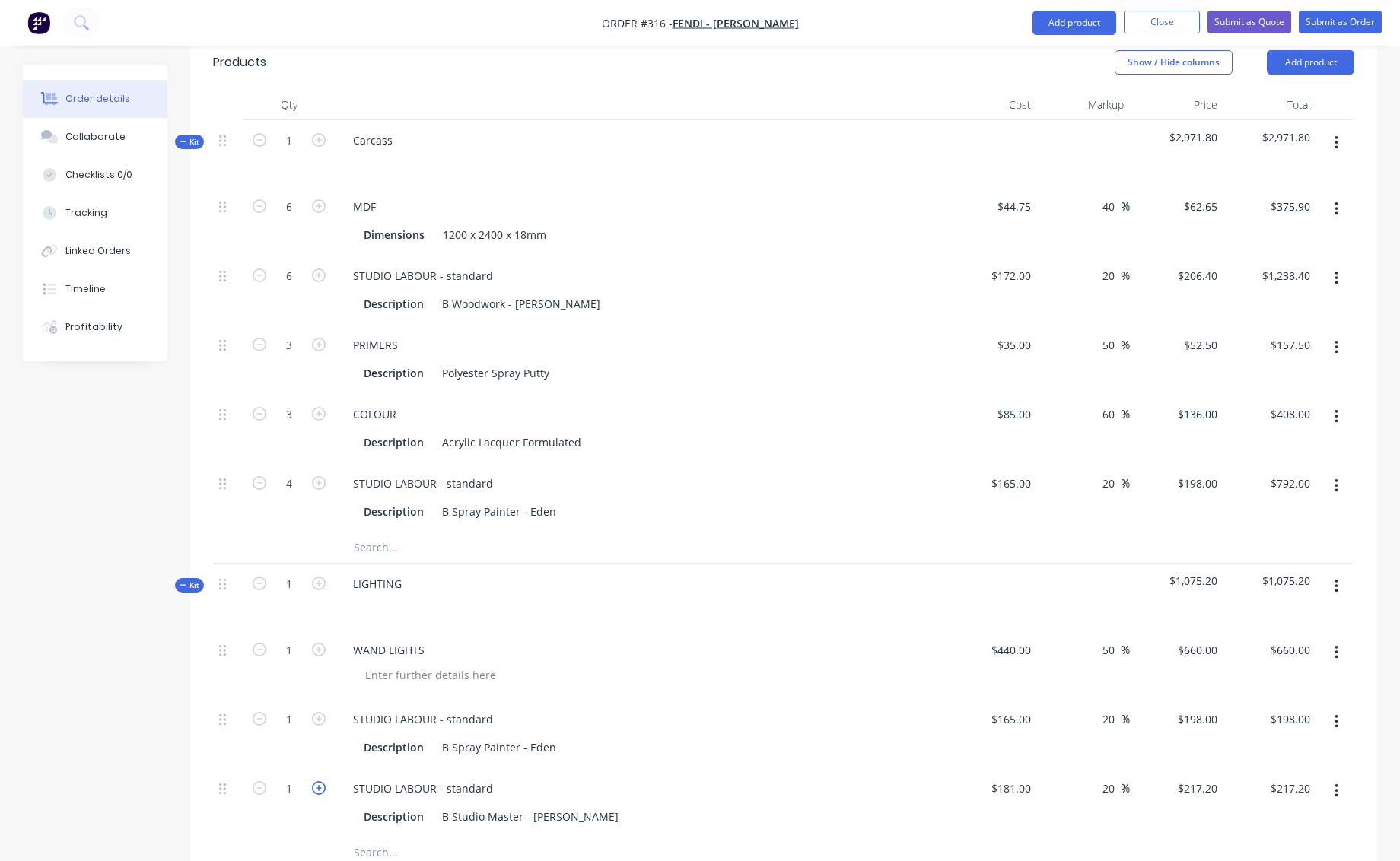
click at [316, 781] on icon "button" at bounding box center [319, 787] width 14 height 14
type input "2"
type input "$434.40"
click at [316, 781] on icon "button" at bounding box center [319, 787] width 14 height 14
type input "3"
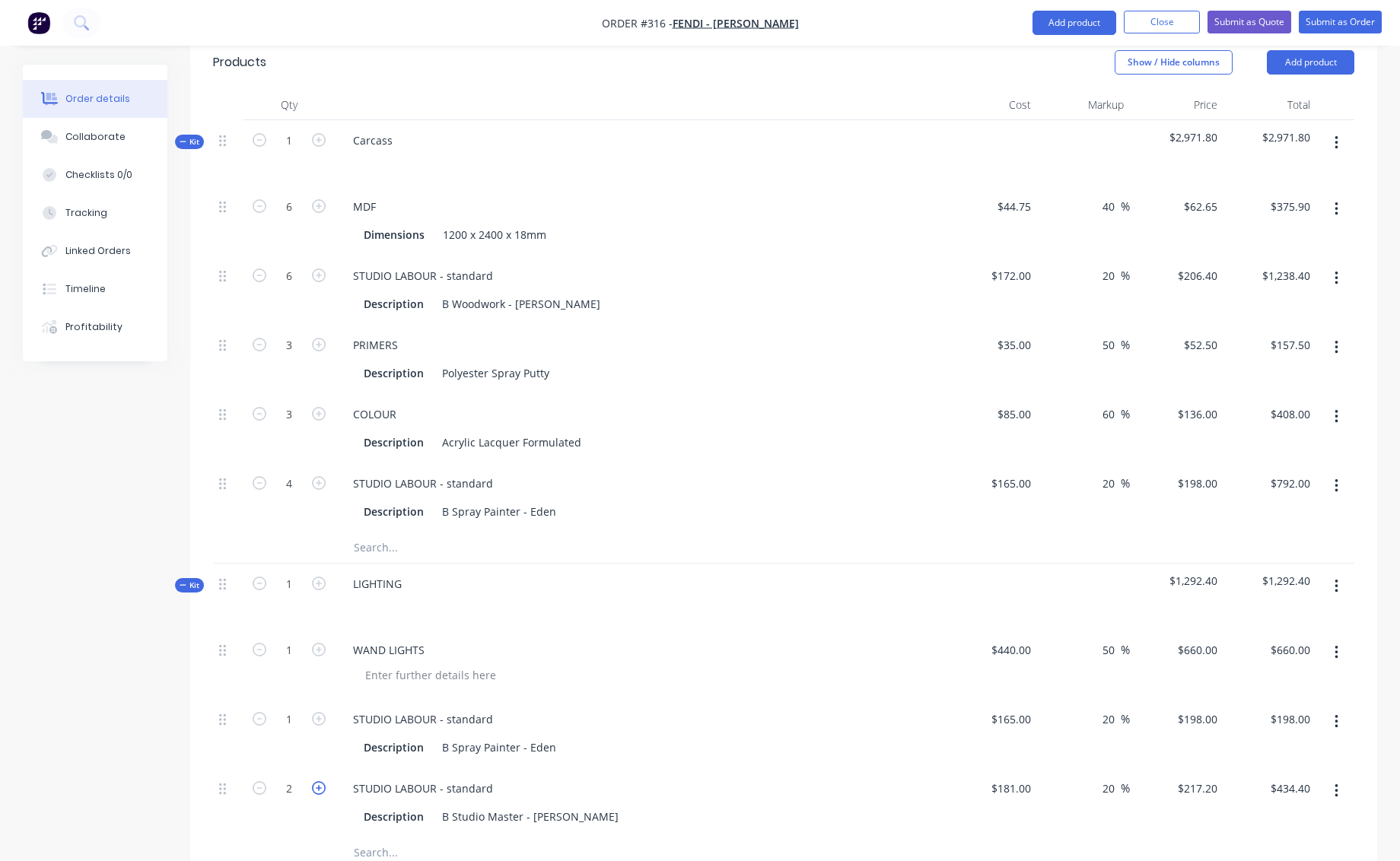
type input "$651.60"
click at [315, 781] on icon "button" at bounding box center [319, 787] width 14 height 14
type input "4"
type input "$868.80"
click at [719, 768] on div "STUDIO LABOUR - standard Description B Studio Master - [PERSON_NAME]" at bounding box center [639, 802] width 609 height 69
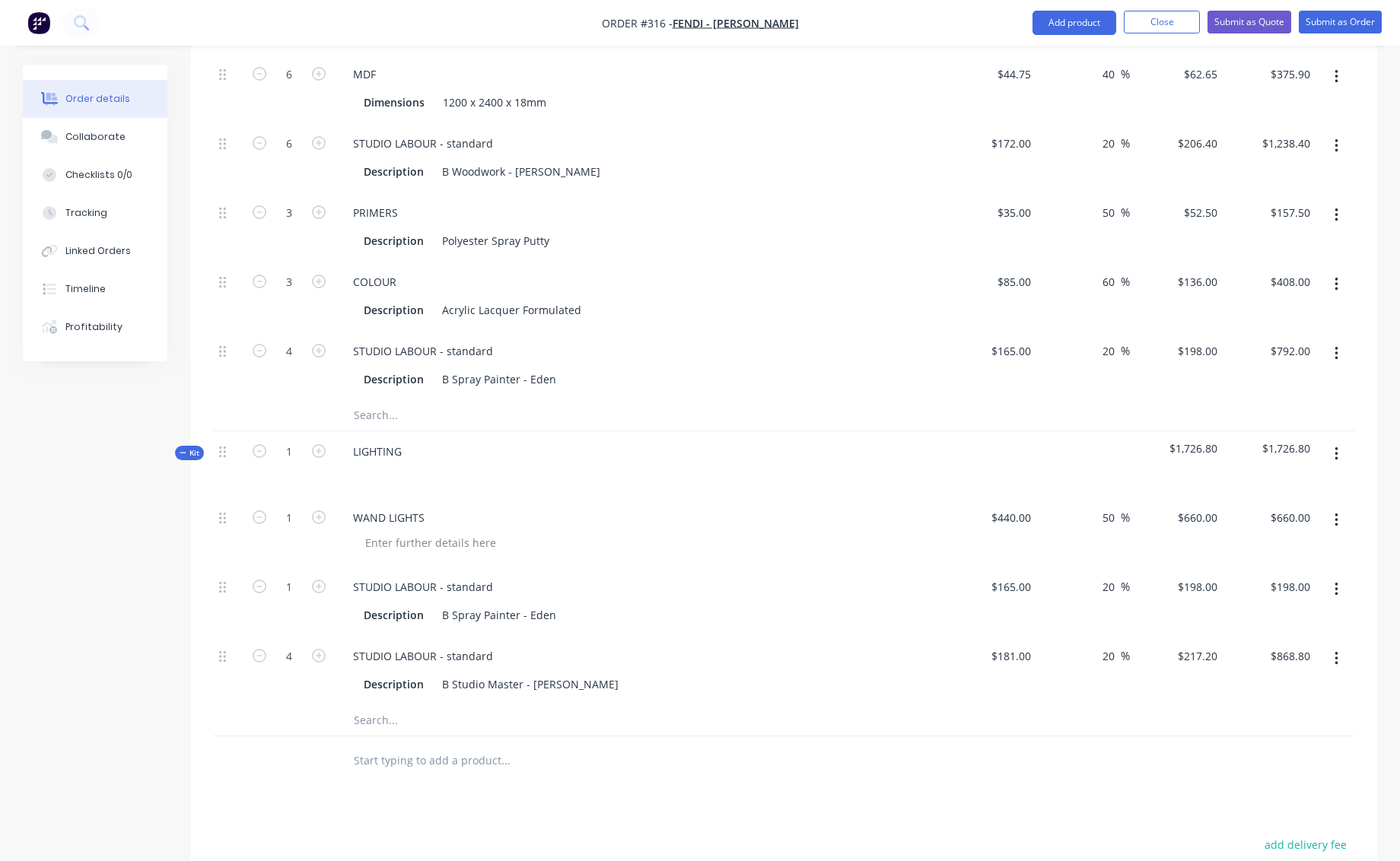
scroll to position [591, 0]
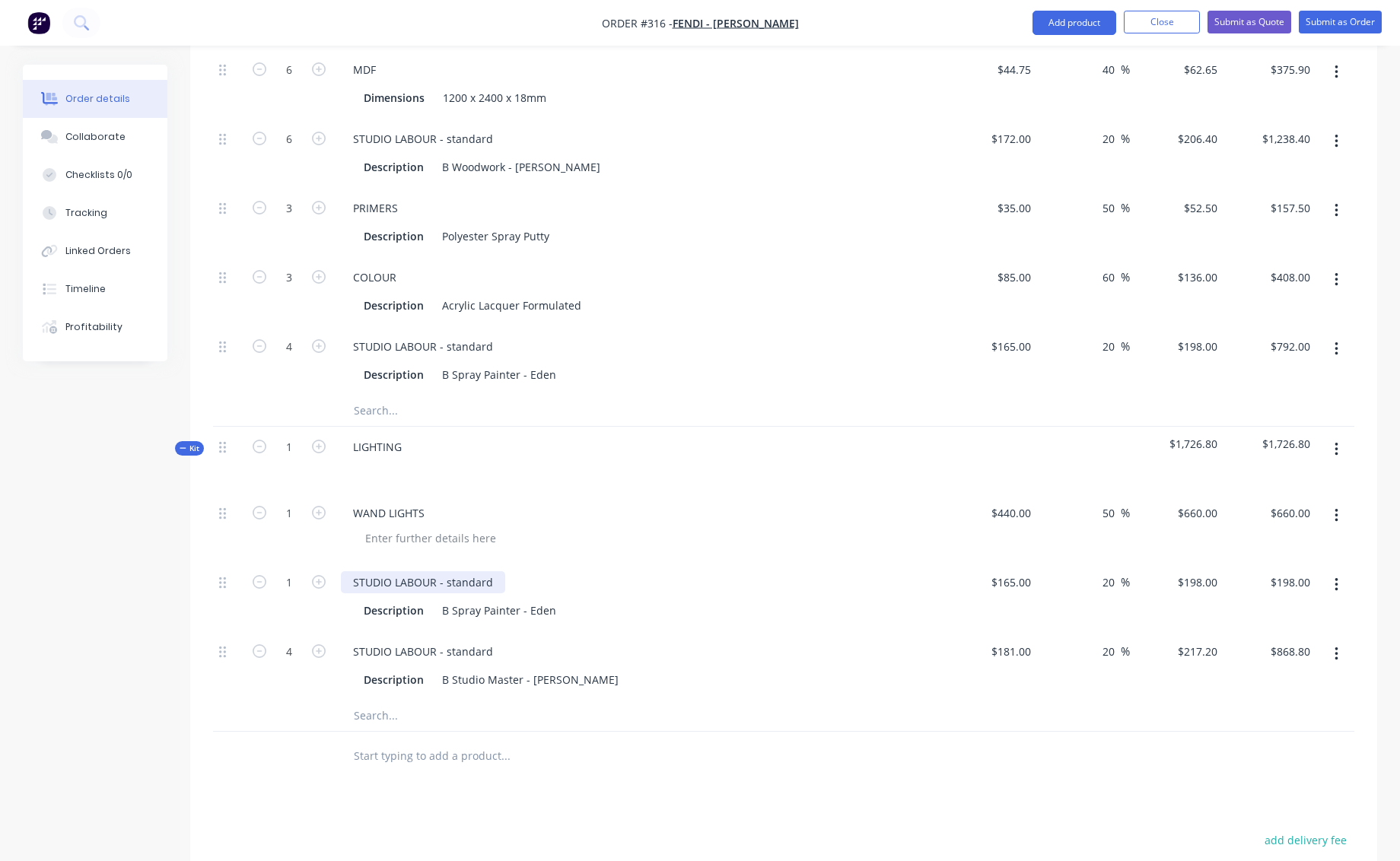
click at [490, 571] on div "STUDIO LABOUR - standard" at bounding box center [423, 582] width 164 height 22
click at [492, 640] on div "STUDIO LABOUR - standard" at bounding box center [423, 651] width 164 height 22
click at [428, 502] on div "WAND LIGHTS" at bounding box center [388, 513] width 96 height 22
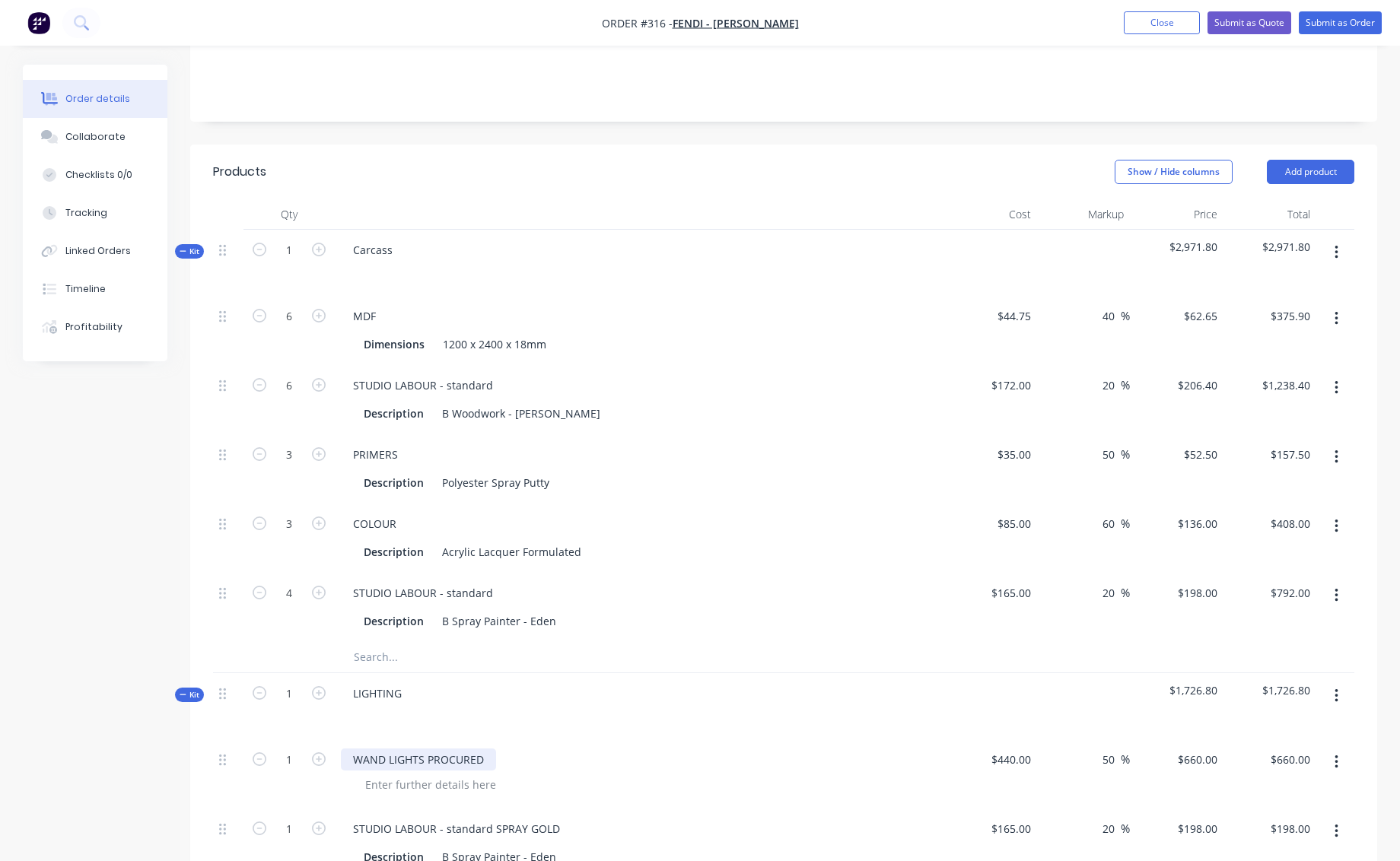
scroll to position [335, 0]
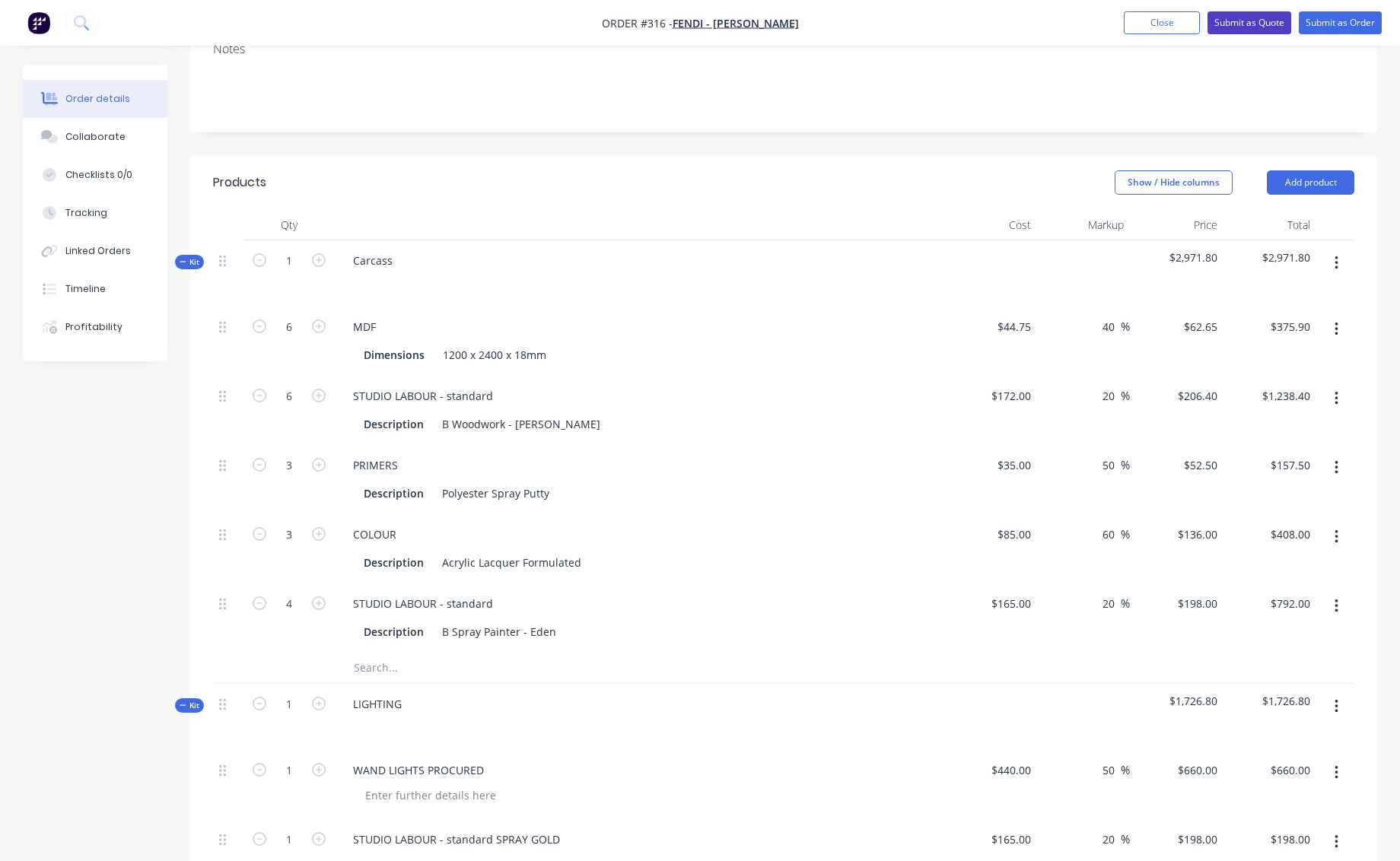
click at [1250, 20] on button "Submit as Quote" at bounding box center [1250, 23] width 83 height 23
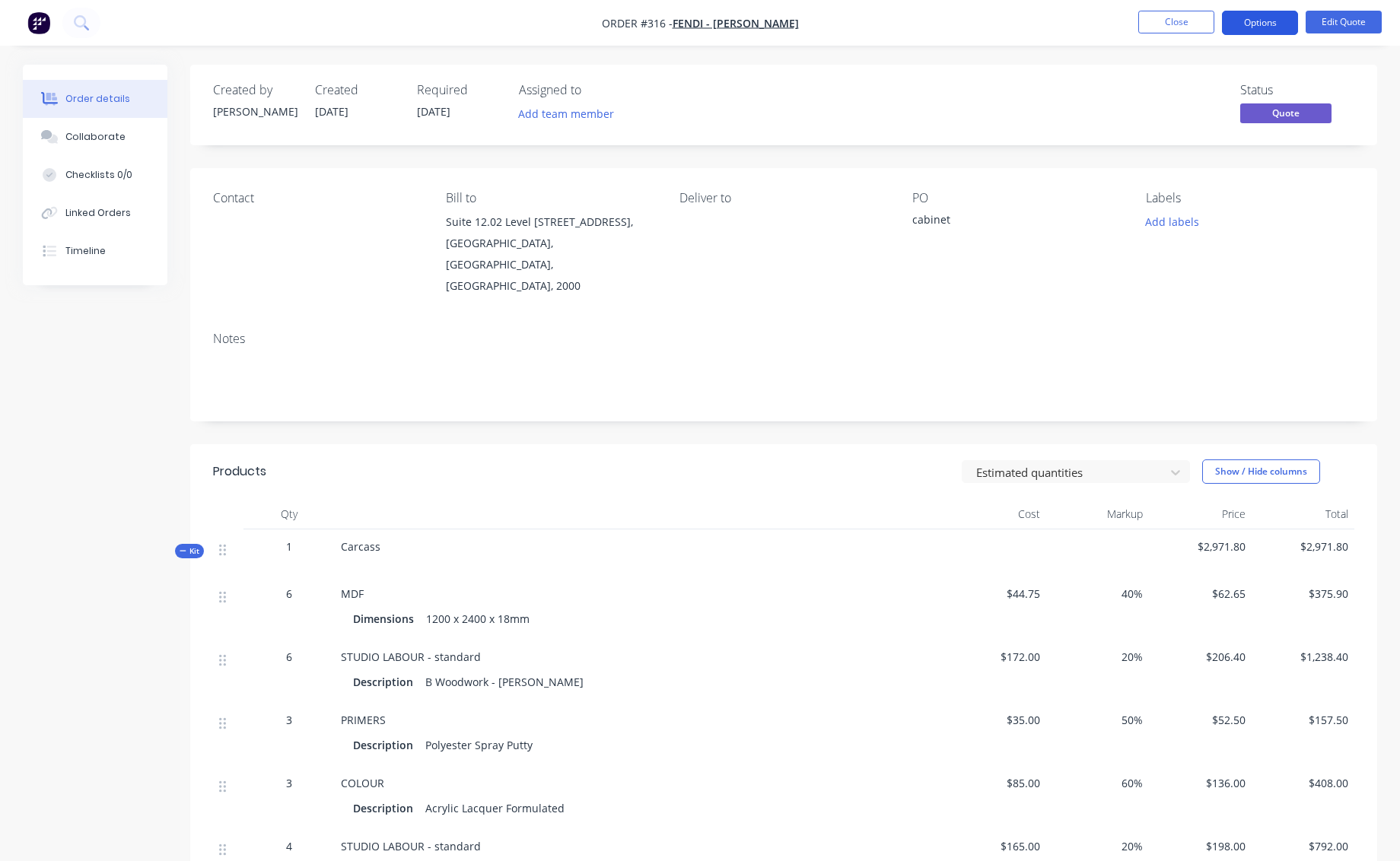
click at [1251, 20] on button "Options" at bounding box center [1259, 23] width 76 height 25
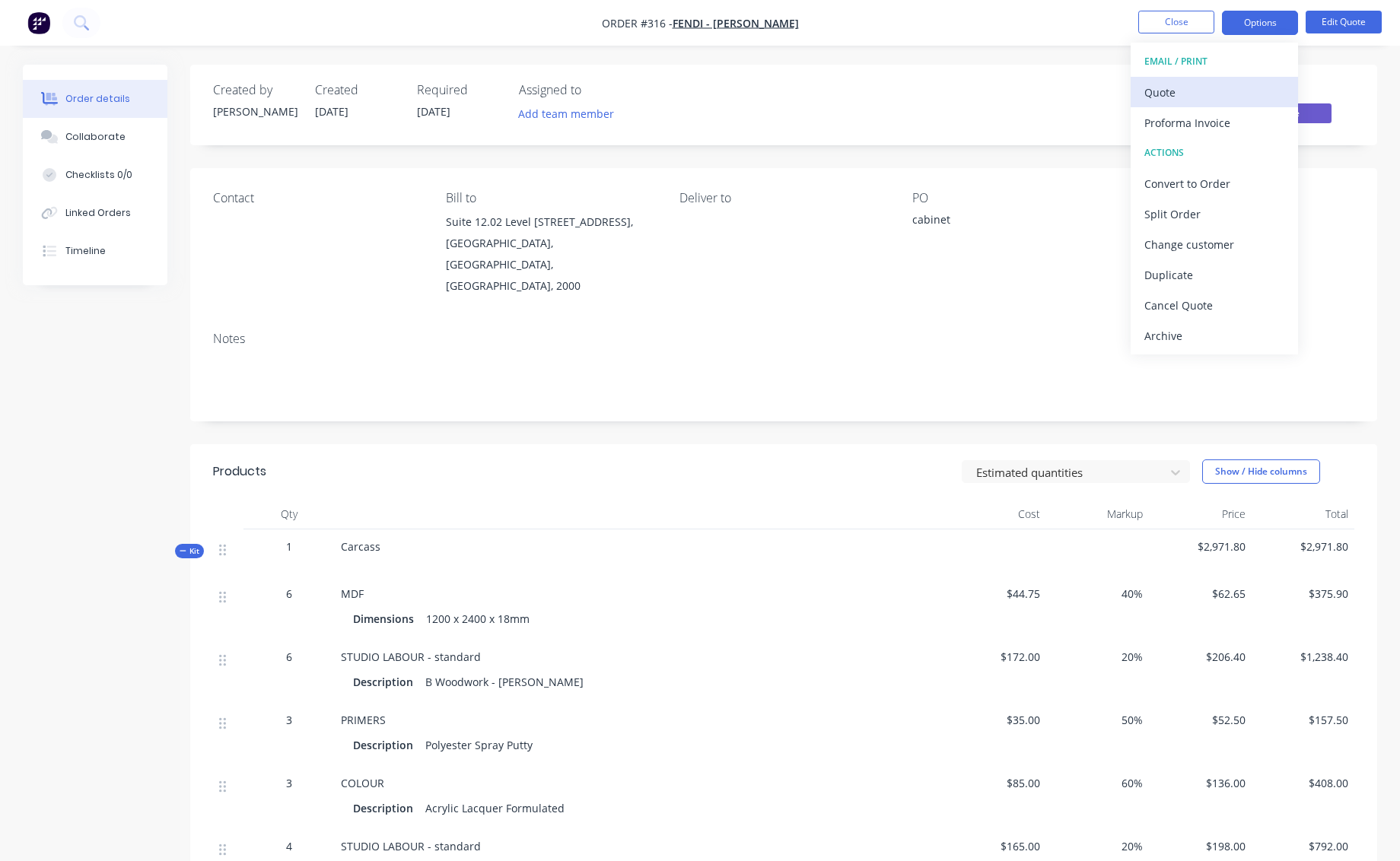
click at [1170, 93] on div "Quote" at bounding box center [1214, 92] width 140 height 22
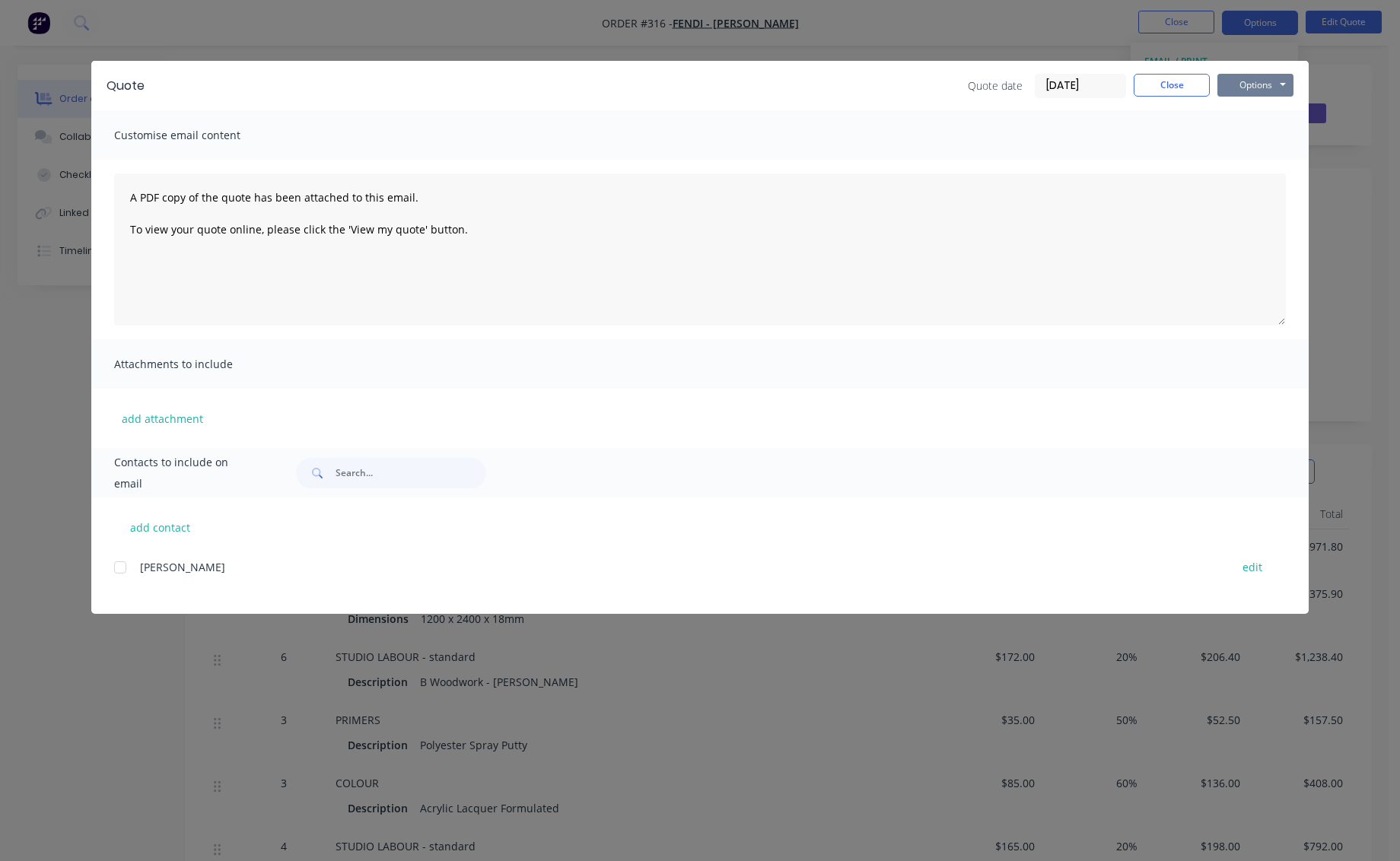
click at [1265, 84] on button "Options" at bounding box center [1255, 85] width 76 height 23
click at [1256, 137] on button "Print" at bounding box center [1266, 137] width 97 height 25
